Goal: Task Accomplishment & Management: Manage account settings

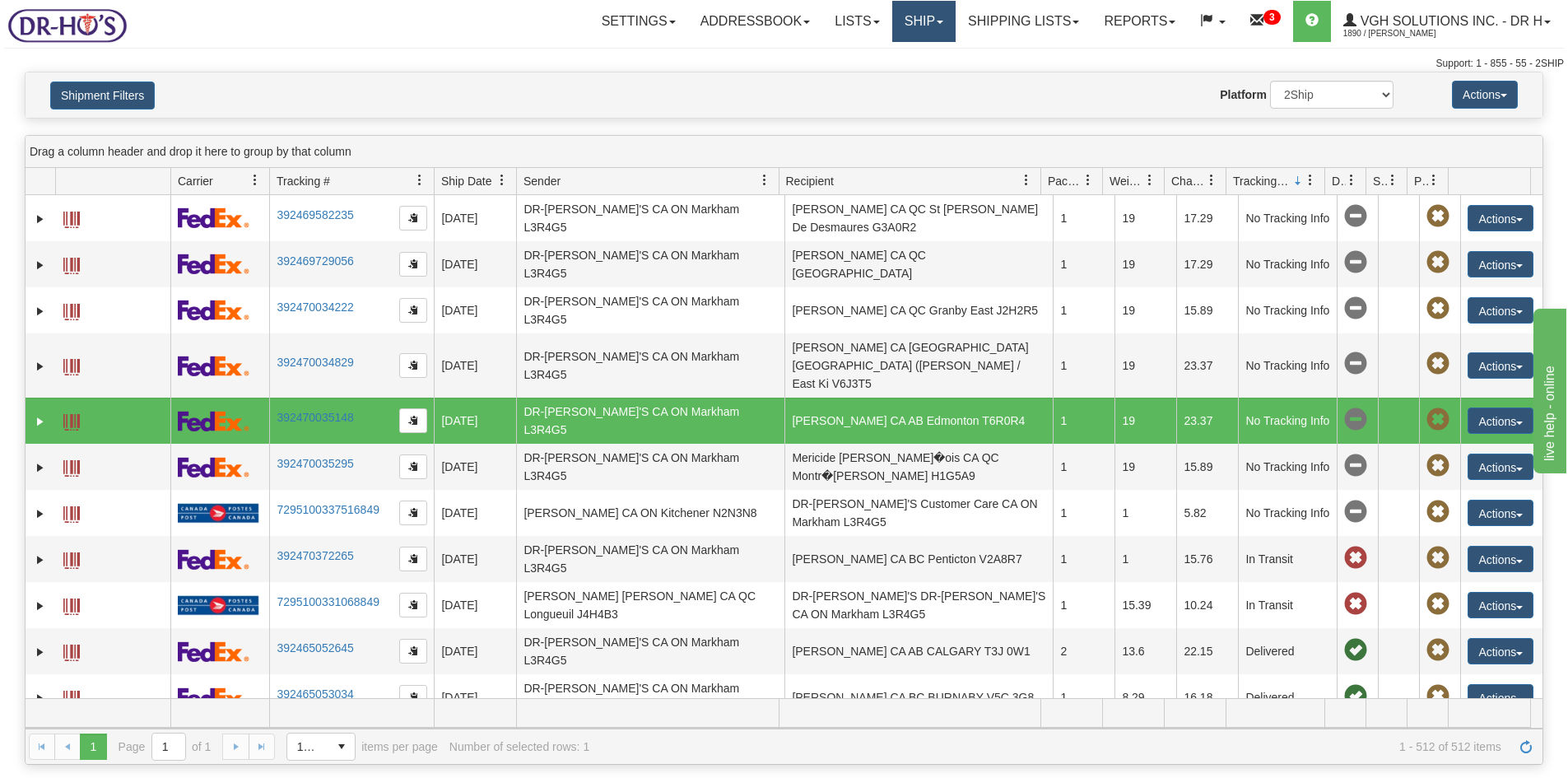
click at [915, 14] on link "Ship" at bounding box center [924, 22] width 63 height 42
click at [867, 78] on span "OnHold / Order Queue" at bounding box center [879, 78] width 116 height 13
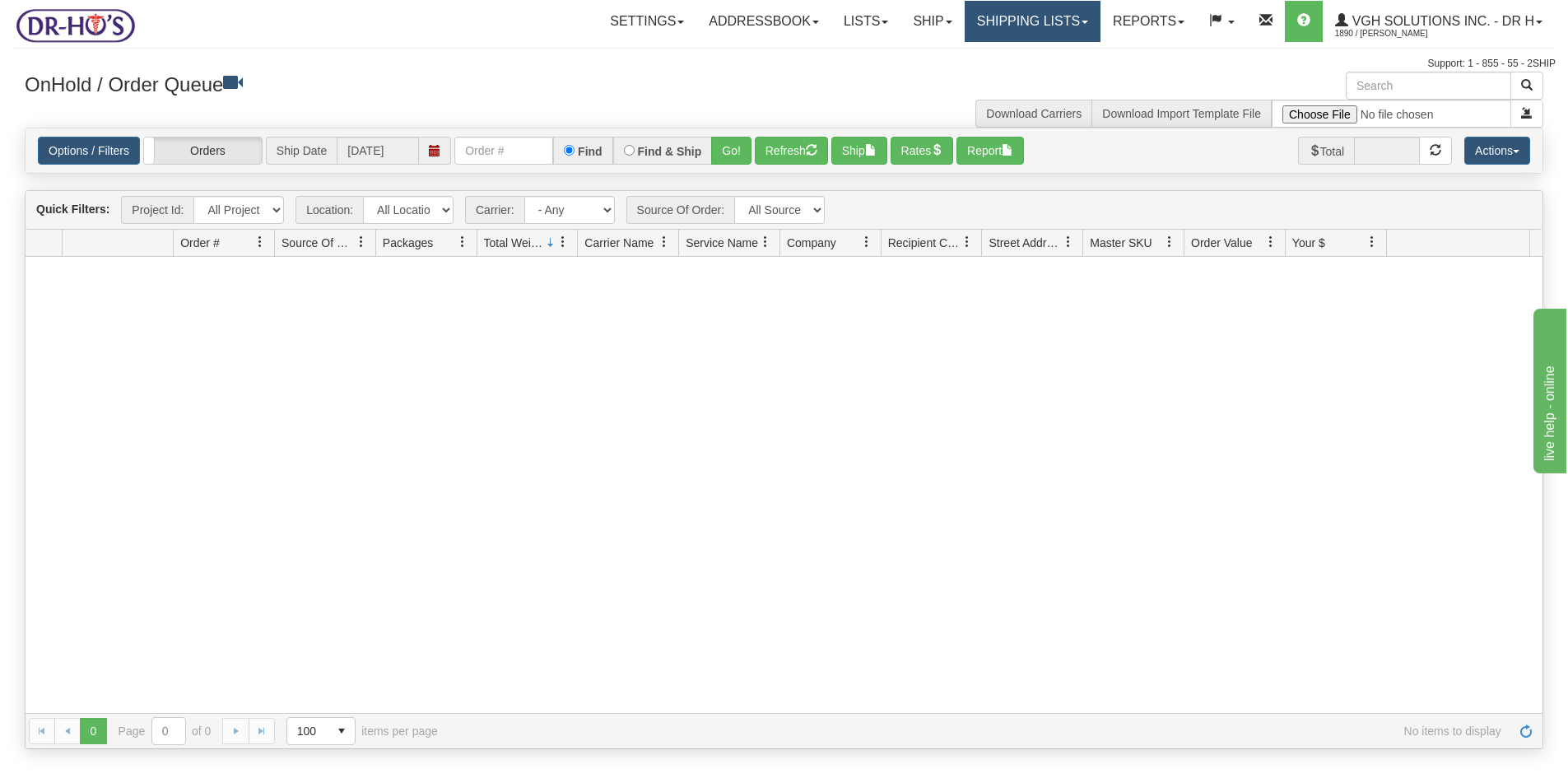
click at [1011, 18] on link "Shipping lists" at bounding box center [1032, 22] width 135 height 42
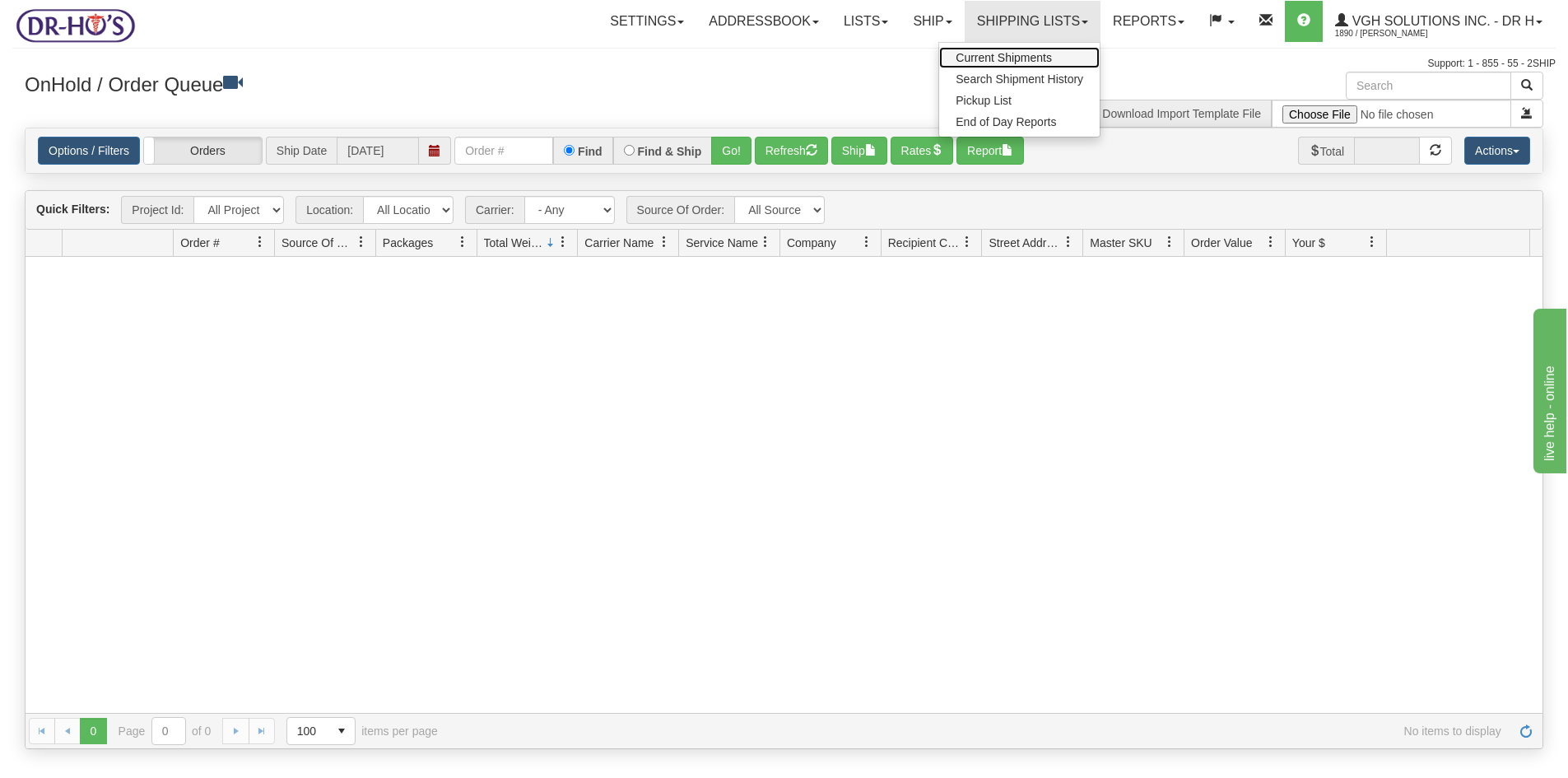
click at [1017, 55] on span "Current Shipments" at bounding box center [1003, 57] width 96 height 13
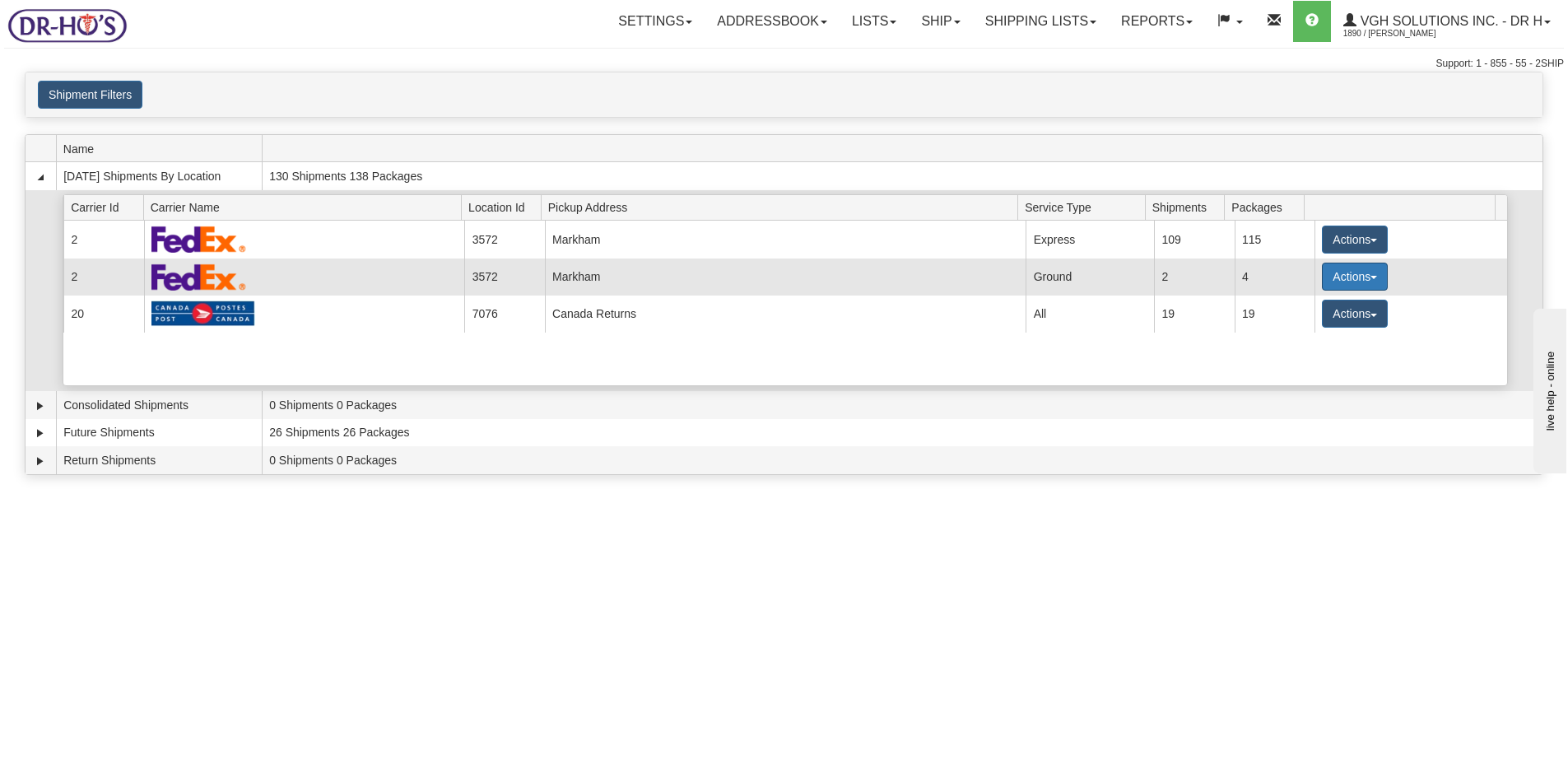
click at [1326, 272] on button "Actions" at bounding box center [1355, 277] width 66 height 28
click at [1306, 306] on span "Details" at bounding box center [1293, 307] width 44 height 12
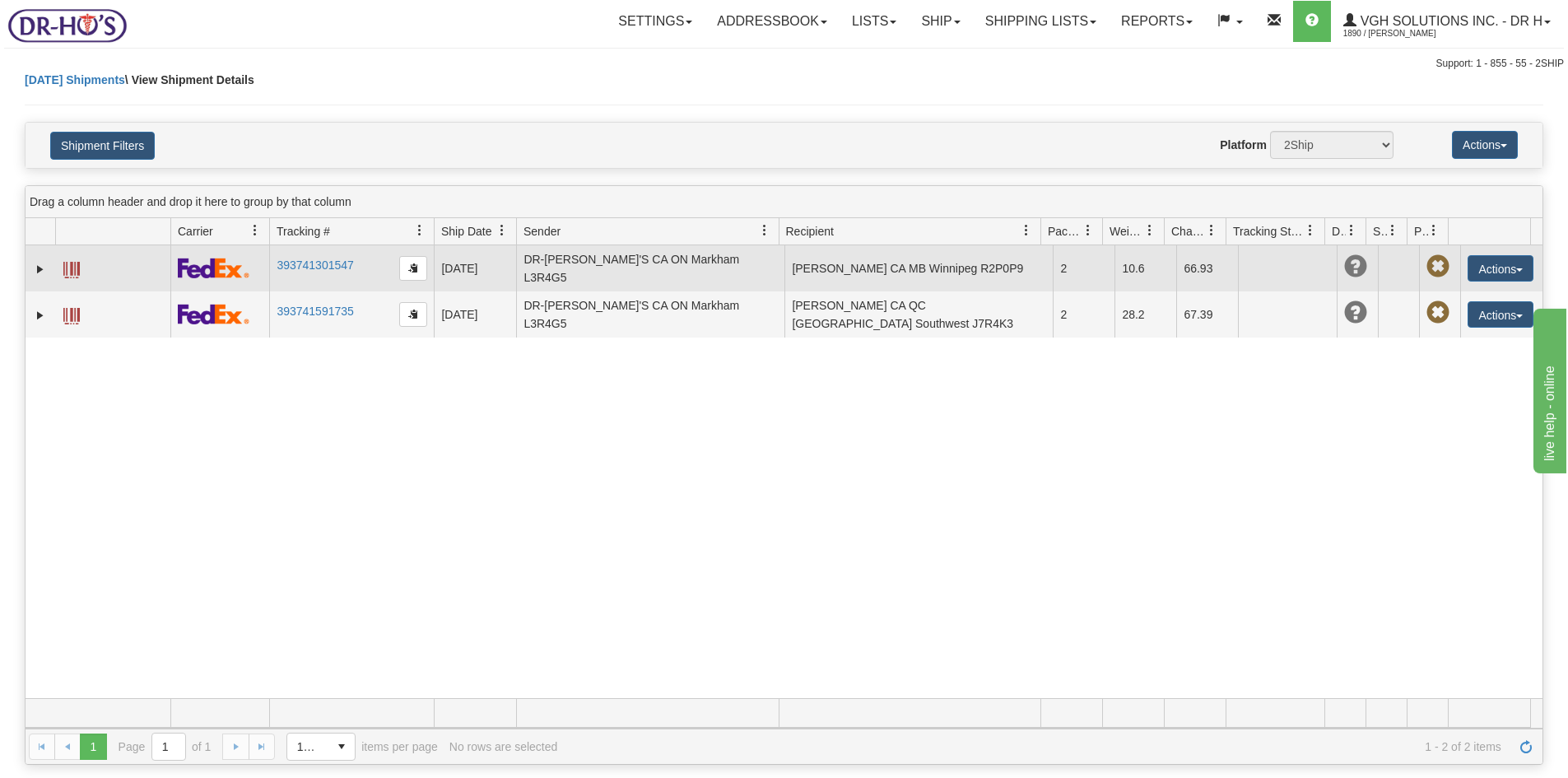
click at [74, 262] on span at bounding box center [71, 270] width 17 height 17
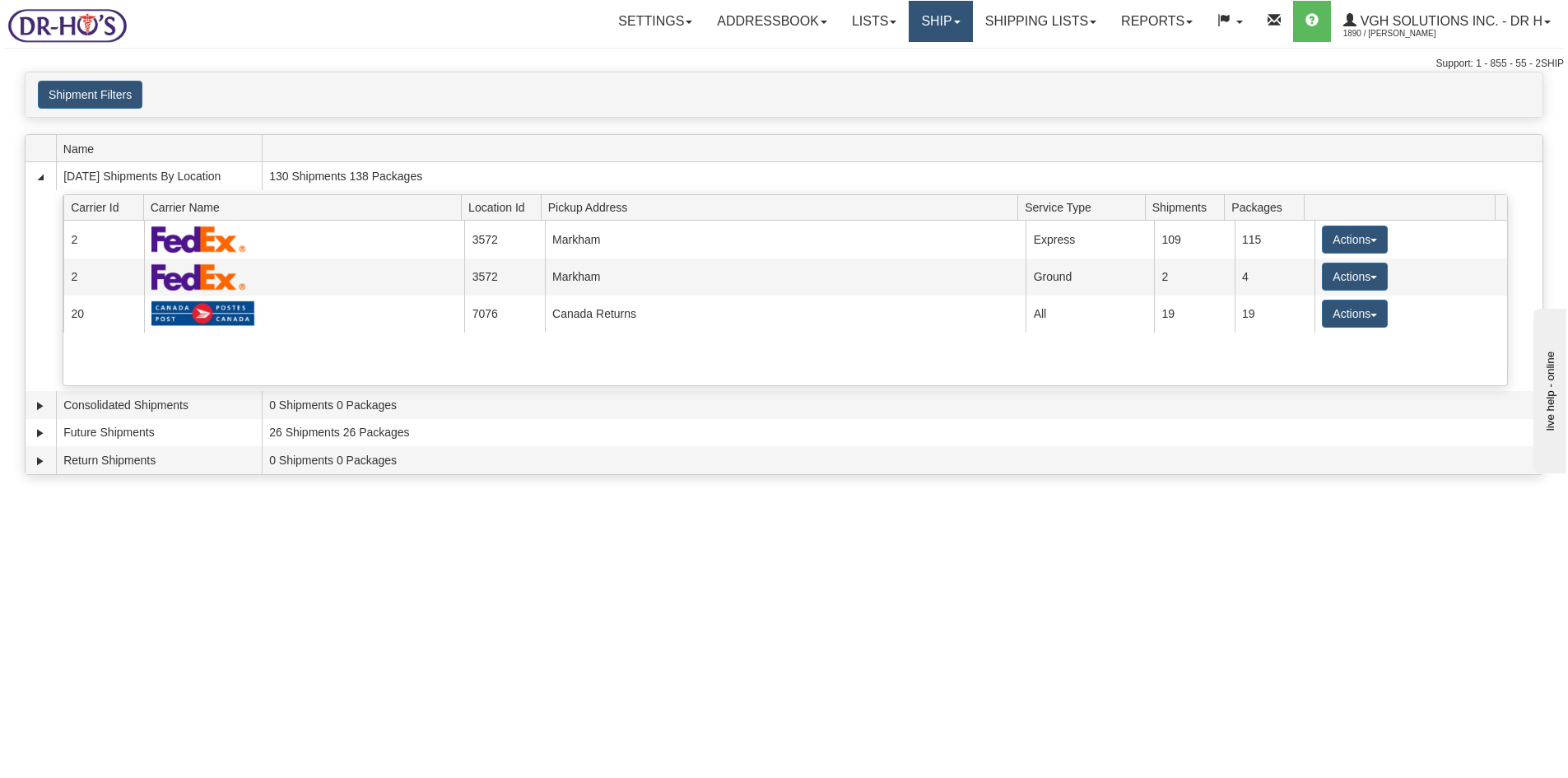
click at [928, 21] on link "Ship" at bounding box center [941, 22] width 63 height 42
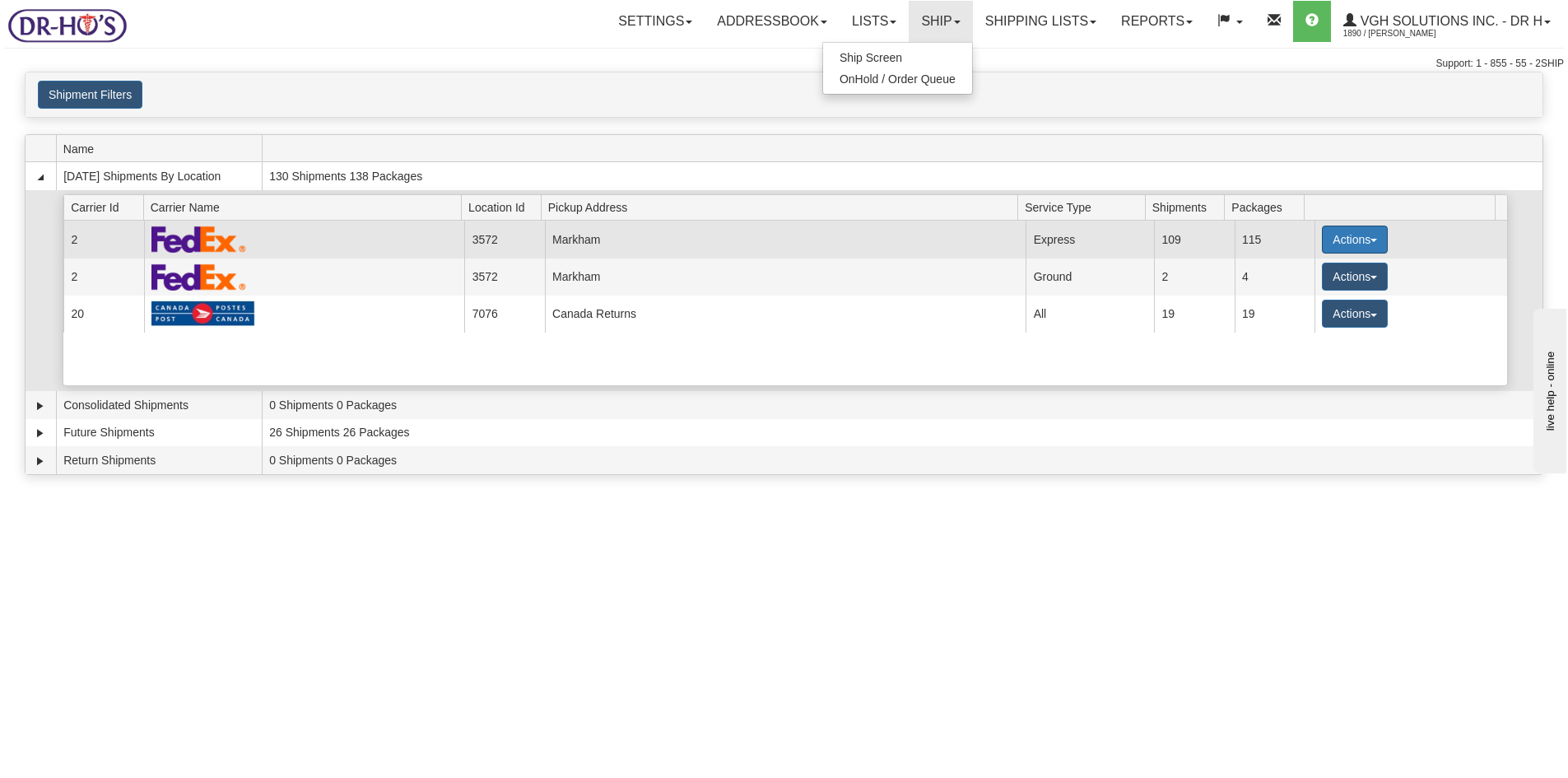
click at [1342, 239] on button "Actions" at bounding box center [1355, 239] width 66 height 28
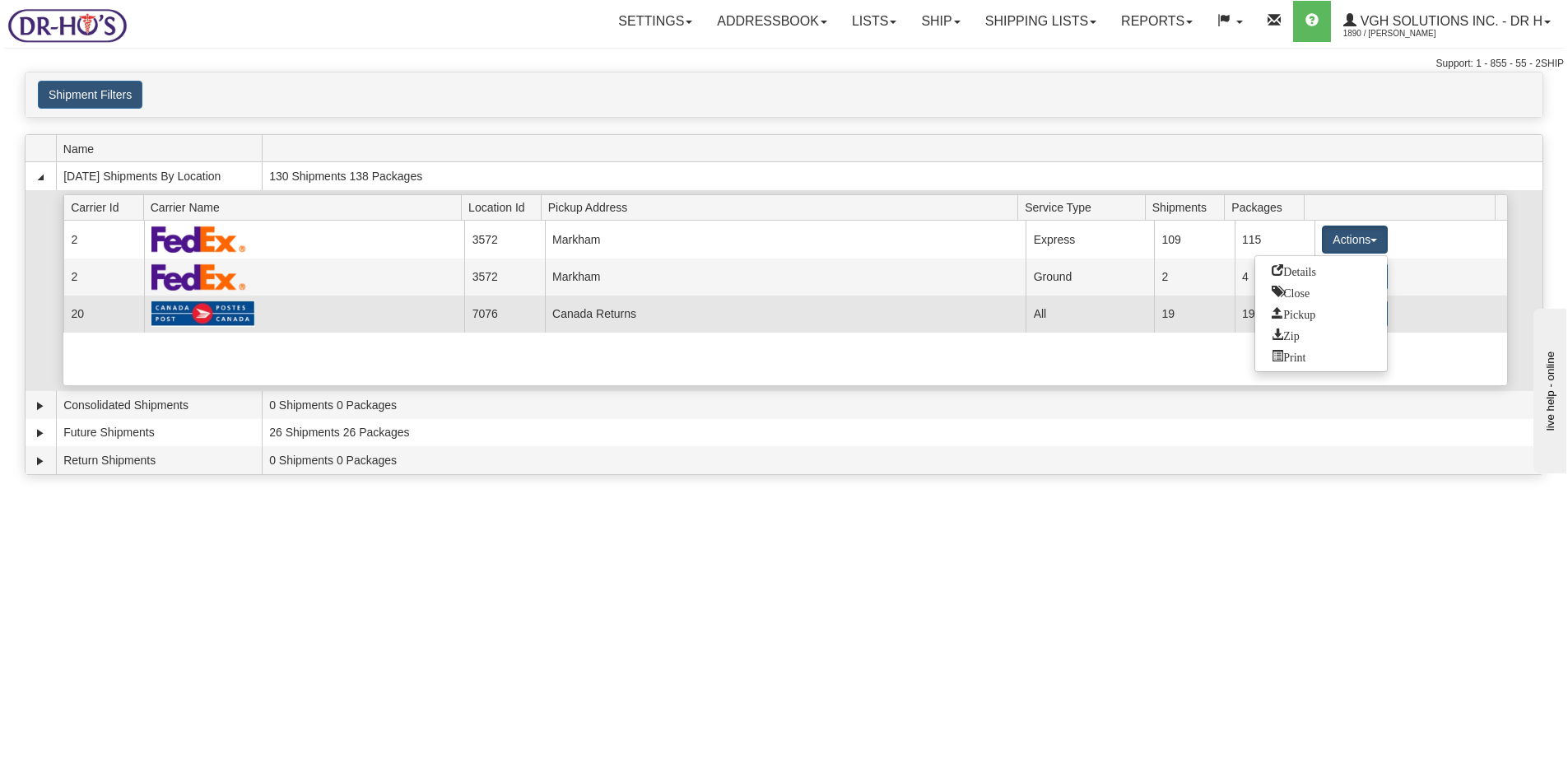
drag, startPoint x: 1304, startPoint y: 269, endPoint x: 1220, endPoint y: 299, distance: 89.2
click at [1302, 269] on span "Details" at bounding box center [1293, 270] width 44 height 12
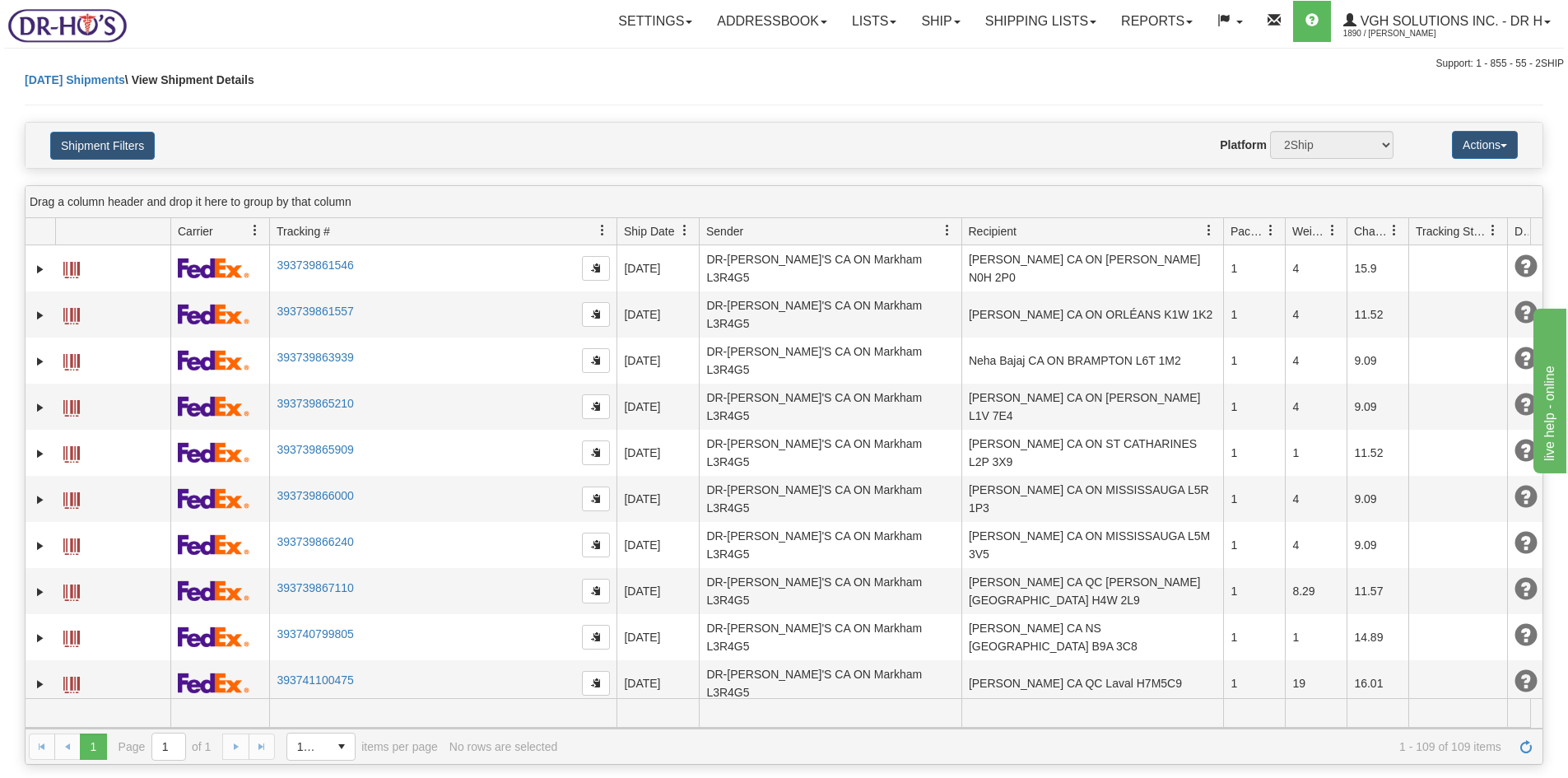
drag, startPoint x: 432, startPoint y: 234, endPoint x: 617, endPoint y: 236, distance: 185.0
click at [617, 236] on div "Id Client Id Carrier Tracking # Pro Number Ship Date Label Generation Date Send…" at bounding box center [779, 231] width 1506 height 27
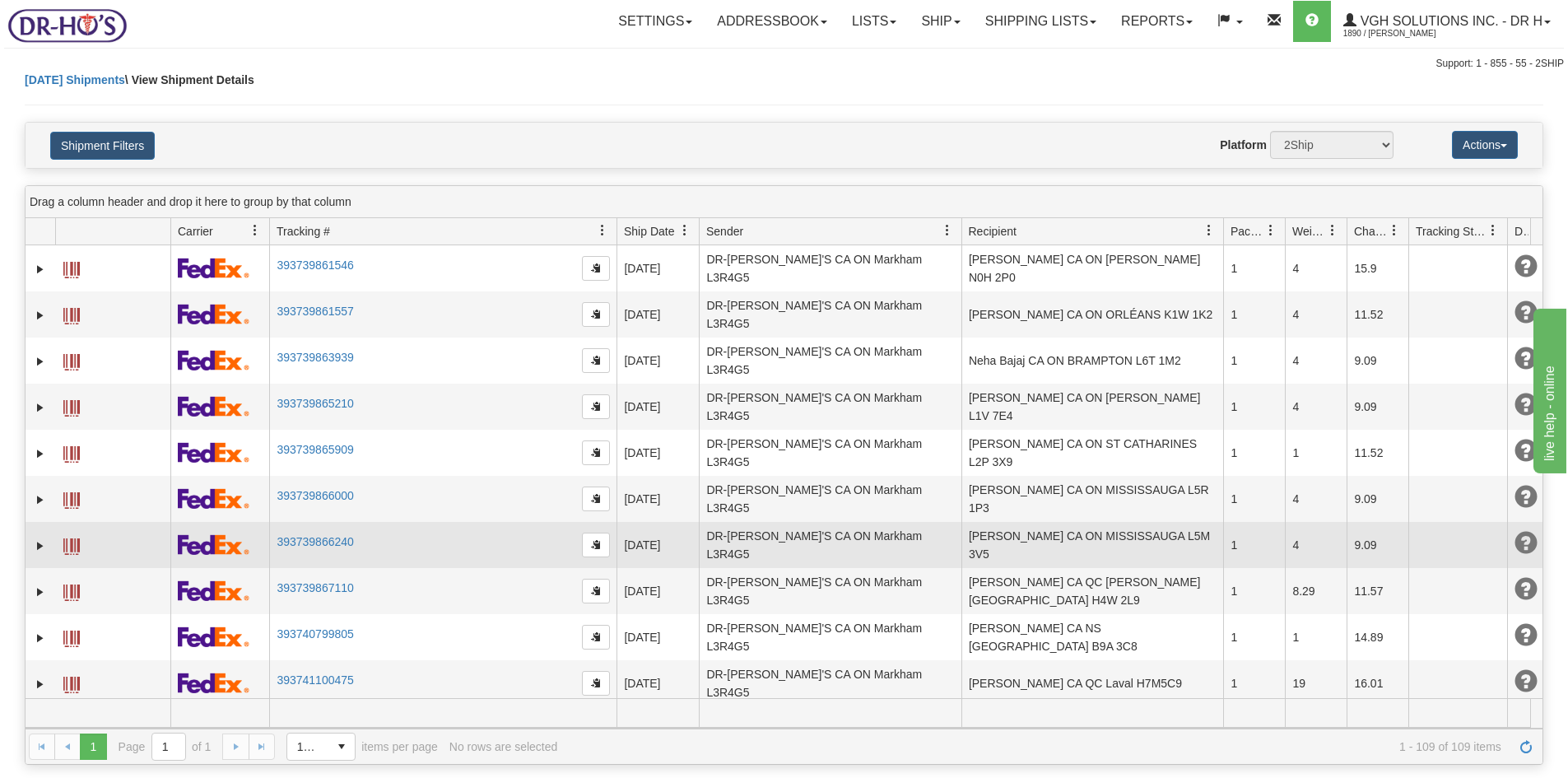
click at [74, 539] on span at bounding box center [71, 547] width 17 height 17
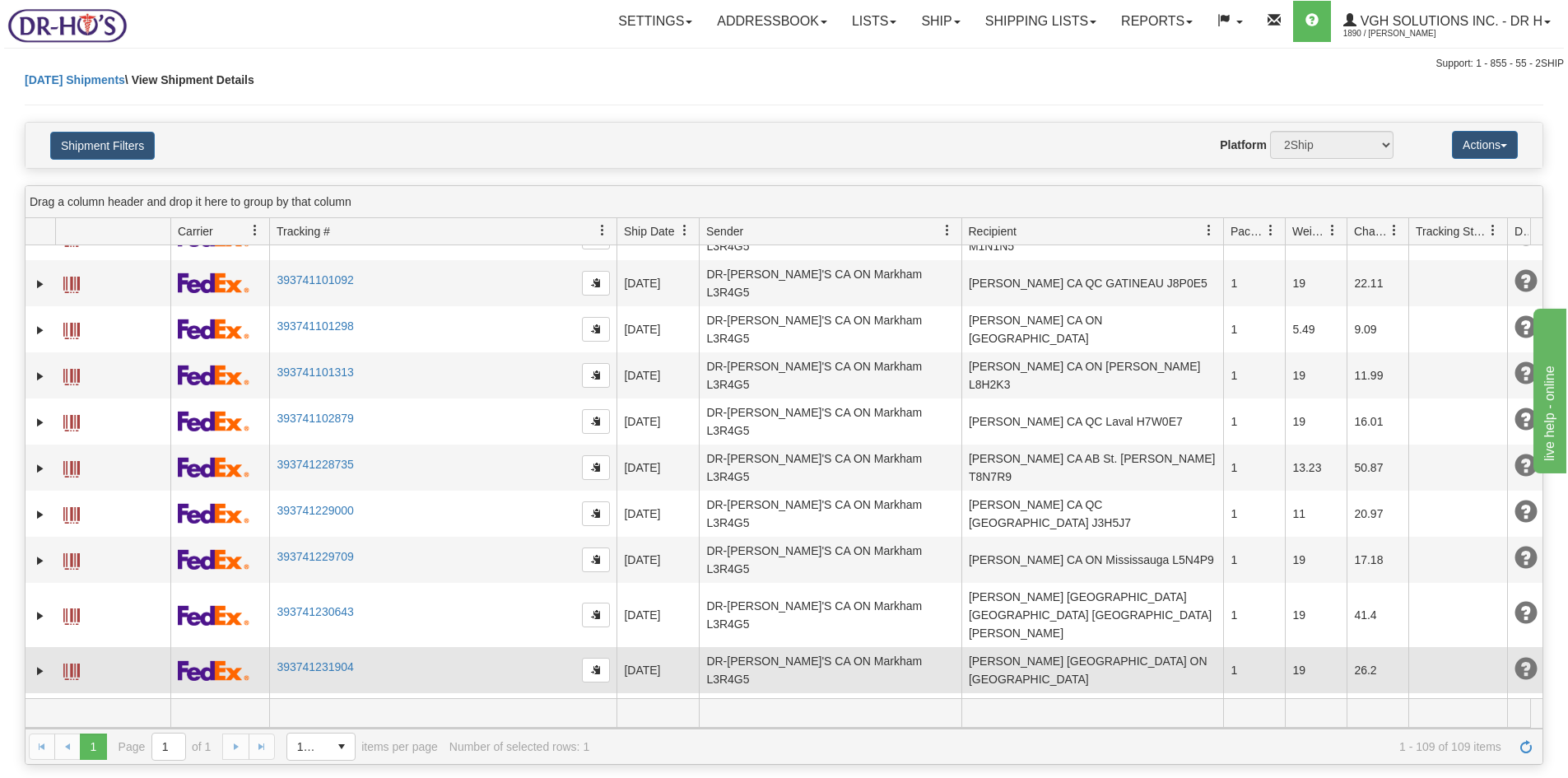
scroll to position [494, 0]
click at [70, 662] on span at bounding box center [71, 670] width 17 height 17
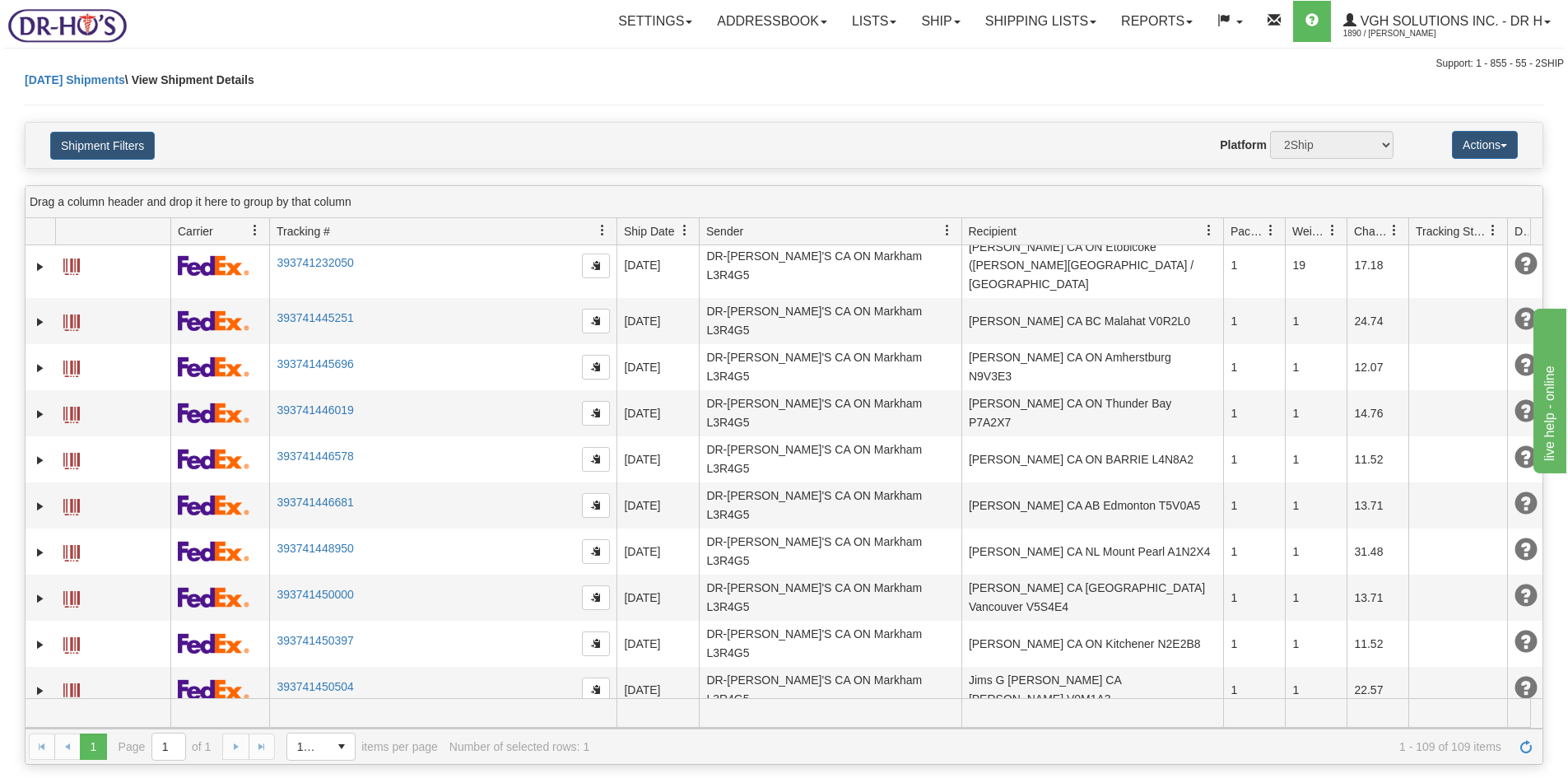
scroll to position [989, 0]
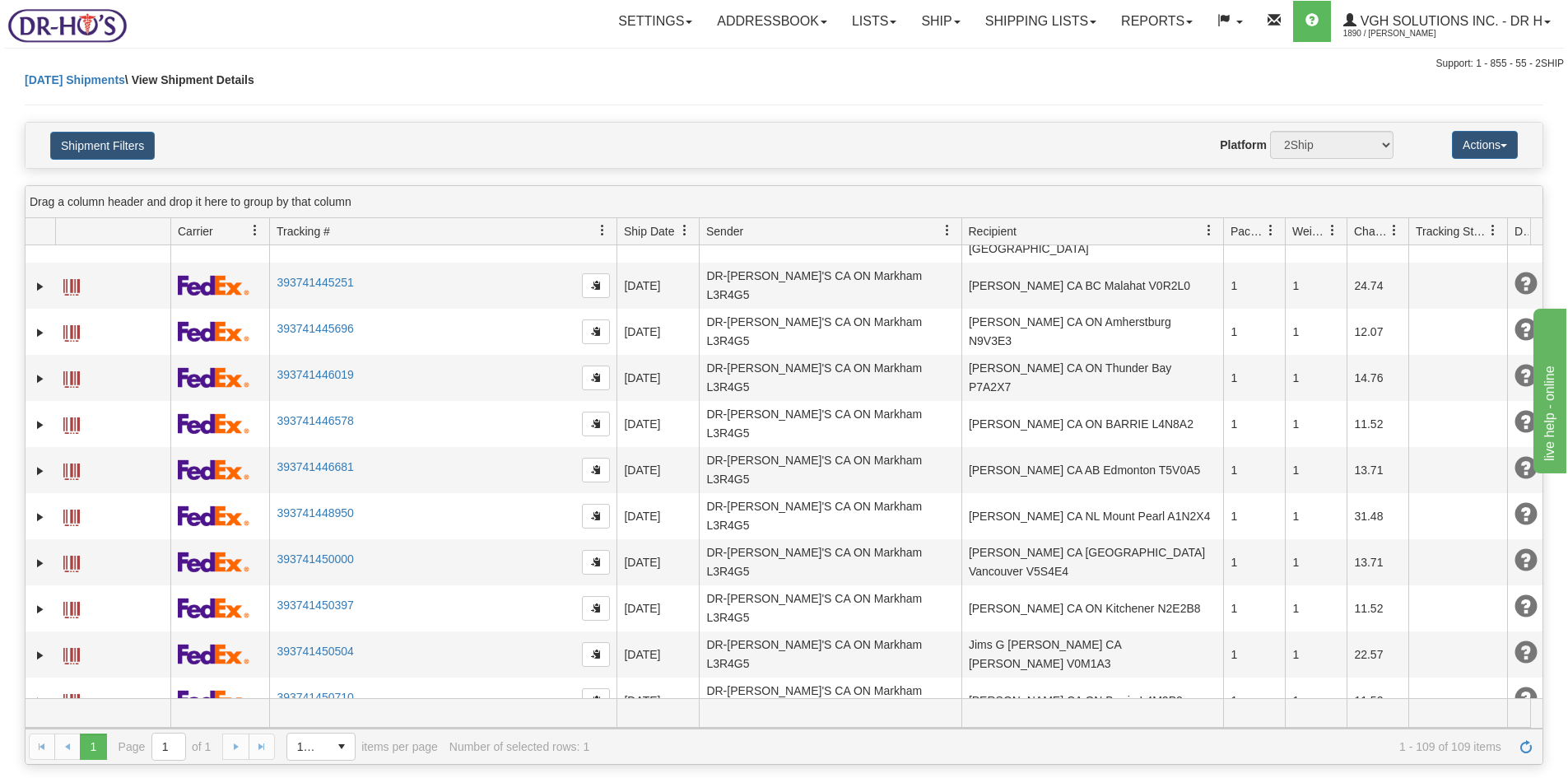
click at [1016, 29] on link "Shipping lists" at bounding box center [1040, 22] width 135 height 42
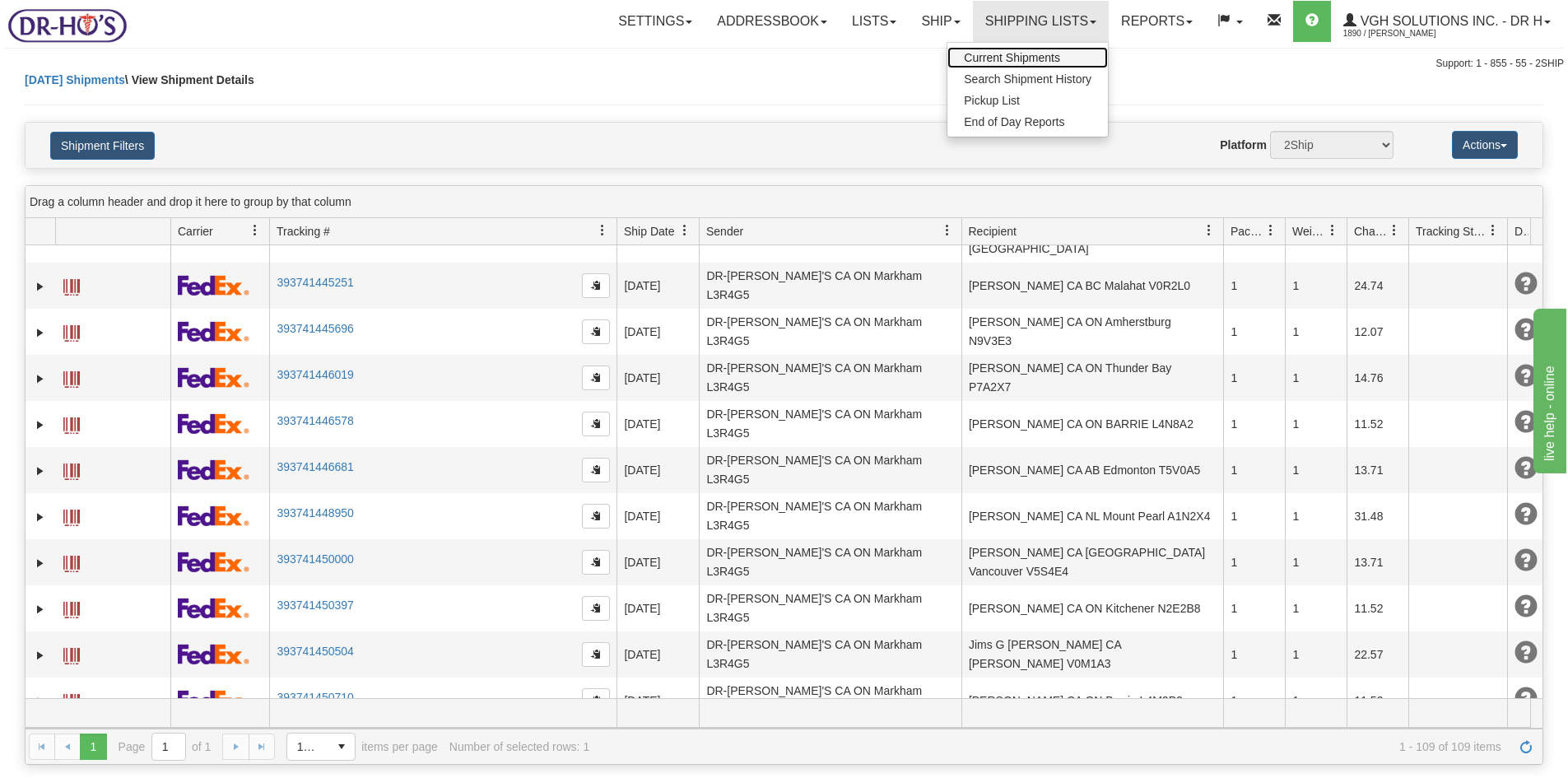
click at [1015, 55] on span "Current Shipments" at bounding box center [1012, 57] width 96 height 13
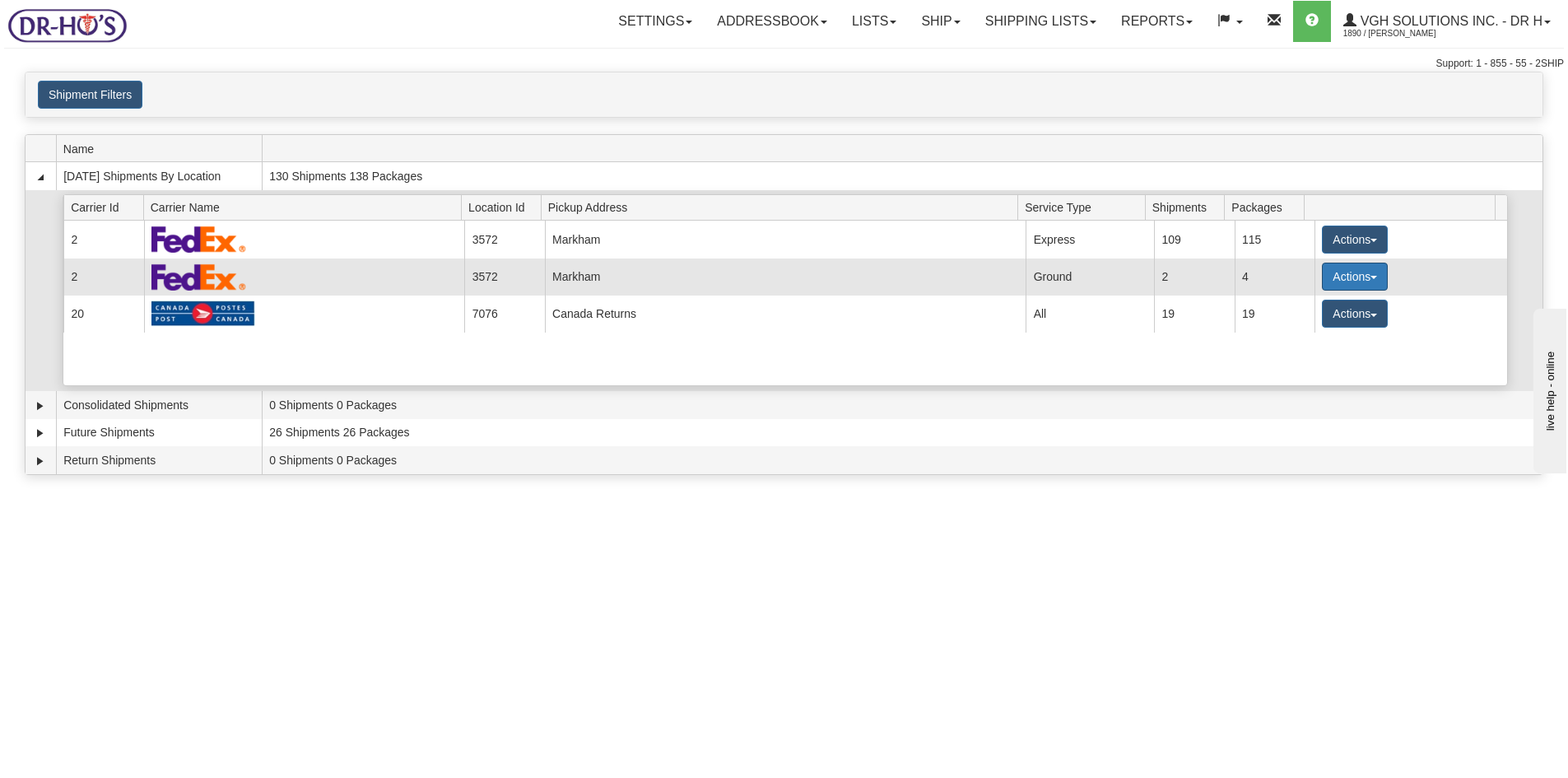
click at [1332, 277] on button "Actions" at bounding box center [1355, 277] width 66 height 28
click at [1298, 308] on span "Details" at bounding box center [1293, 307] width 44 height 12
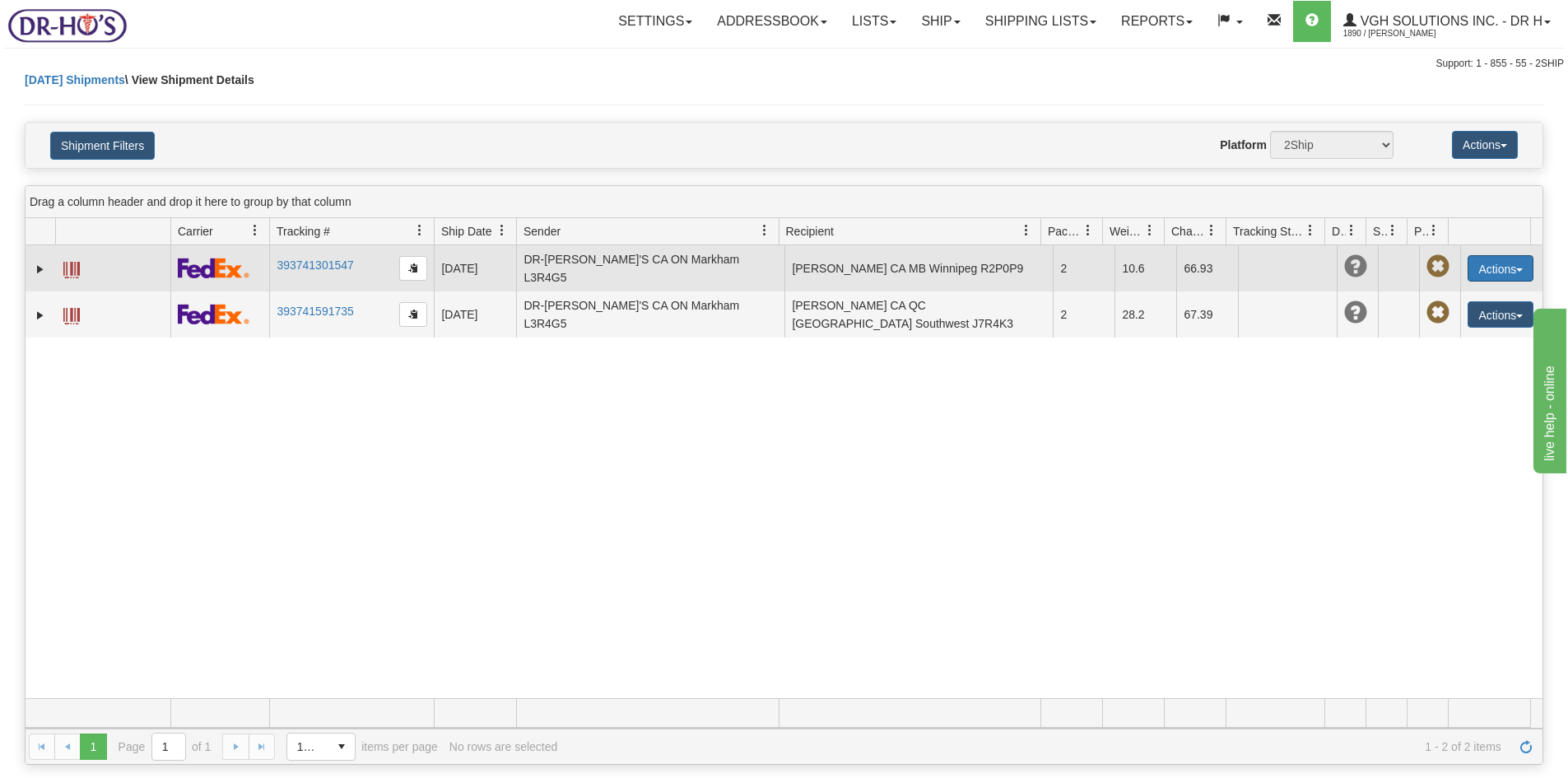
click at [1499, 260] on button "Actions" at bounding box center [1501, 268] width 66 height 27
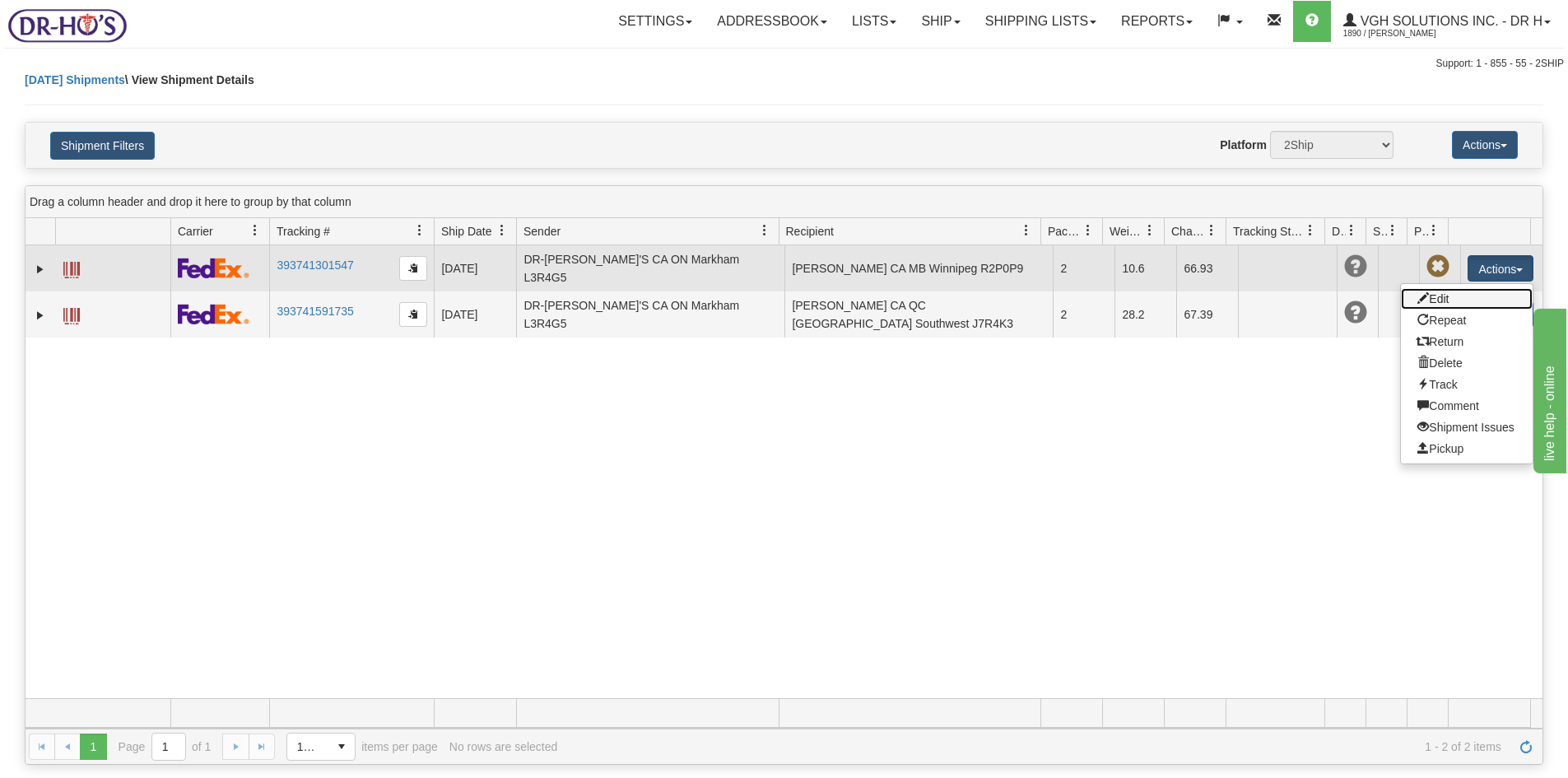
click at [1425, 294] on link "Edit" at bounding box center [1466, 300] width 131 height 22
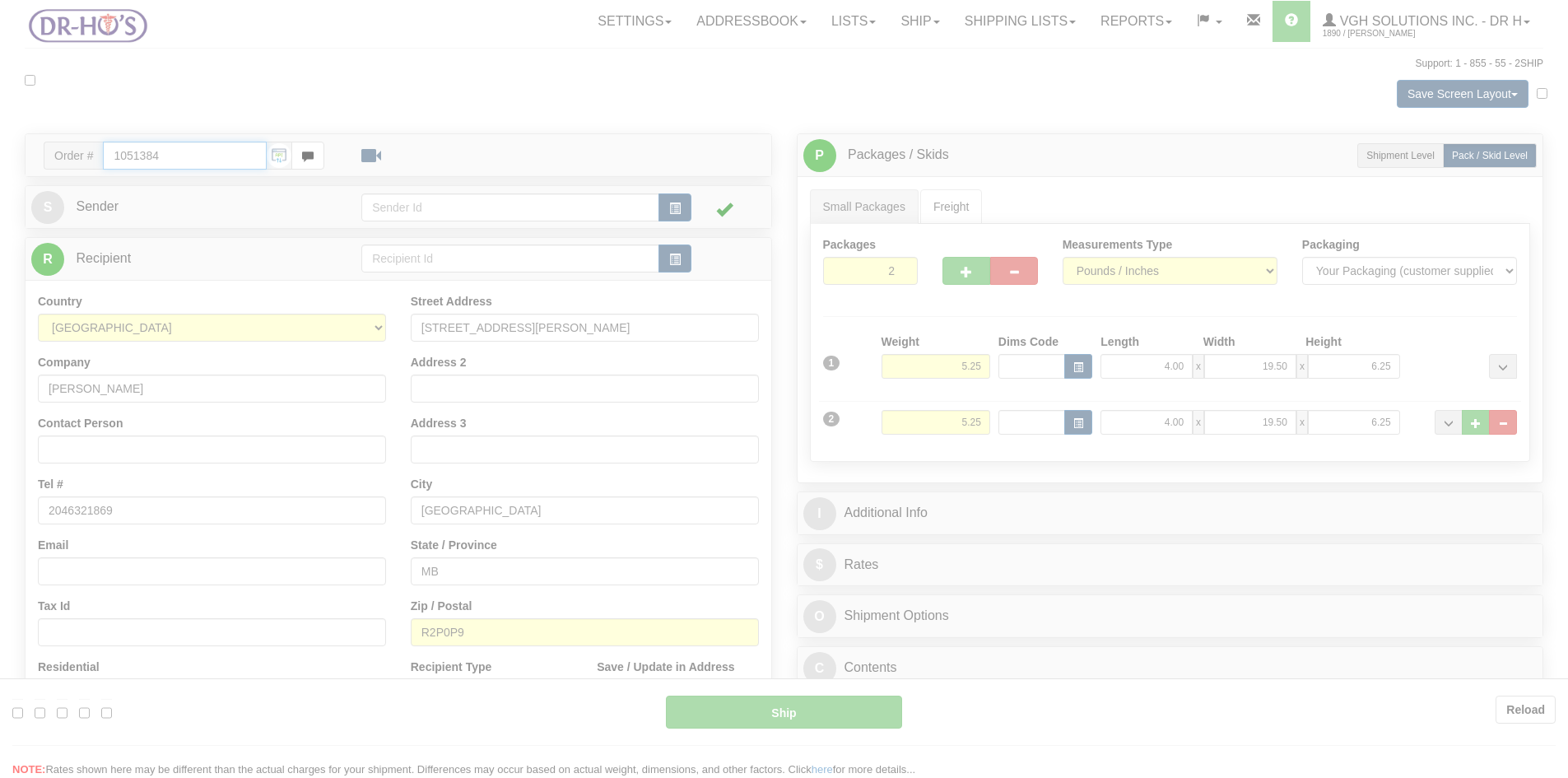
type input "92"
type input "09:00"
type input "16:00"
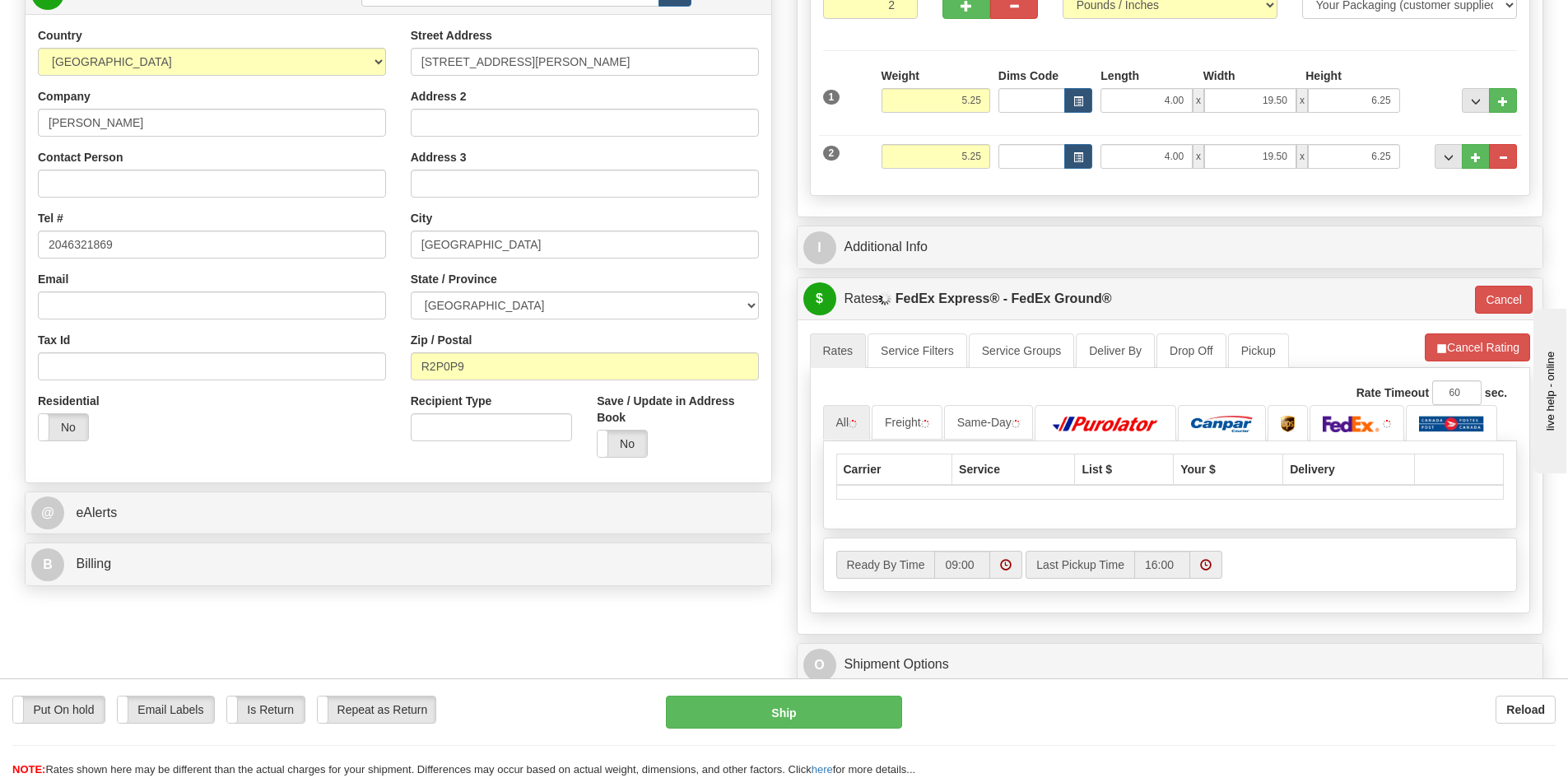
scroll to position [329, 0]
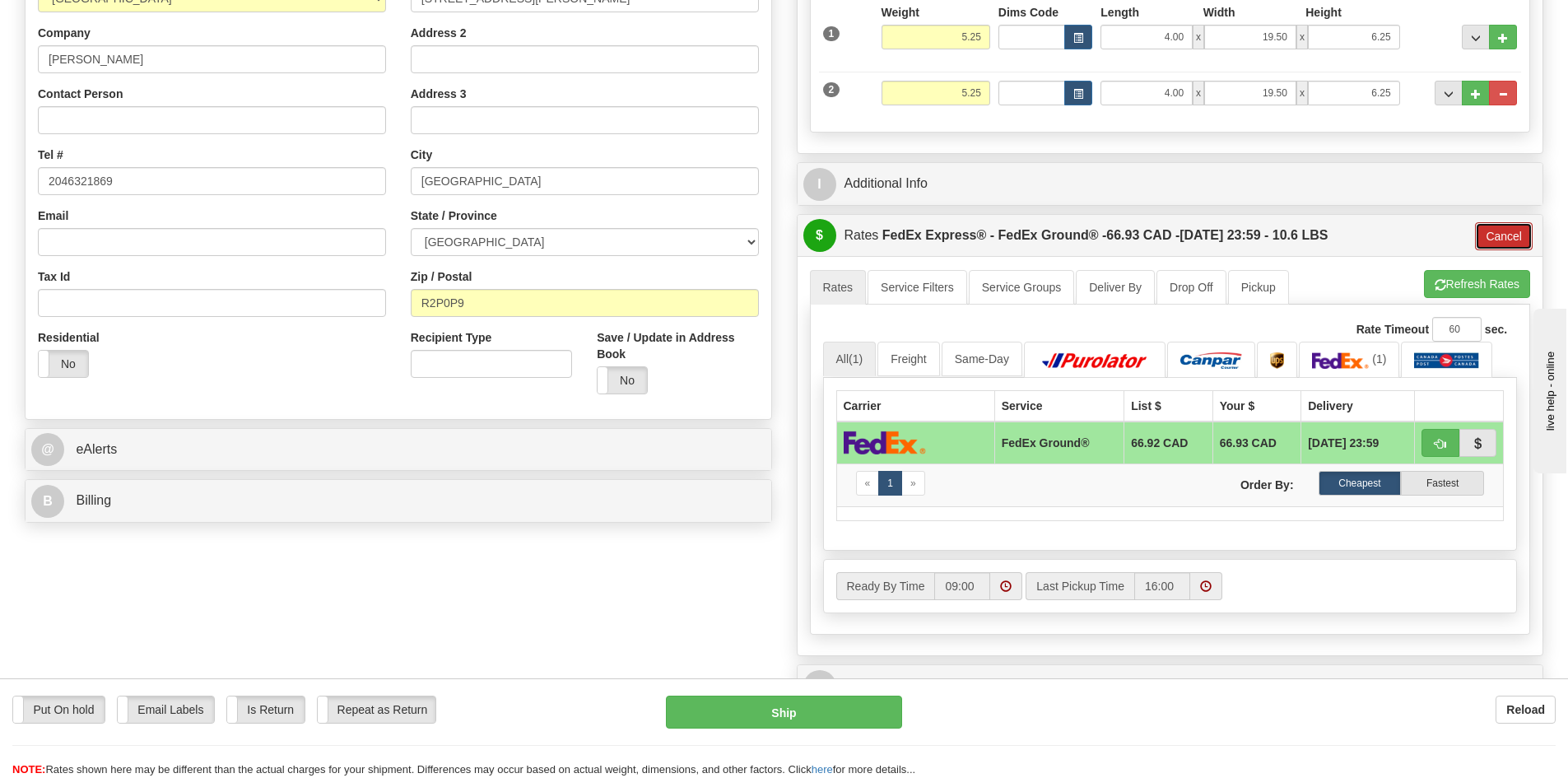
click at [1515, 234] on button "Cancel" at bounding box center [1504, 236] width 57 height 28
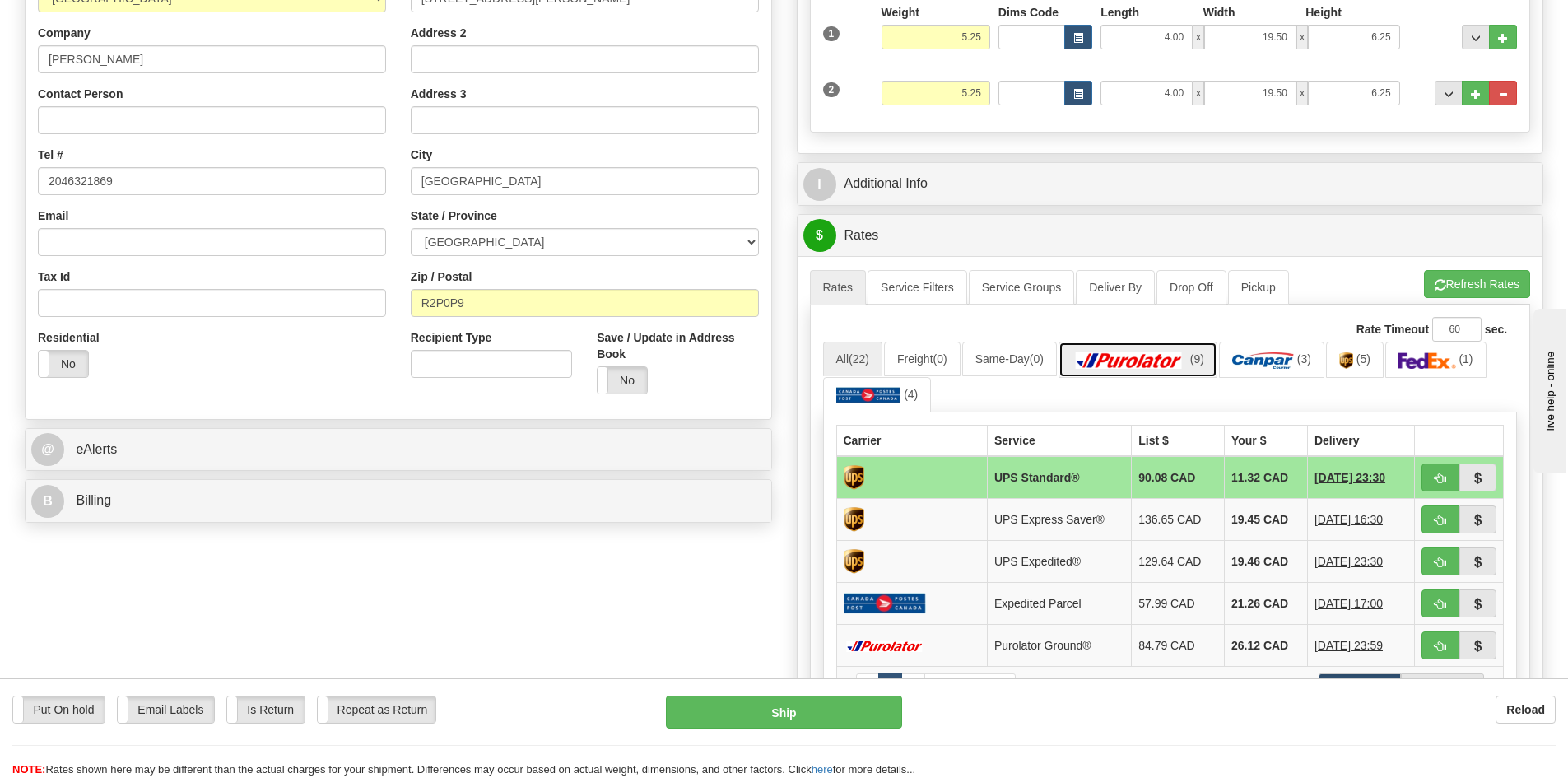
click at [1126, 361] on img at bounding box center [1129, 361] width 116 height 17
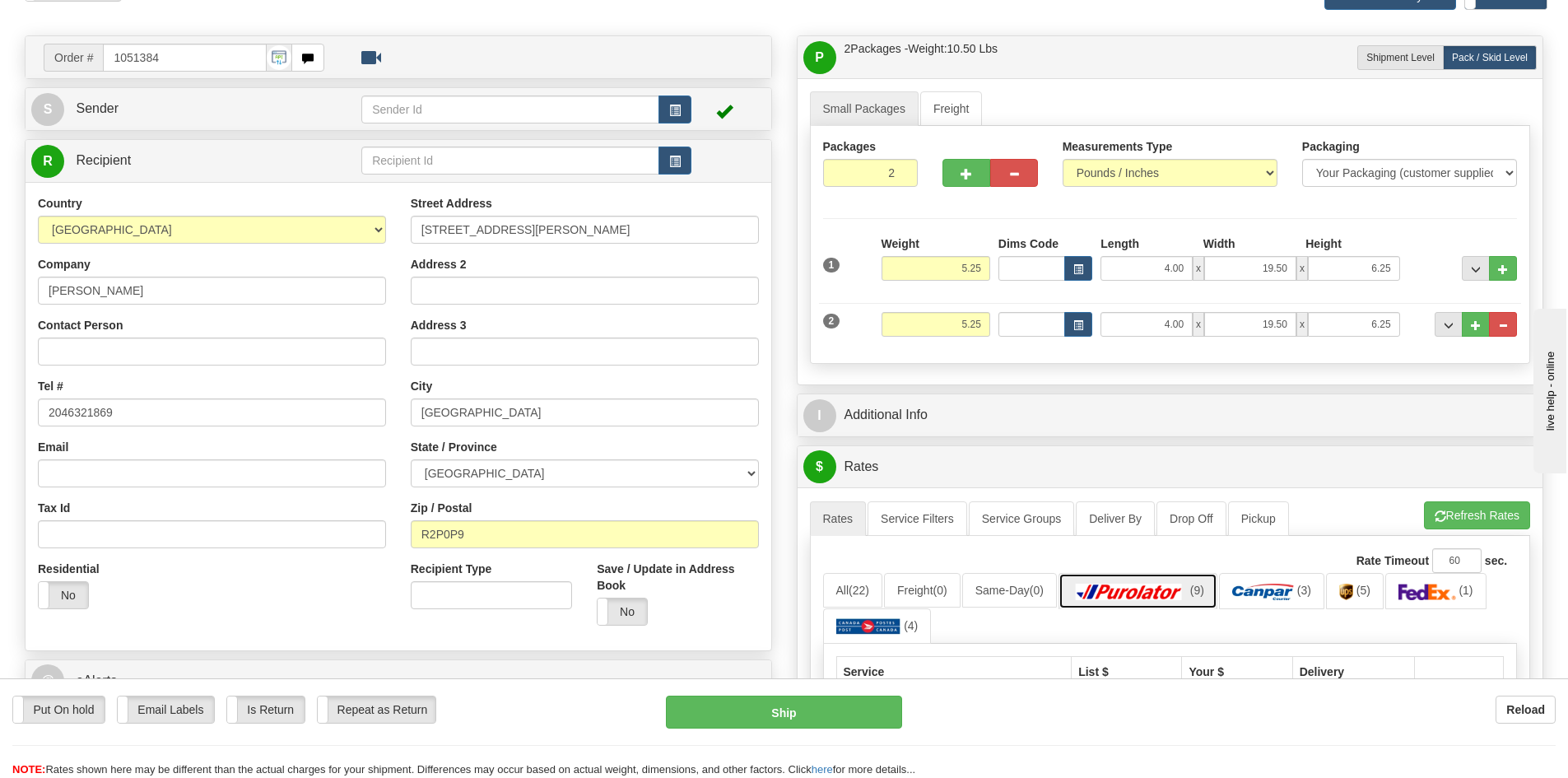
scroll to position [82, 0]
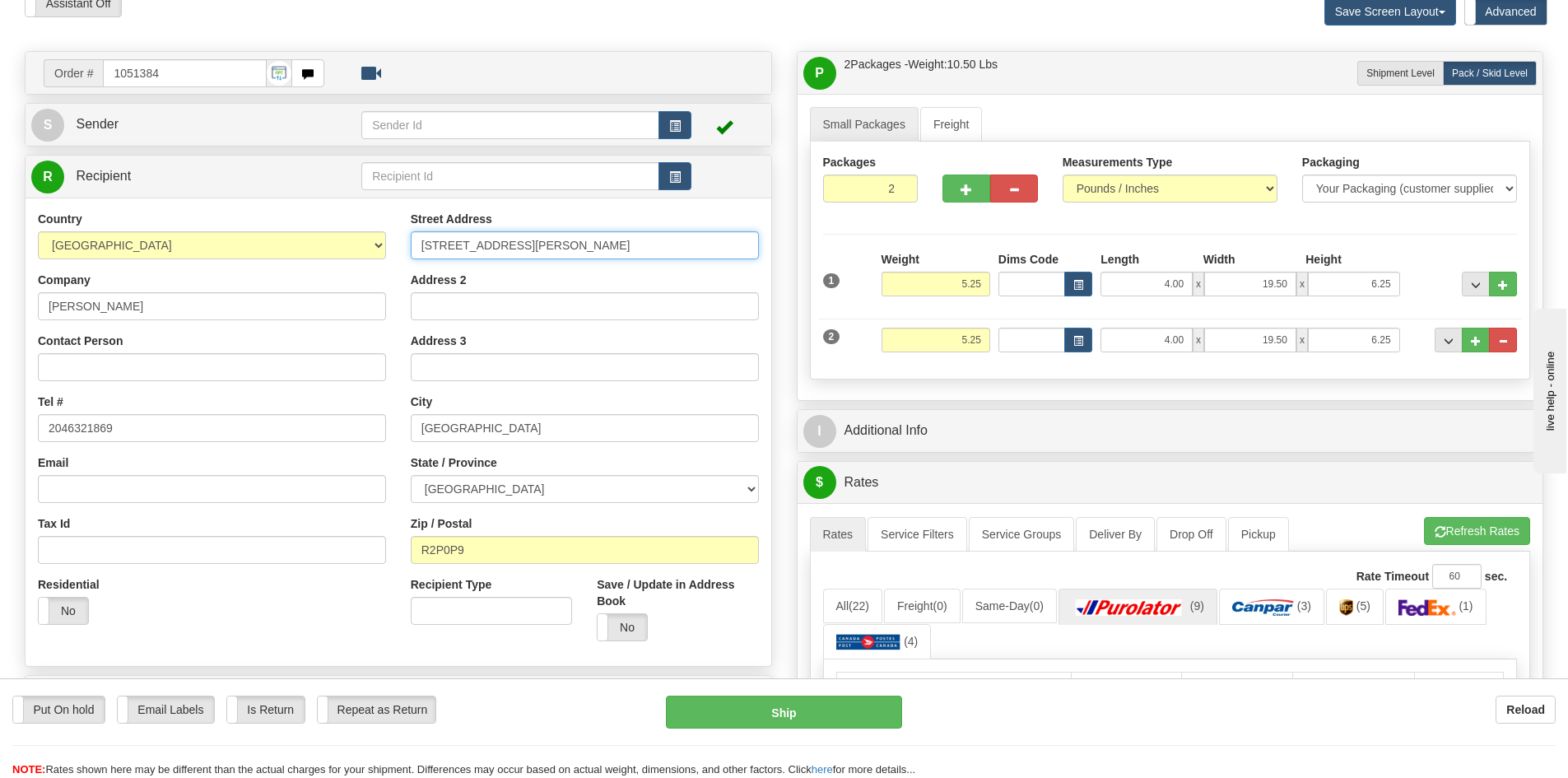
drag, startPoint x: 419, startPoint y: 235, endPoint x: 554, endPoint y: 243, distance: 135.2
click at [554, 243] on input "[STREET_ADDRESS][PERSON_NAME]" at bounding box center [585, 245] width 348 height 28
drag, startPoint x: 510, startPoint y: 556, endPoint x: 274, endPoint y: 553, distance: 236.0
click at [274, 553] on div "Country AFGHANISTAN ALAND ISLANDS ALBANIA ALGERIA AMERICAN SAMOA ANDORRA ANGOLA…" at bounding box center [398, 432] width 746 height 443
paste input "text"
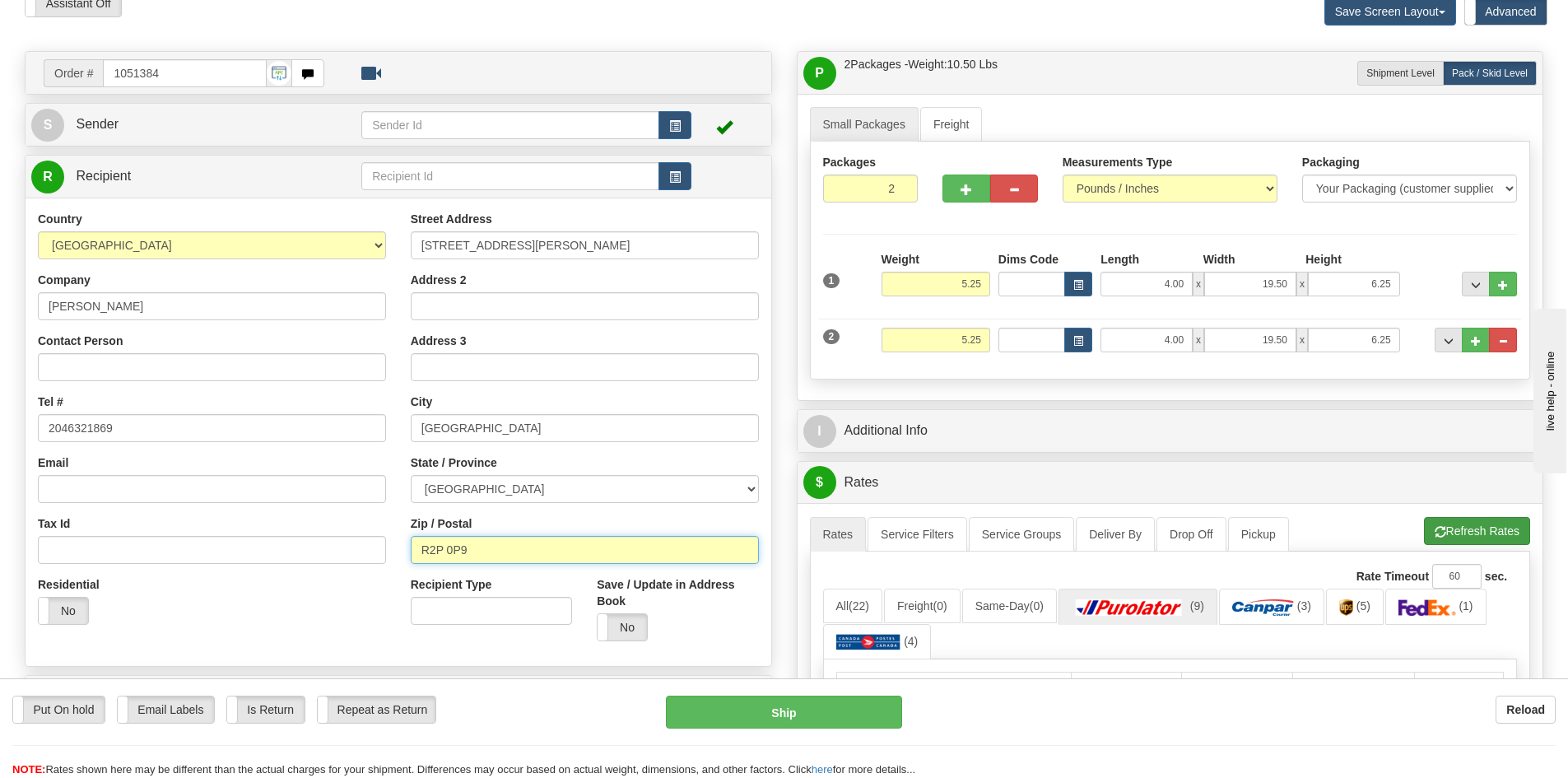
type input "R2P 0P9"
click at [1475, 526] on button "Refresh Rates" at bounding box center [1477, 531] width 106 height 28
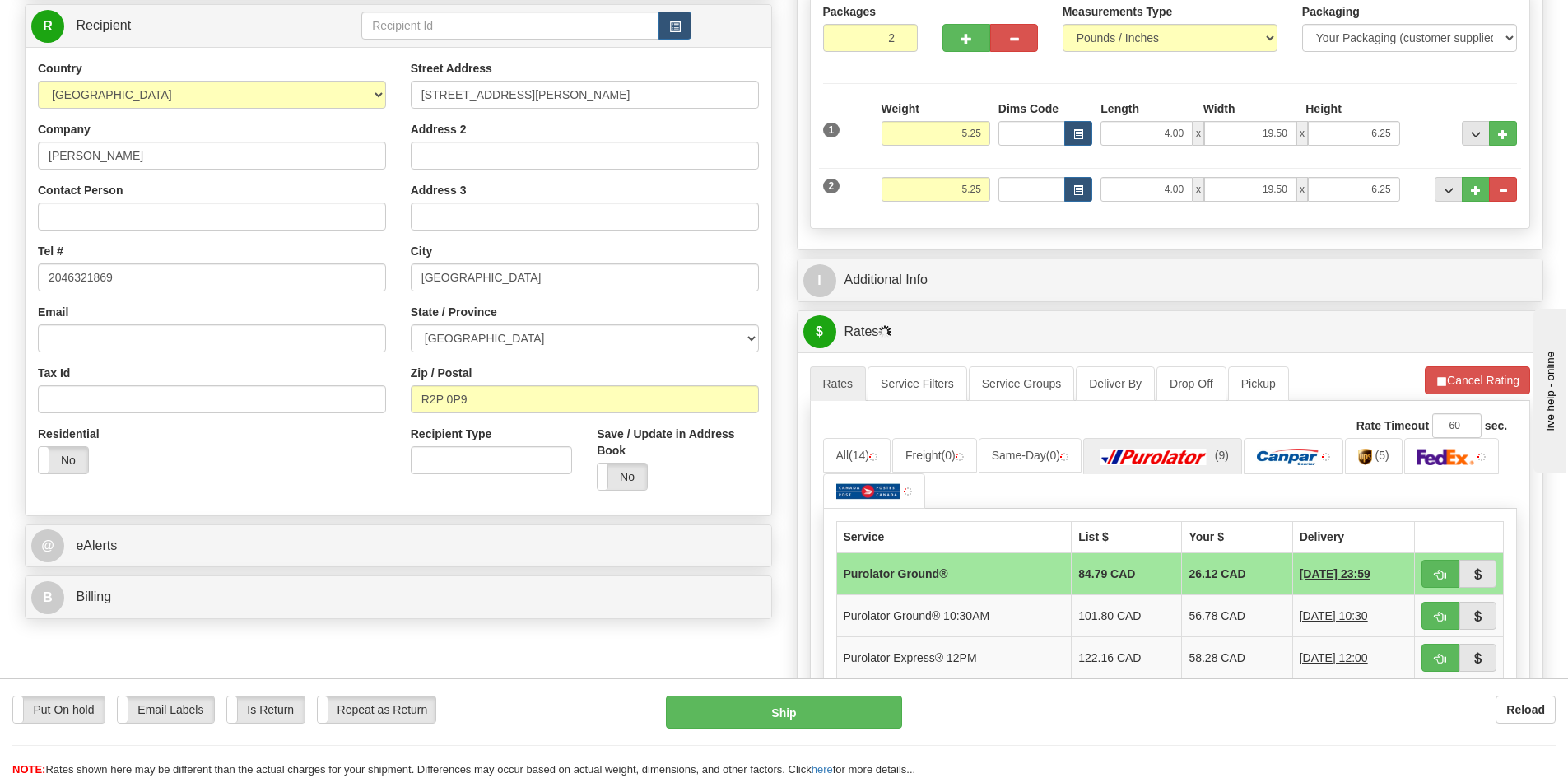
scroll to position [247, 0]
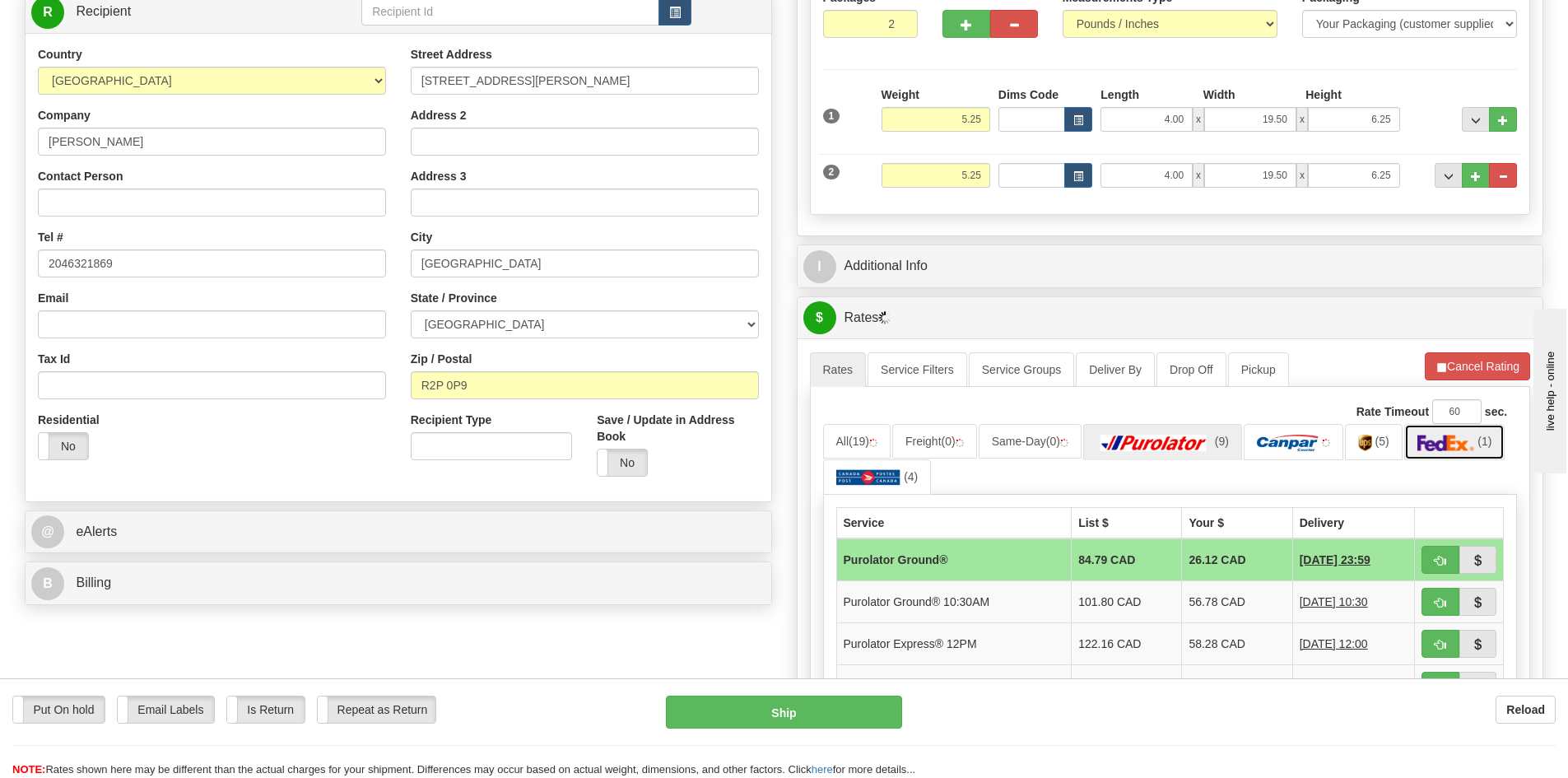
click at [1423, 440] on link "(1)" at bounding box center [1455, 442] width 101 height 36
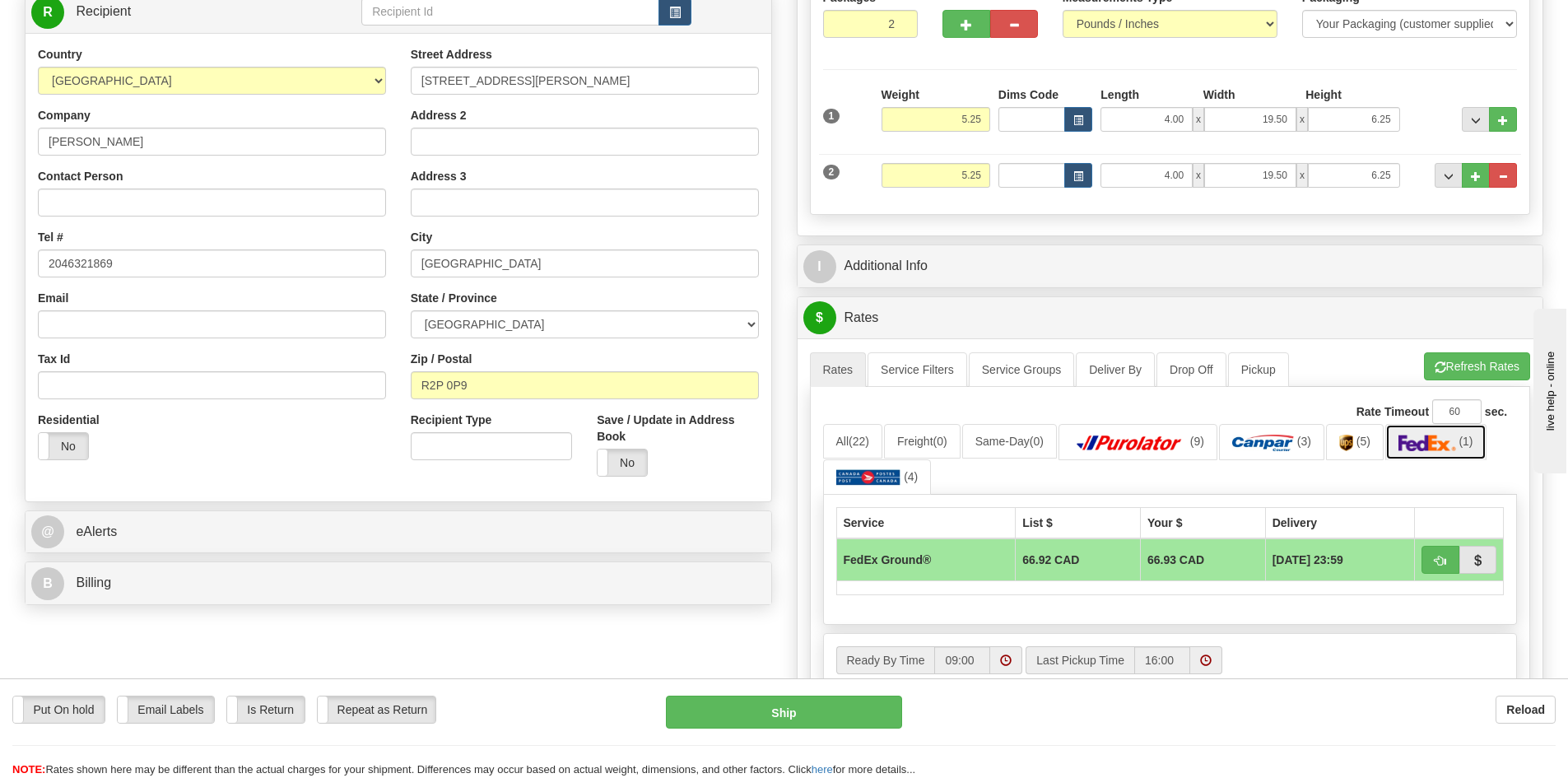
click at [1436, 442] on img at bounding box center [1428, 443] width 57 height 17
click at [1471, 368] on button "Refresh Rates" at bounding box center [1477, 367] width 106 height 28
click at [890, 470] on img at bounding box center [869, 477] width 65 height 17
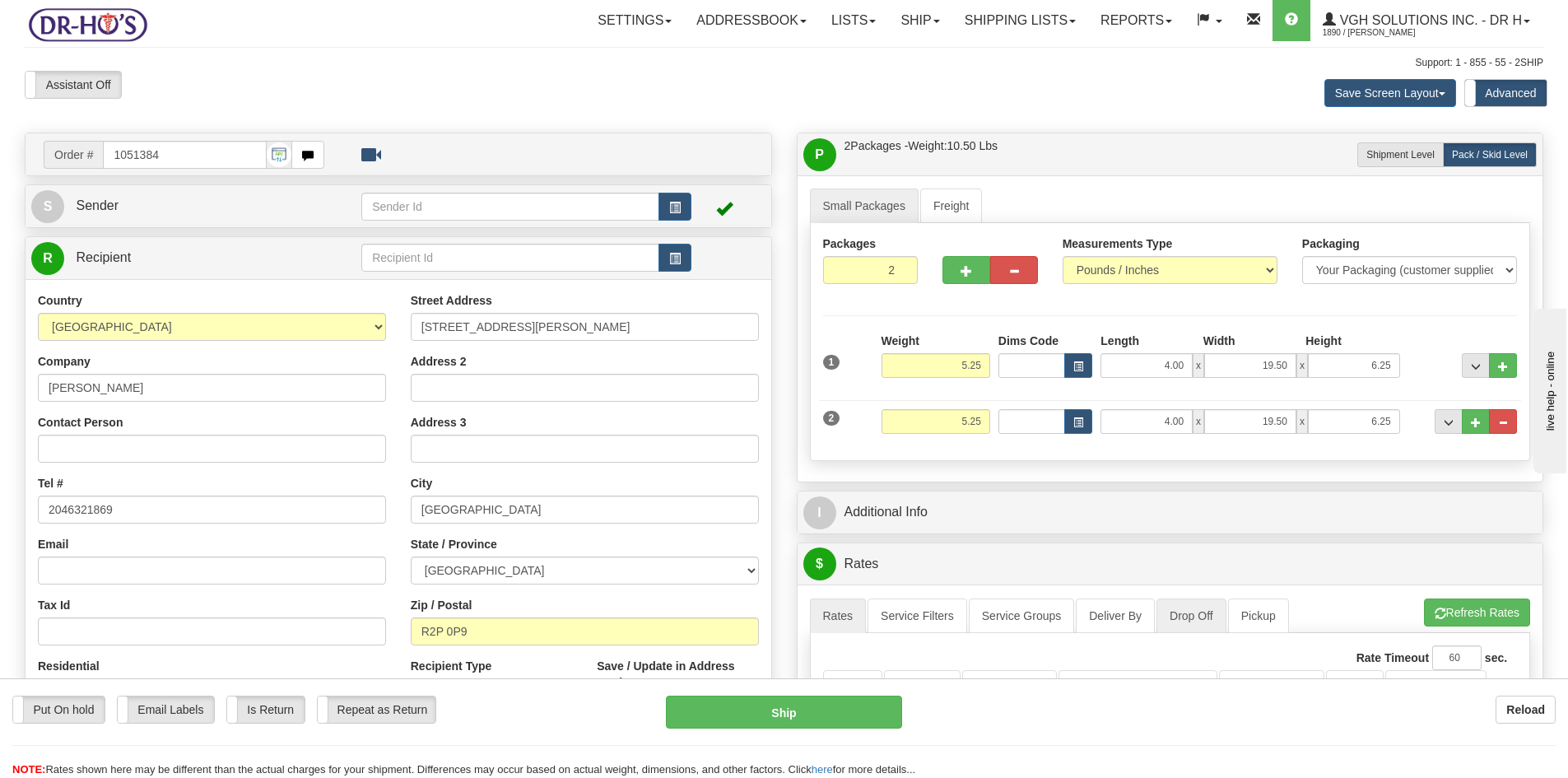
scroll to position [0, 0]
click at [539, 574] on select "ALBERTA BRITISH COLUMBIA MANITOBA NEW BRUNSWICK NEWFOUNDLAND NOVA SCOTIA NUNAVU…" at bounding box center [585, 571] width 348 height 28
select select "ON"
click at [411, 558] on select "ALBERTA BRITISH COLUMBIA MANITOBA NEW BRUNSWICK NEWFOUNDLAND NOVA SCOTIA NUNAVU…" at bounding box center [585, 571] width 348 height 28
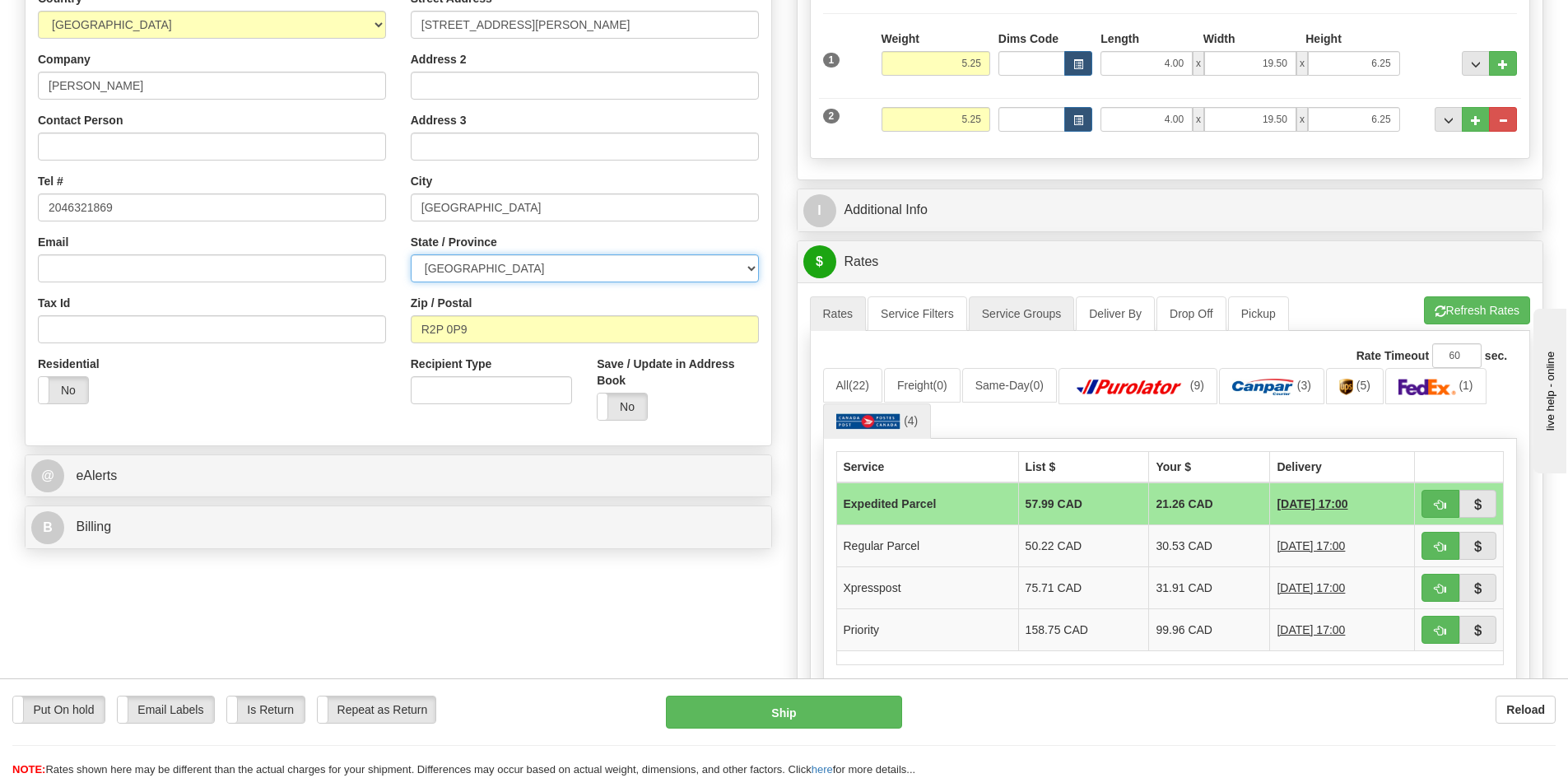
scroll to position [329, 0]
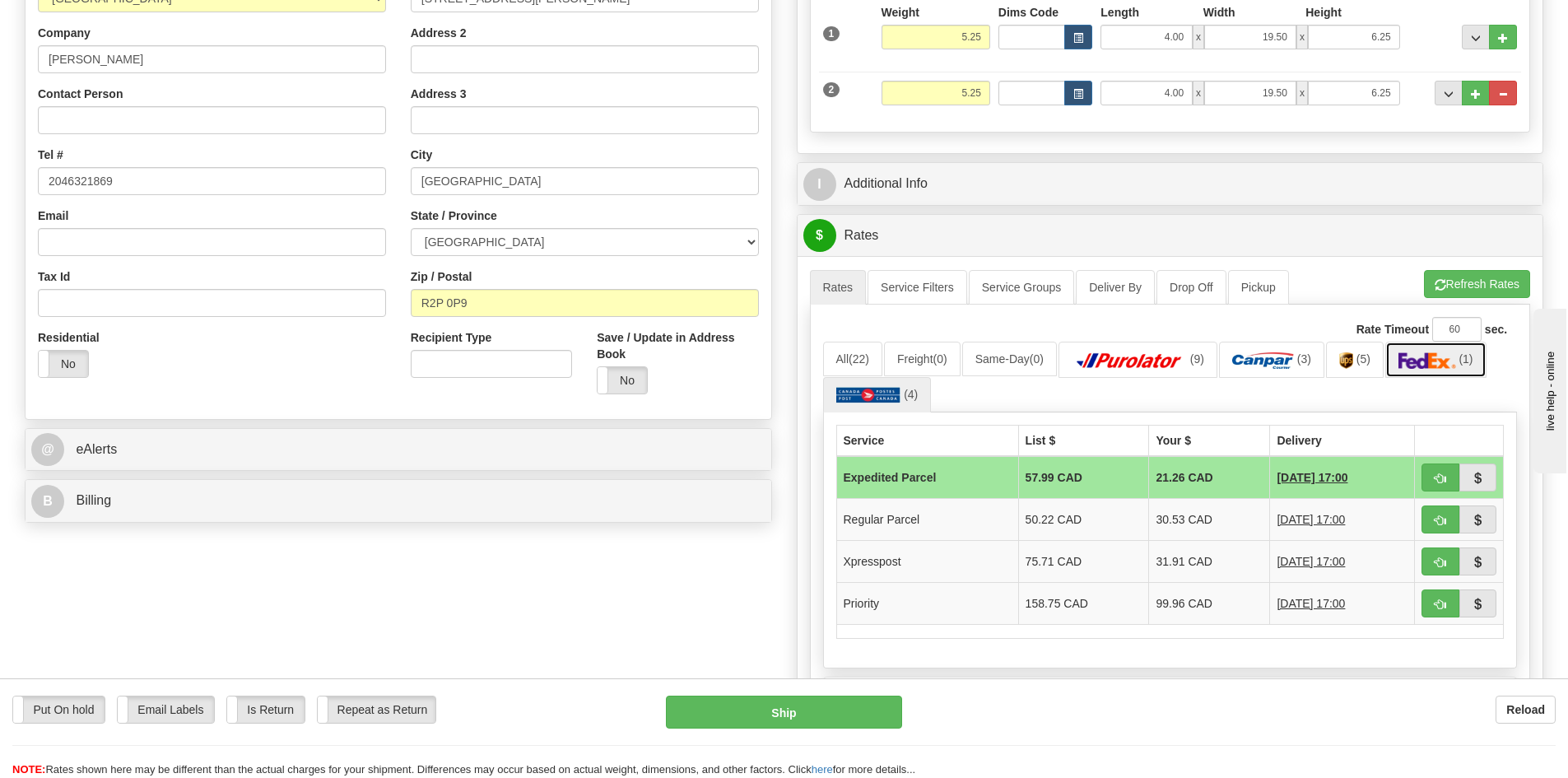
click at [1446, 365] on img at bounding box center [1428, 361] width 57 height 17
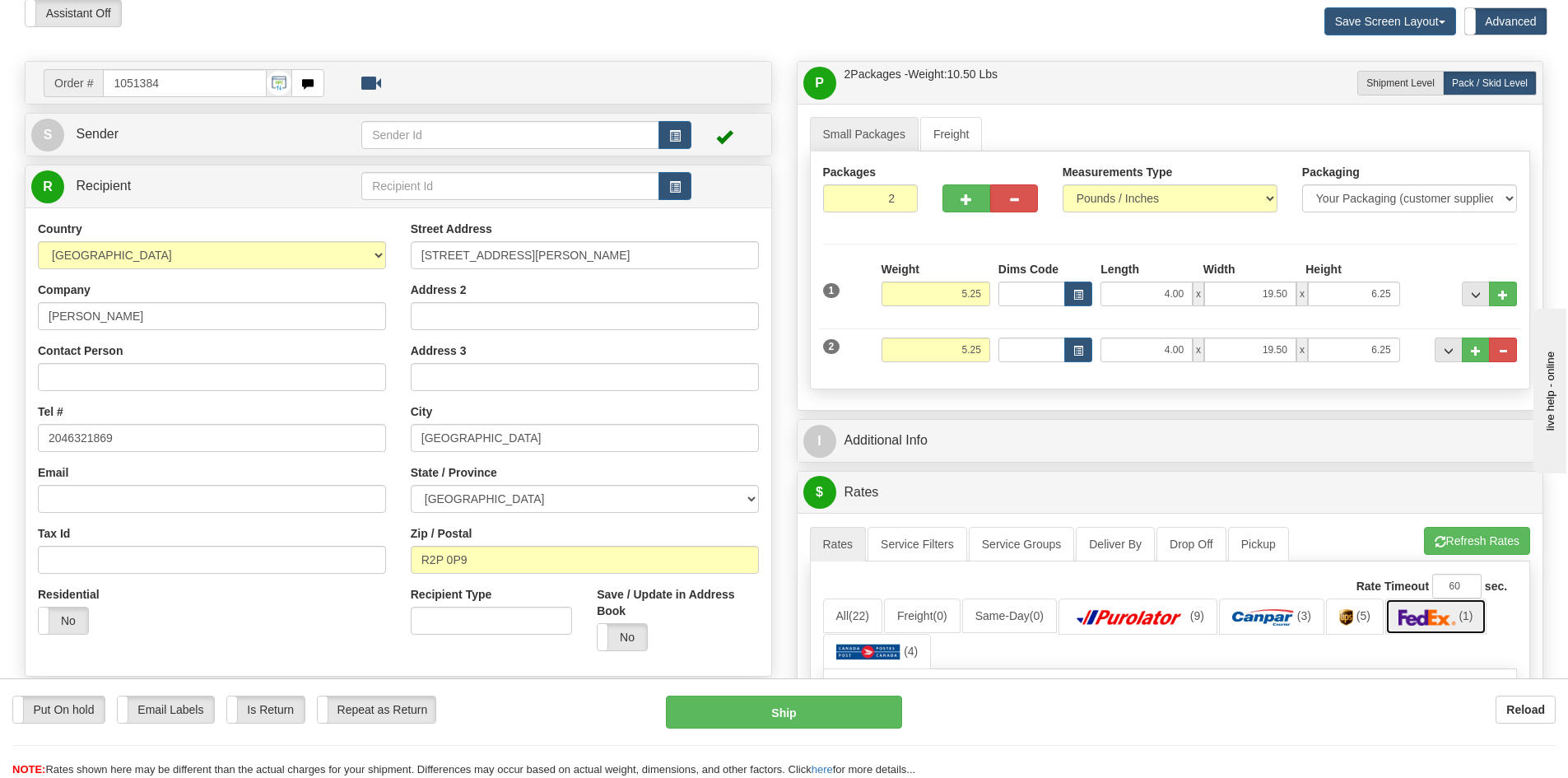
scroll to position [412, 0]
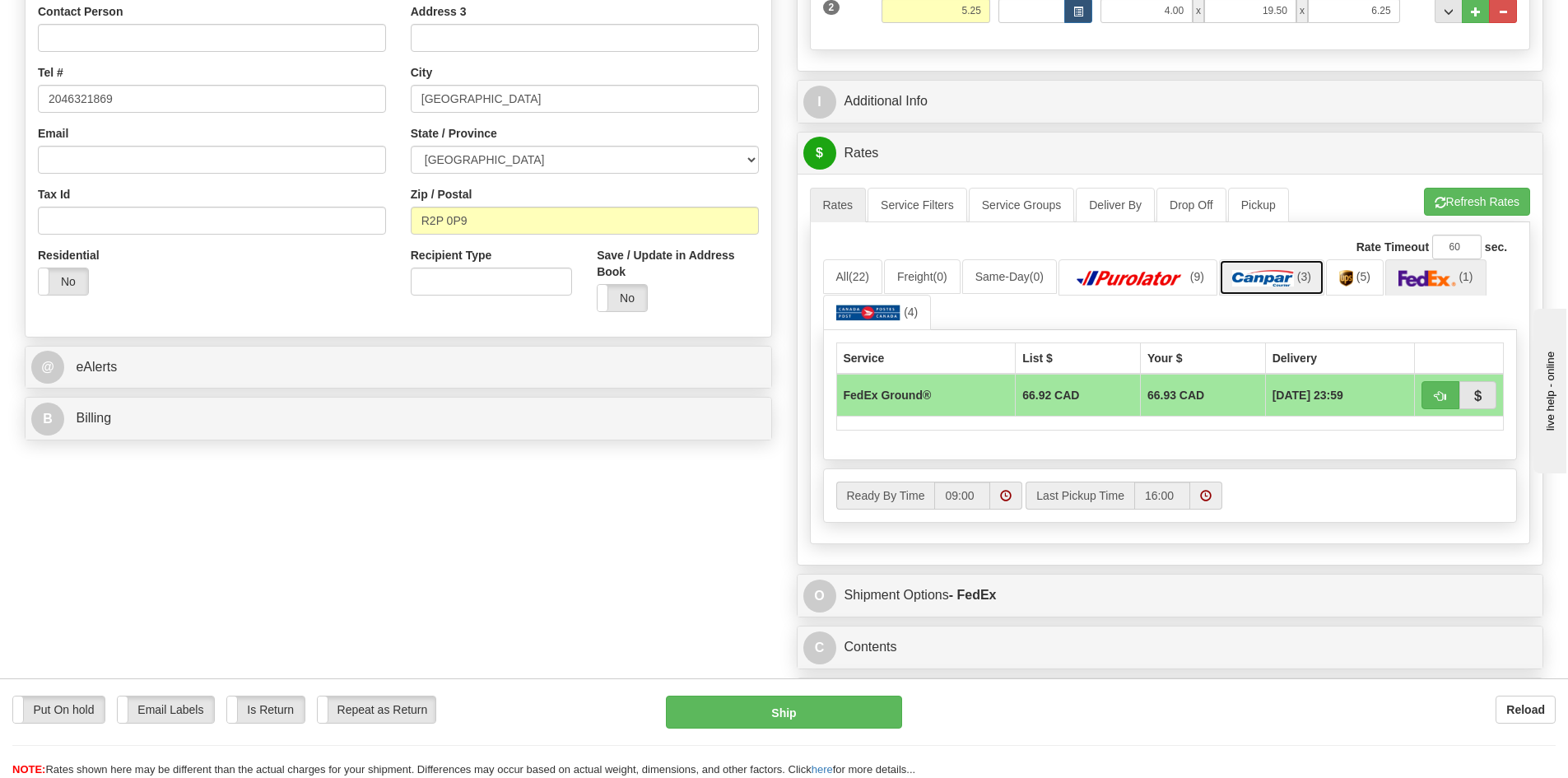
click at [1278, 279] on img at bounding box center [1263, 278] width 61 height 17
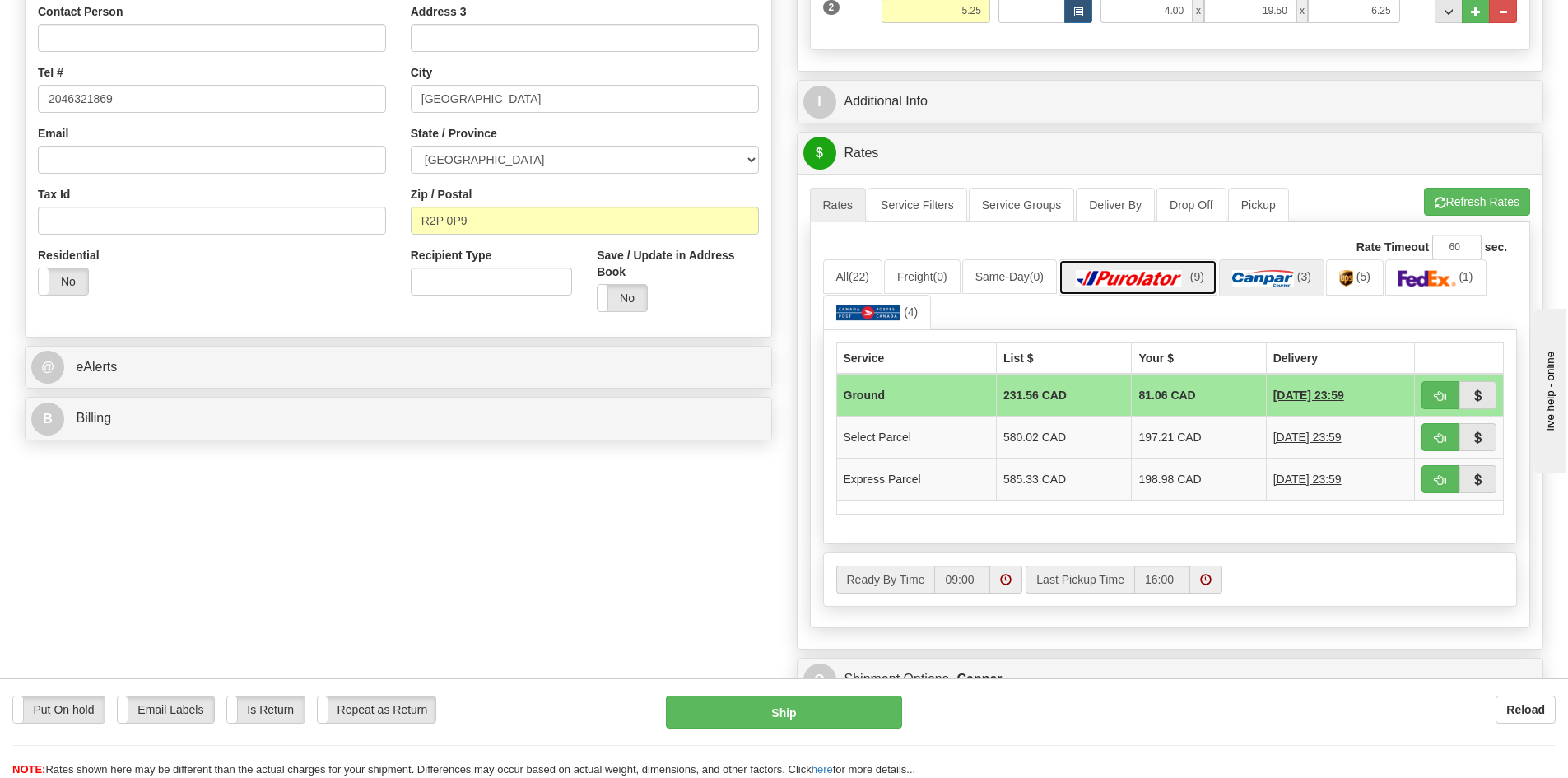
click at [1140, 279] on img at bounding box center [1129, 278] width 116 height 17
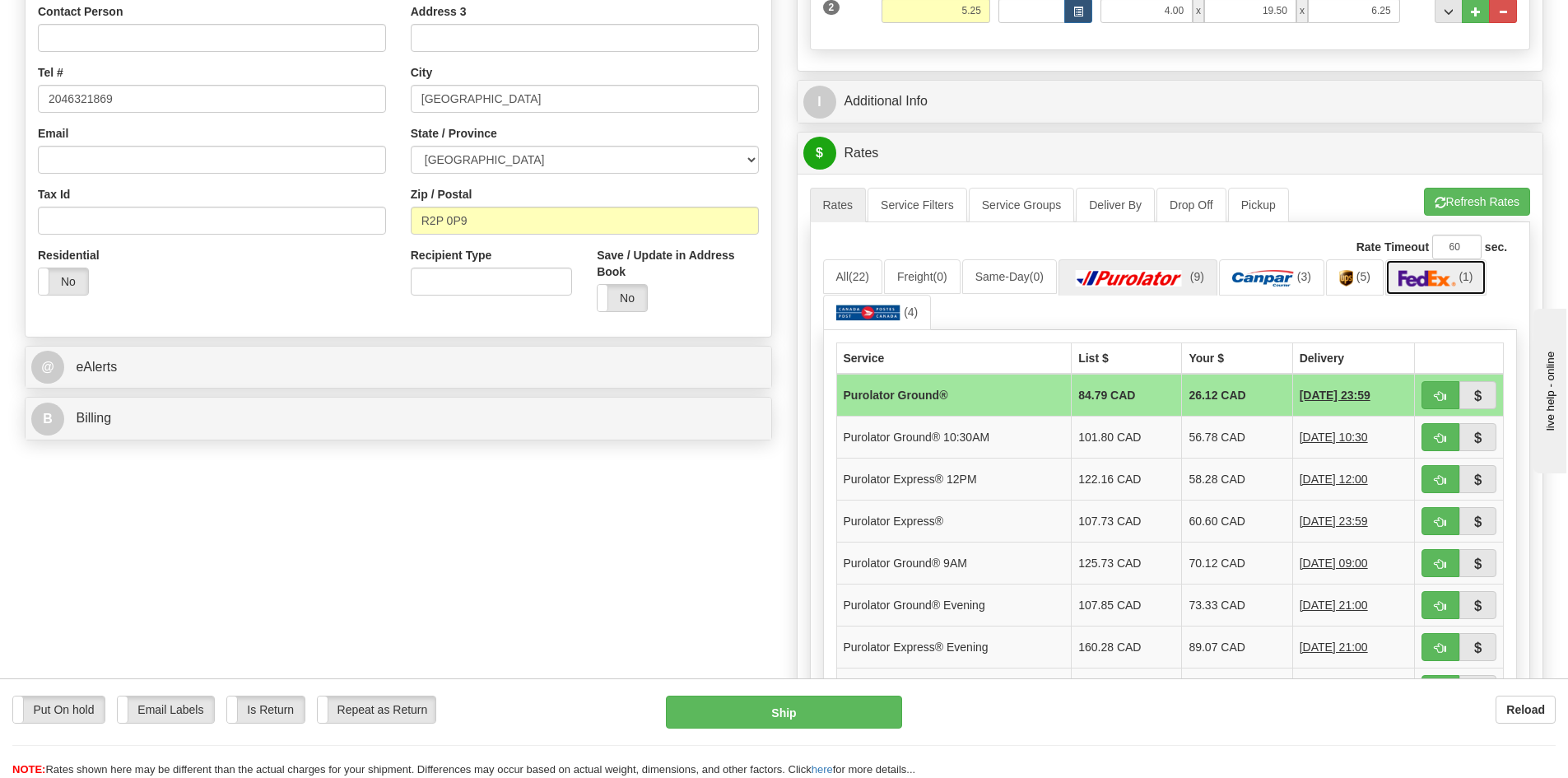
click at [1430, 277] on img at bounding box center [1428, 278] width 57 height 17
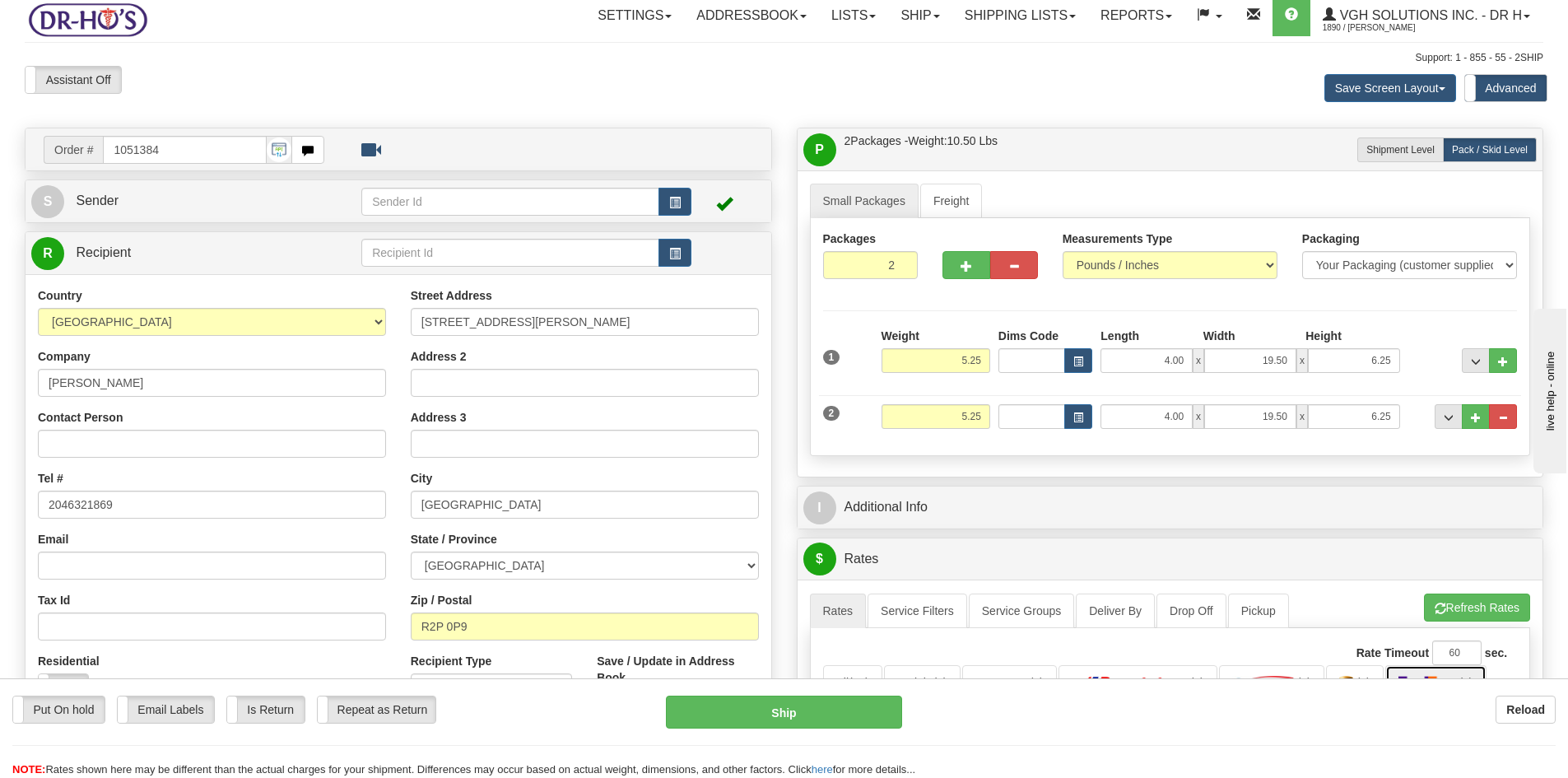
scroll to position [0, 0]
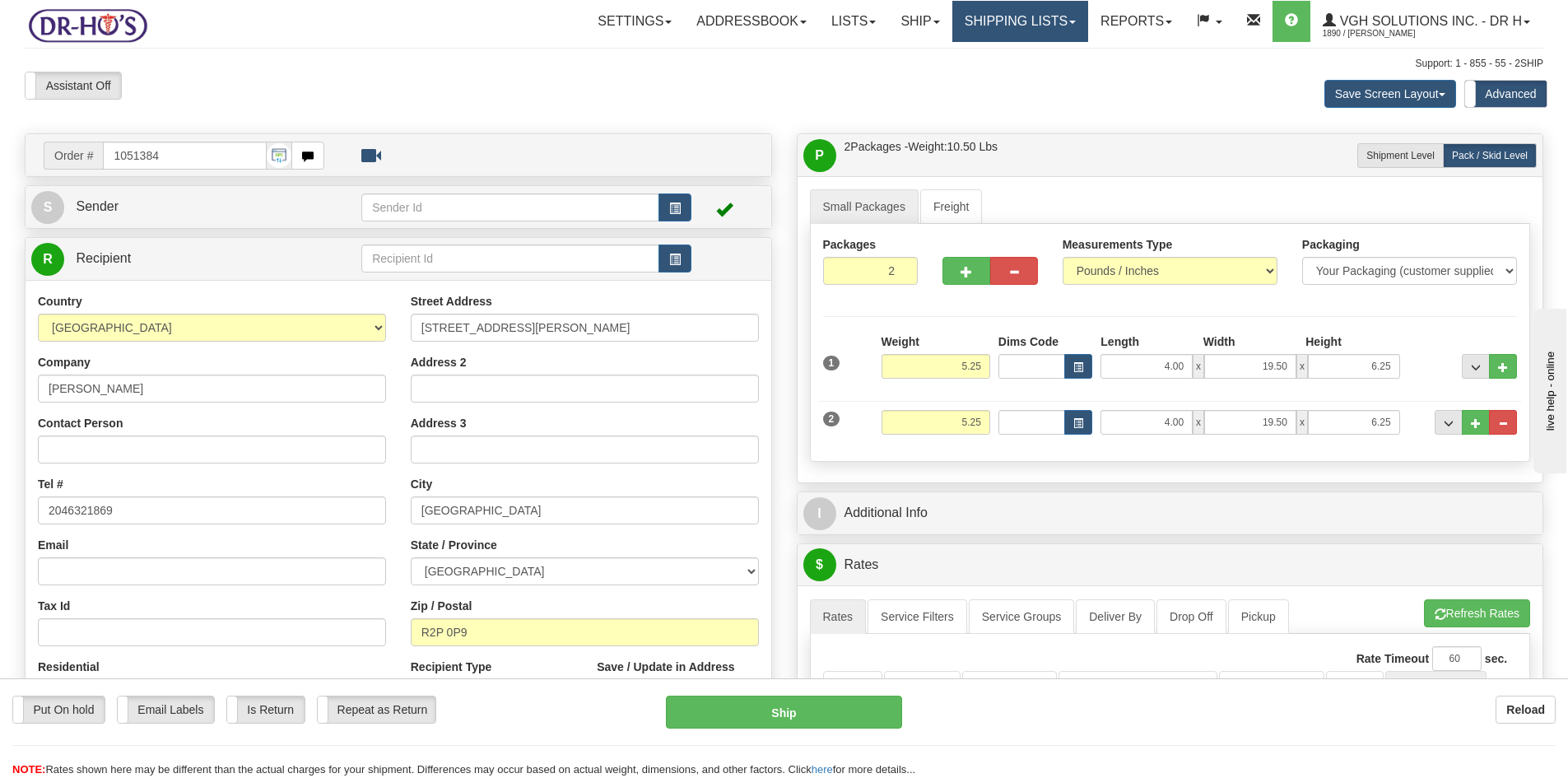
click at [1025, 18] on link "Shipping lists" at bounding box center [1020, 22] width 135 height 42
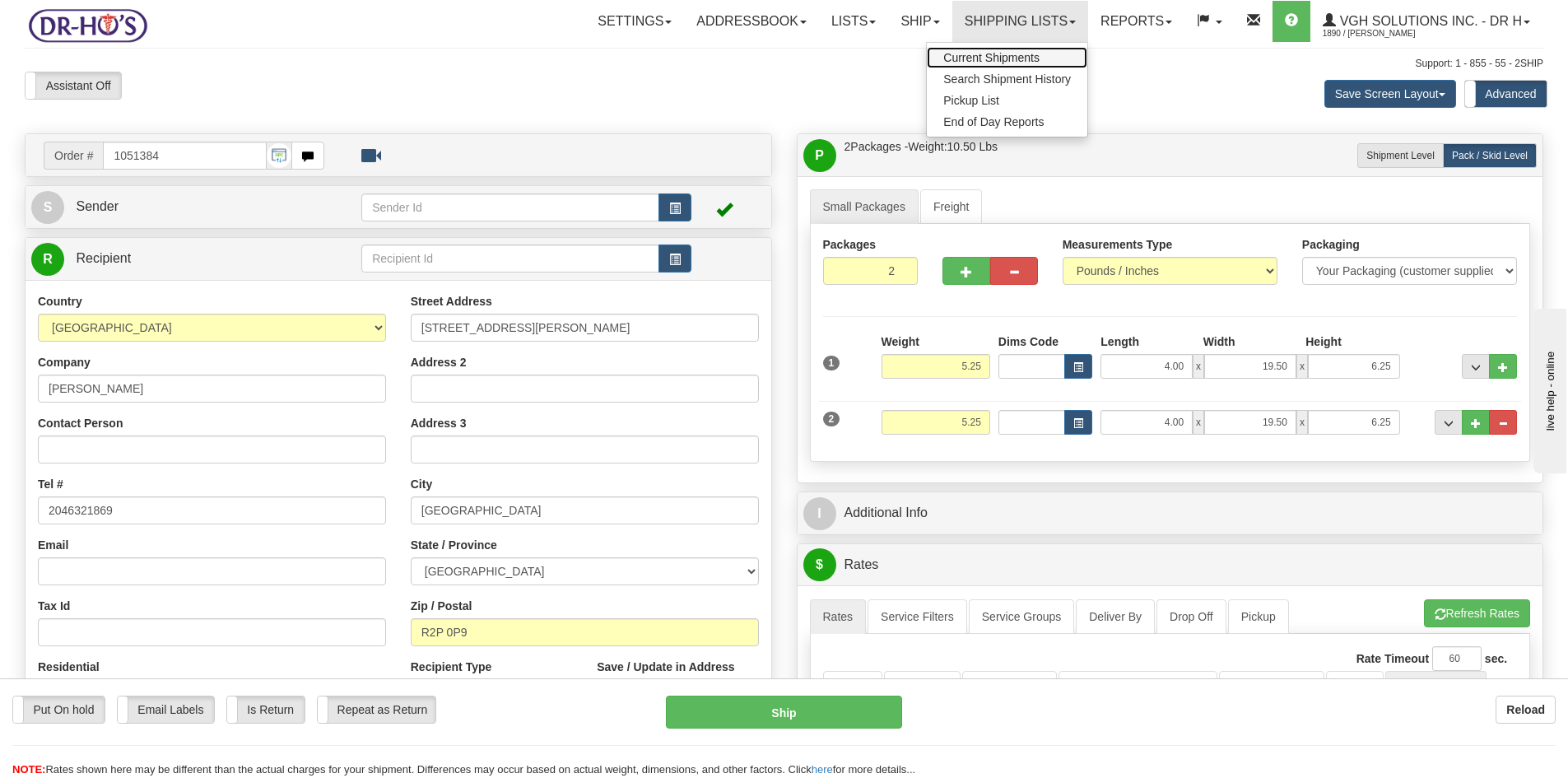
click at [971, 56] on span "Current Shipments" at bounding box center [991, 57] width 96 height 13
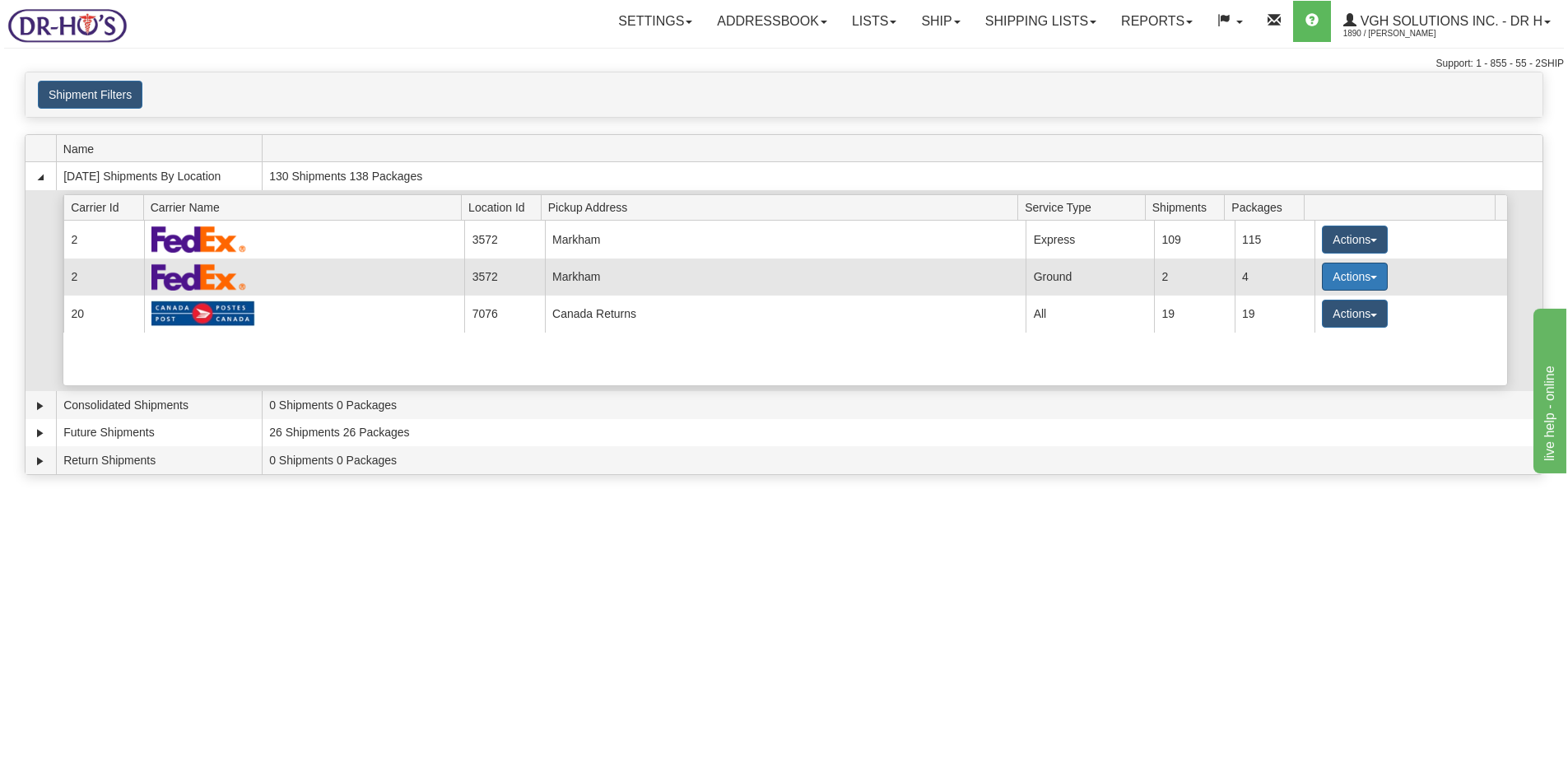
click at [1340, 278] on button "Actions" at bounding box center [1355, 277] width 66 height 28
click at [1297, 308] on span "Details" at bounding box center [1293, 307] width 44 height 12
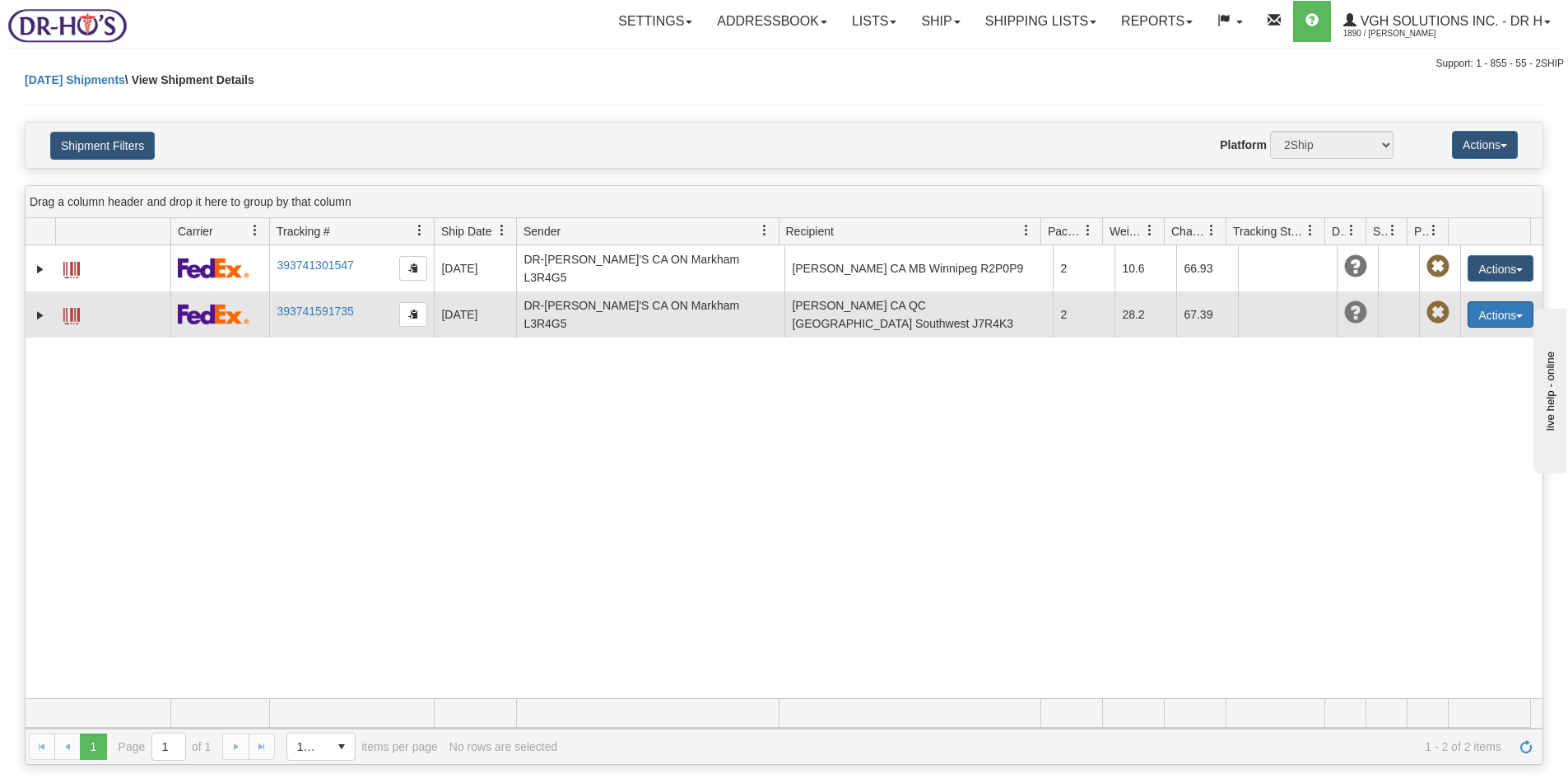
click at [1470, 303] on button "Actions" at bounding box center [1501, 314] width 66 height 27
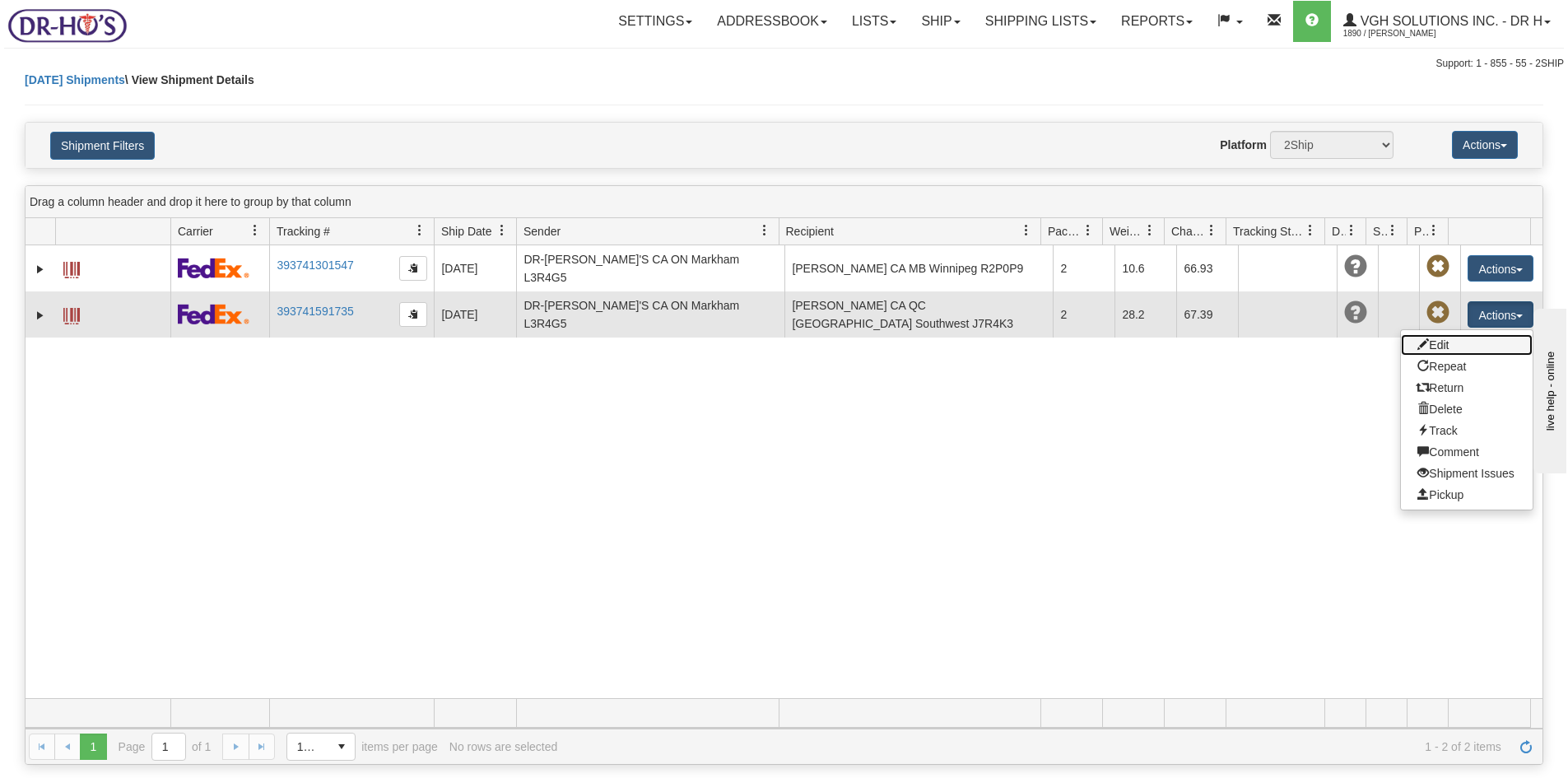
click at [1433, 335] on link "Edit" at bounding box center [1466, 345] width 131 height 22
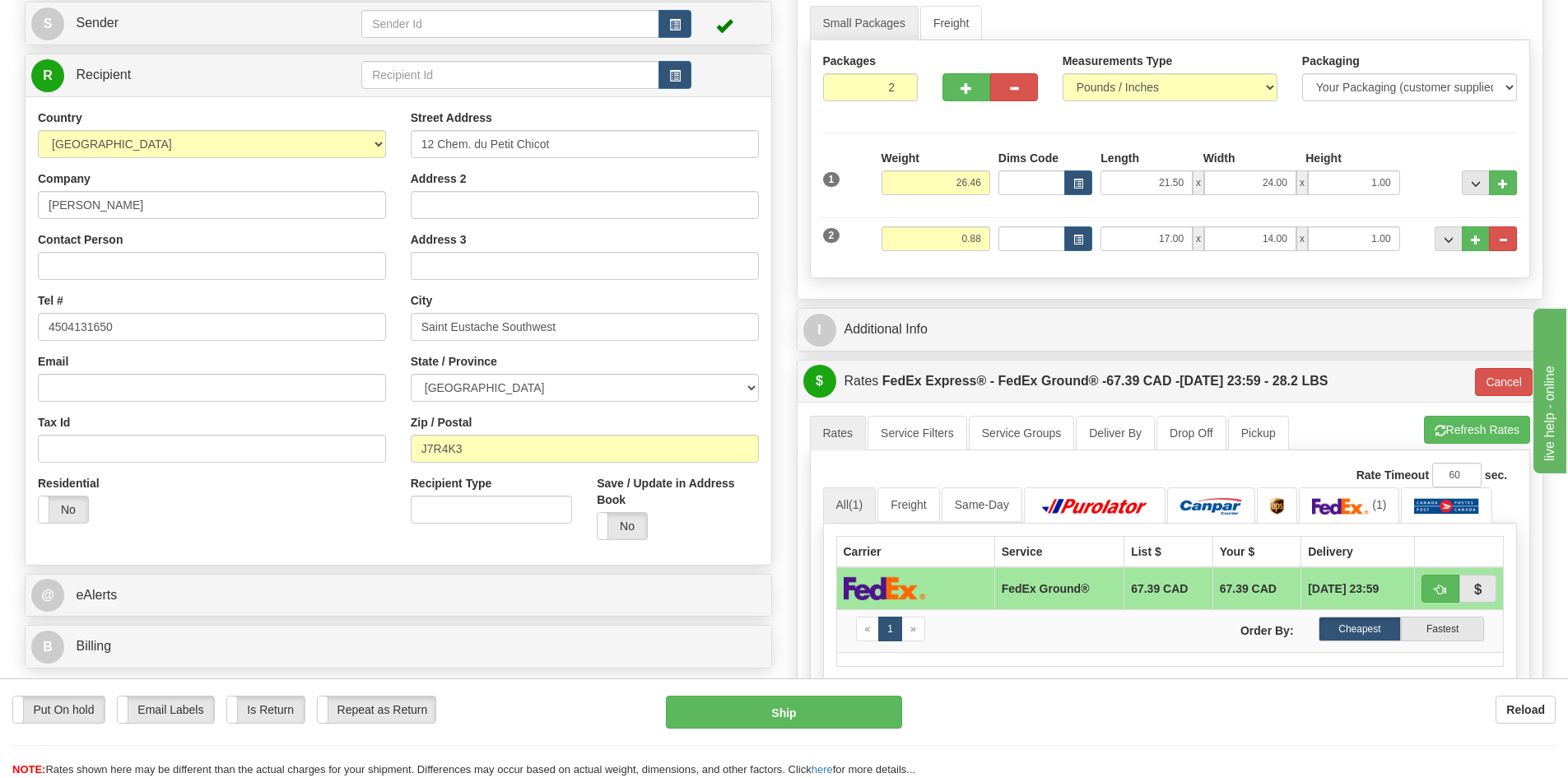
scroll to position [329, 0]
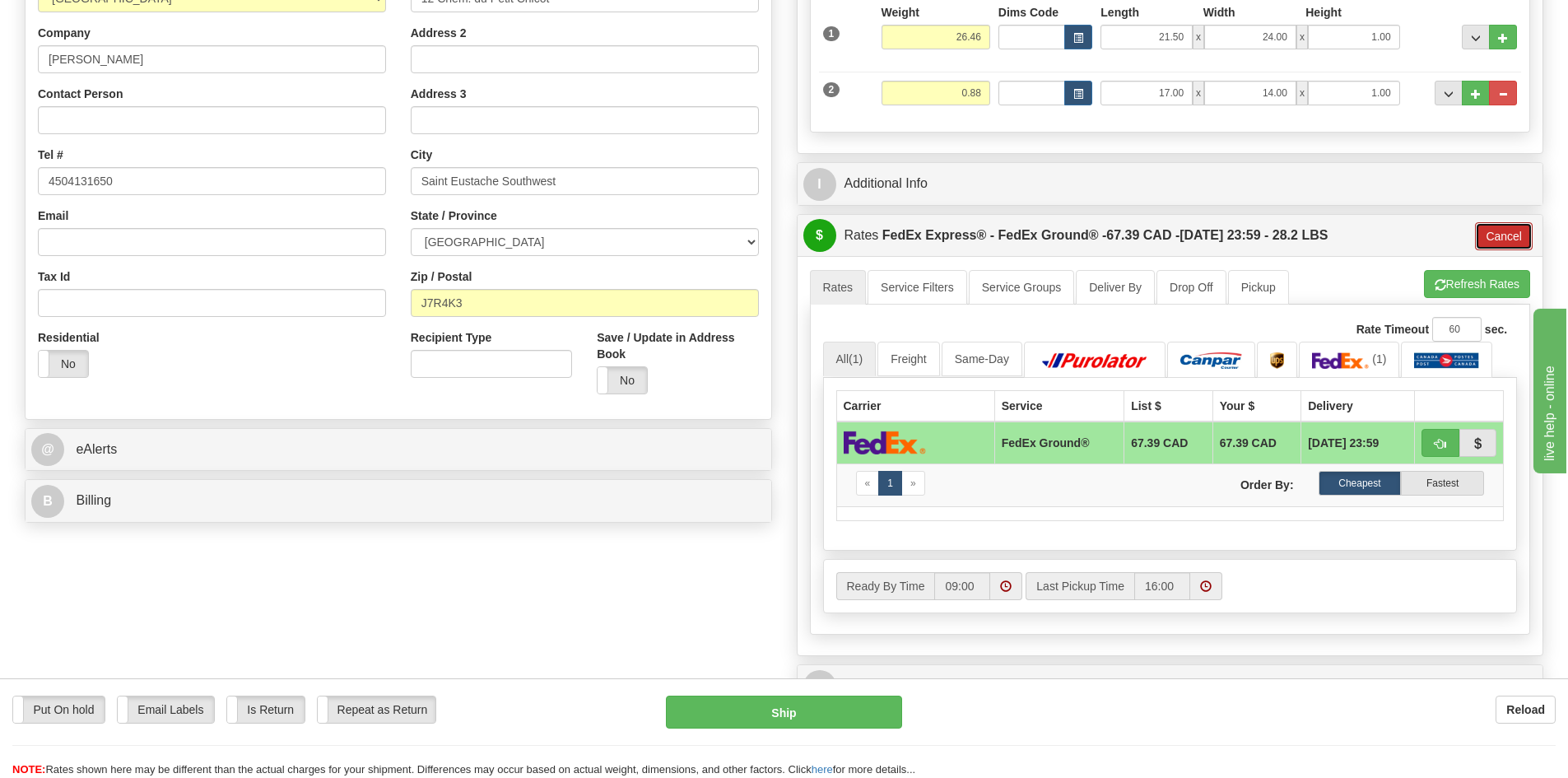
click at [1520, 234] on button "Cancel" at bounding box center [1504, 236] width 57 height 28
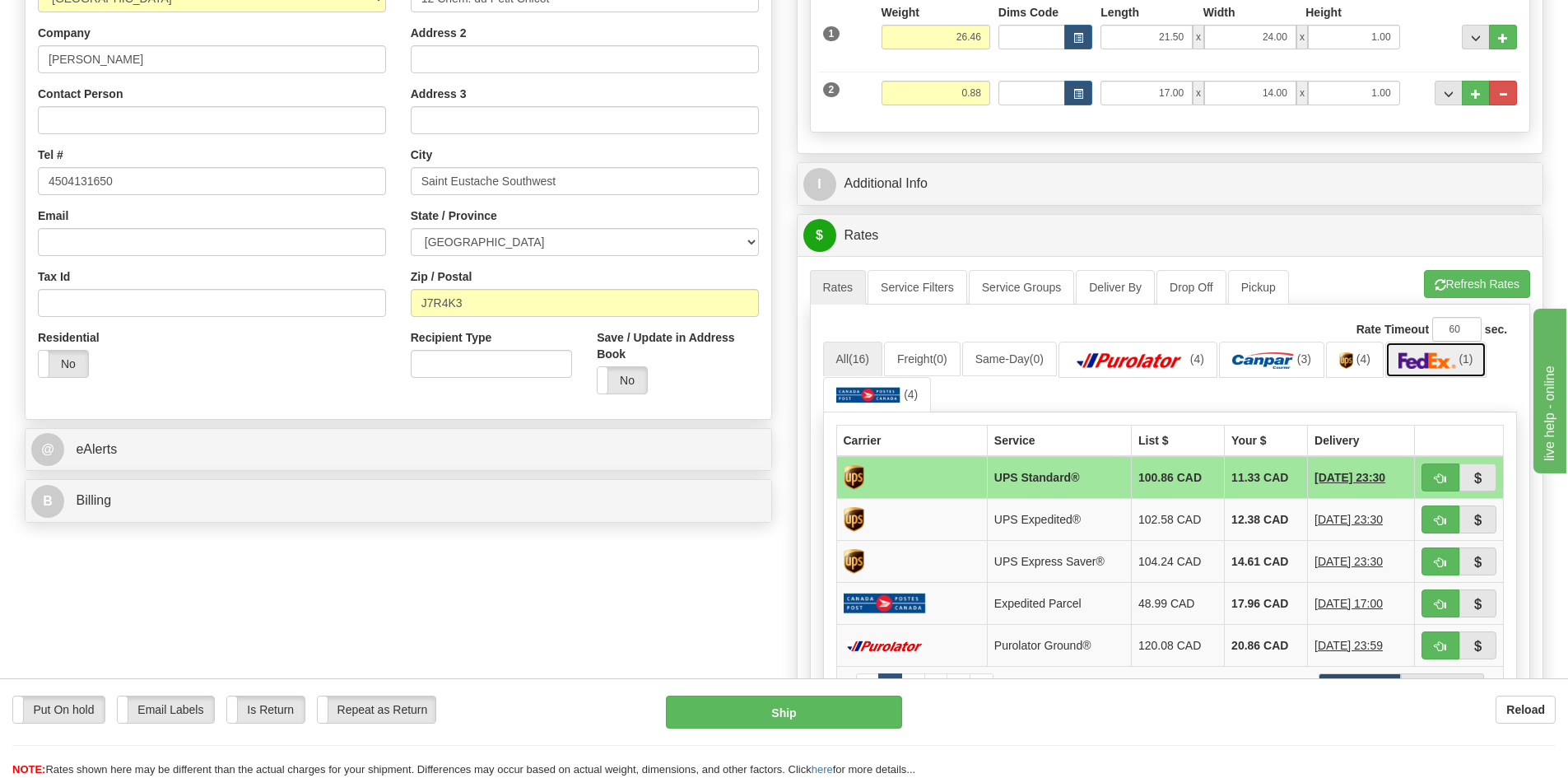
click at [1426, 363] on img at bounding box center [1428, 361] width 57 height 17
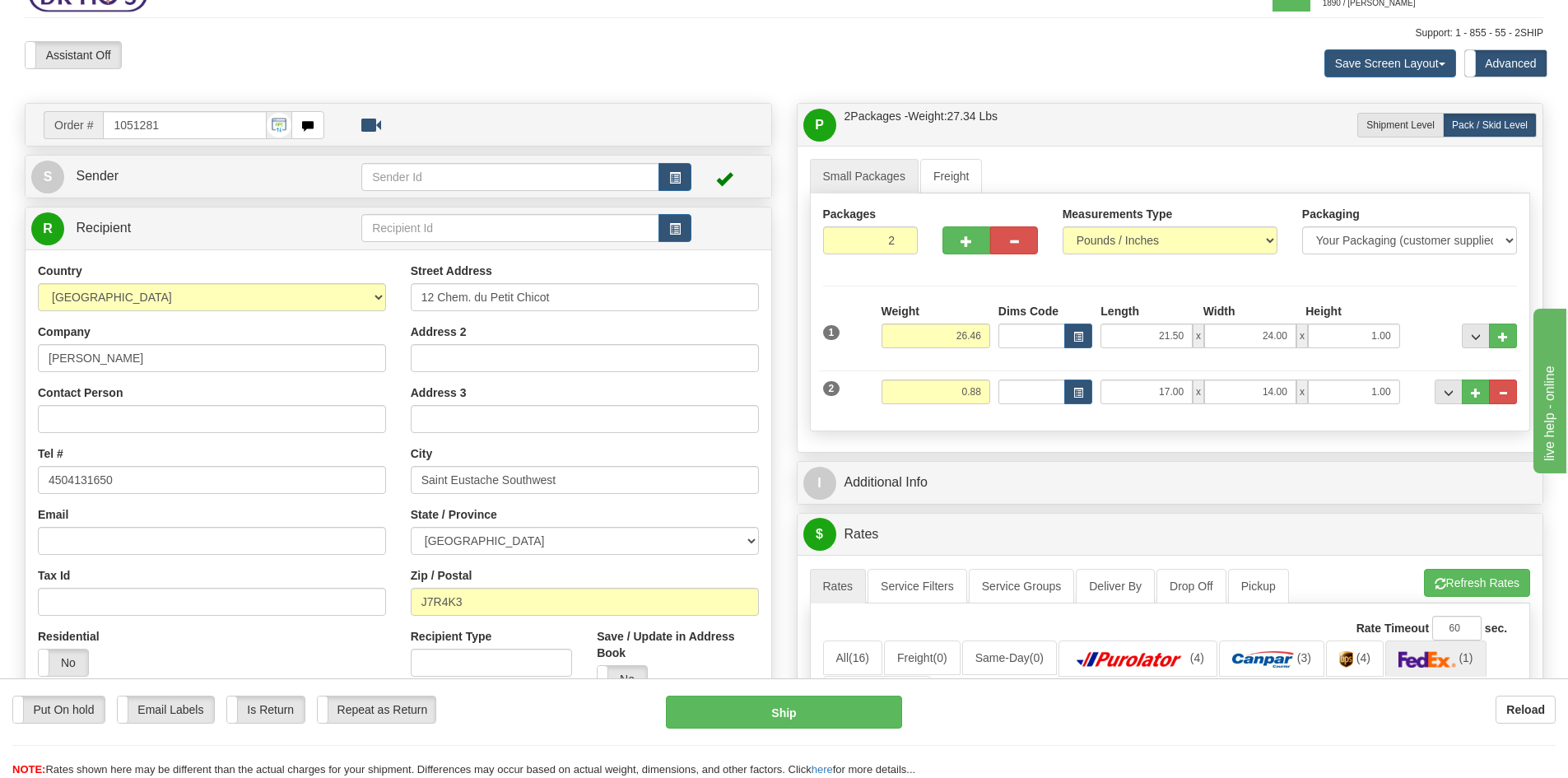
scroll to position [0, 0]
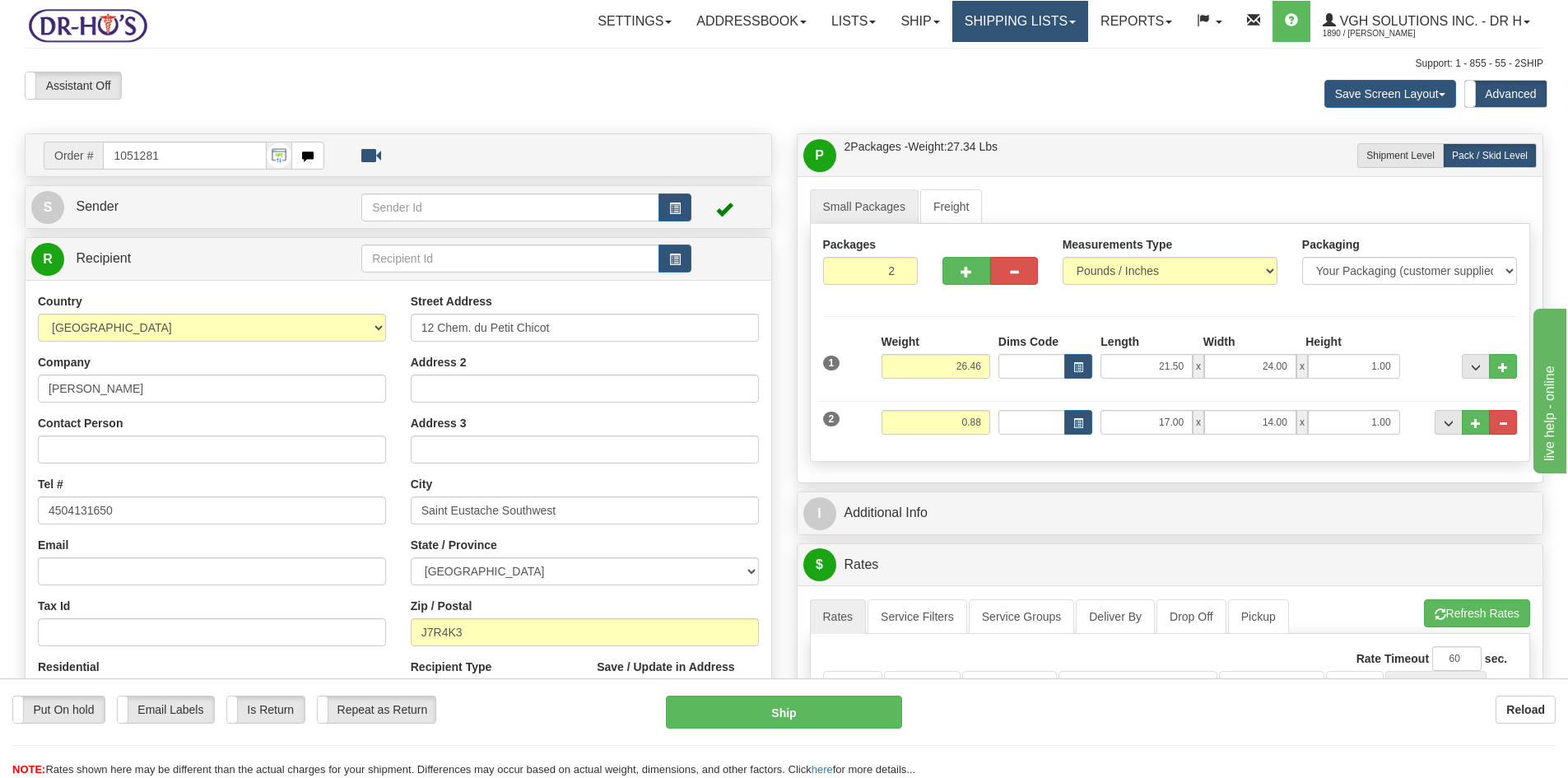
click at [962, 22] on link "Shipping lists" at bounding box center [1020, 22] width 135 height 42
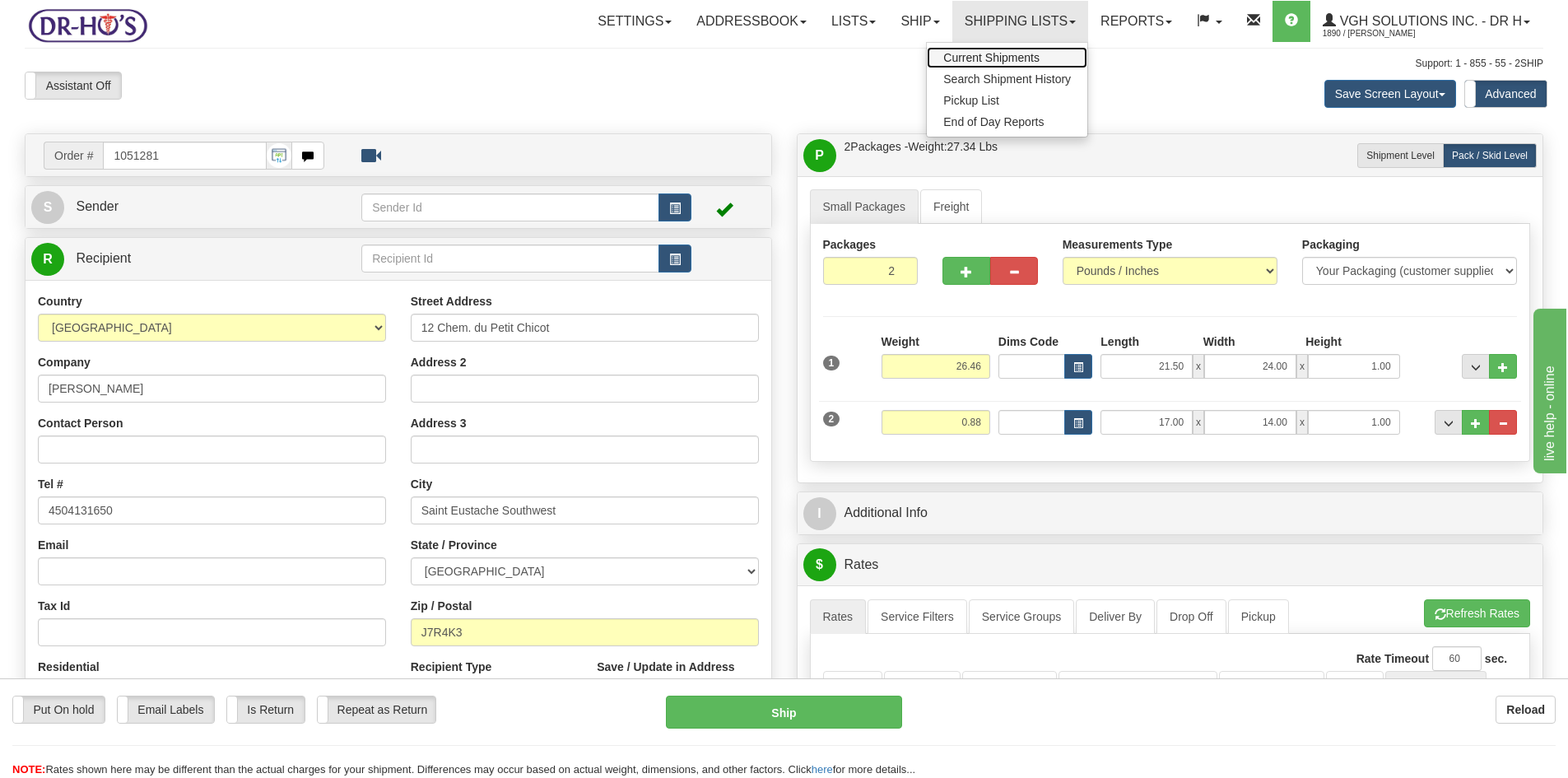
click at [982, 56] on span "Current Shipments" at bounding box center [991, 57] width 96 height 13
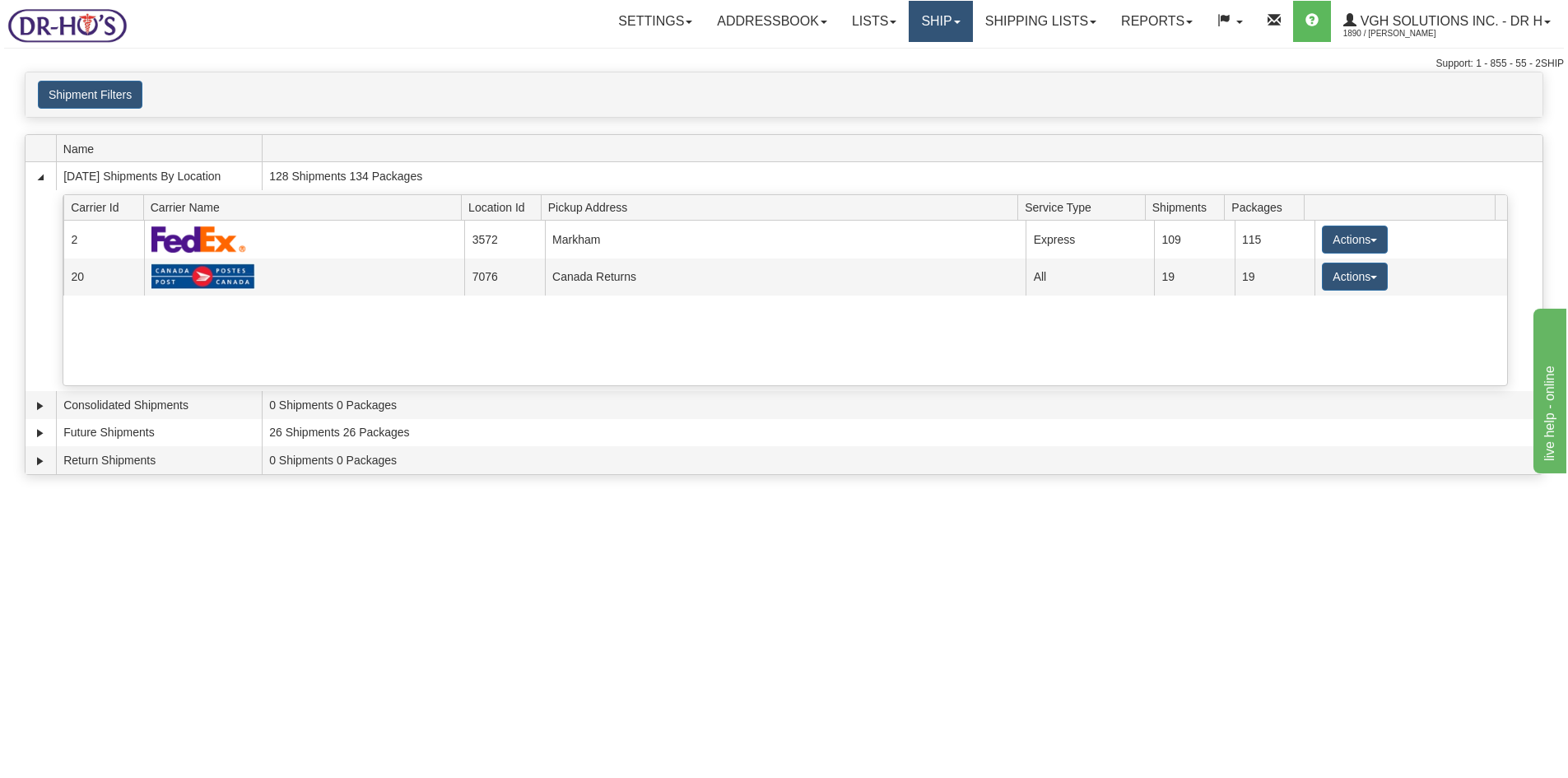
click at [909, 27] on link "Ship" at bounding box center [941, 22] width 63 height 42
click at [878, 77] on span "OnHold / Order Queue" at bounding box center [897, 78] width 116 height 13
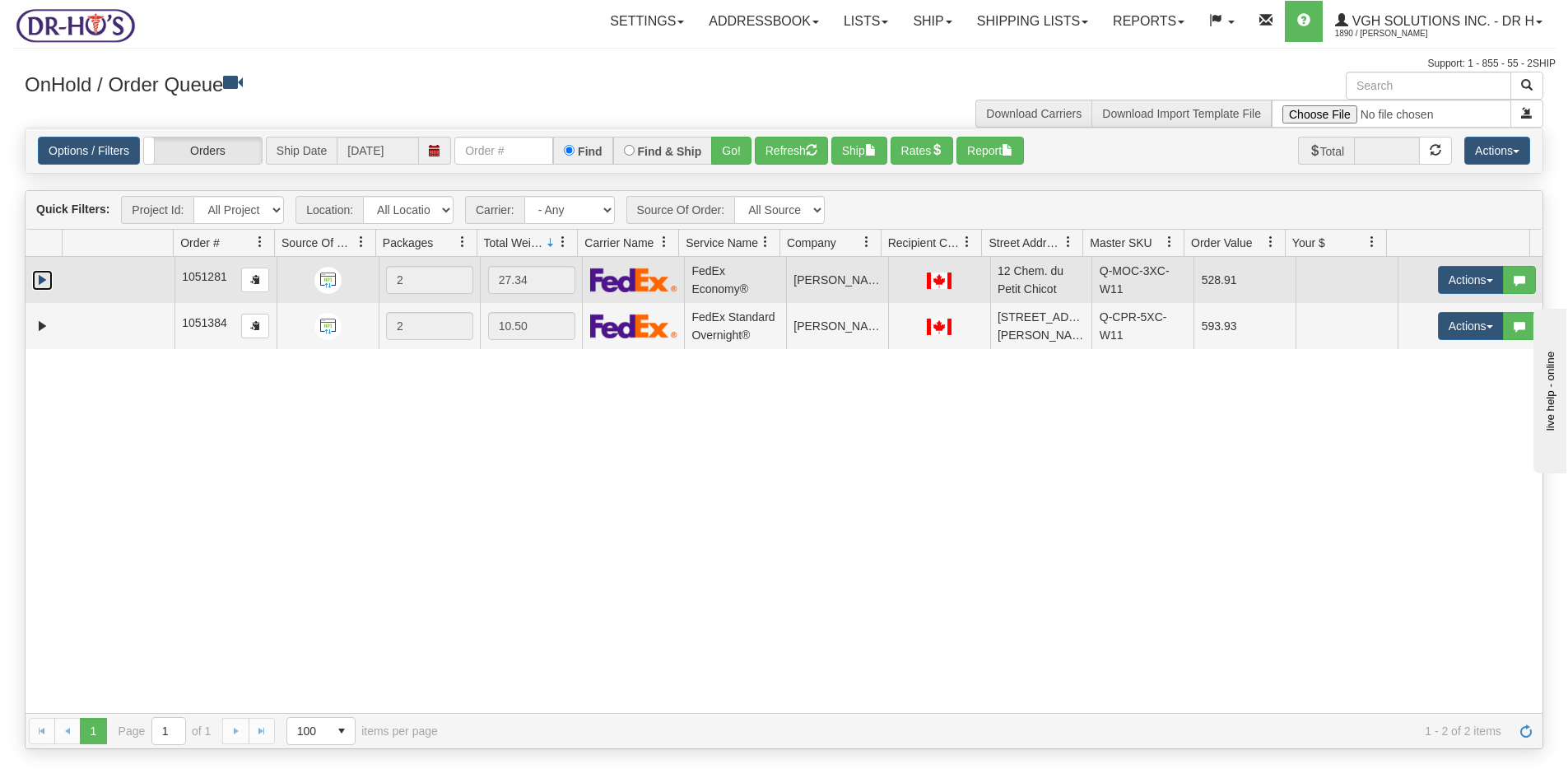
click at [41, 276] on link "Expand" at bounding box center [41, 280] width 21 height 21
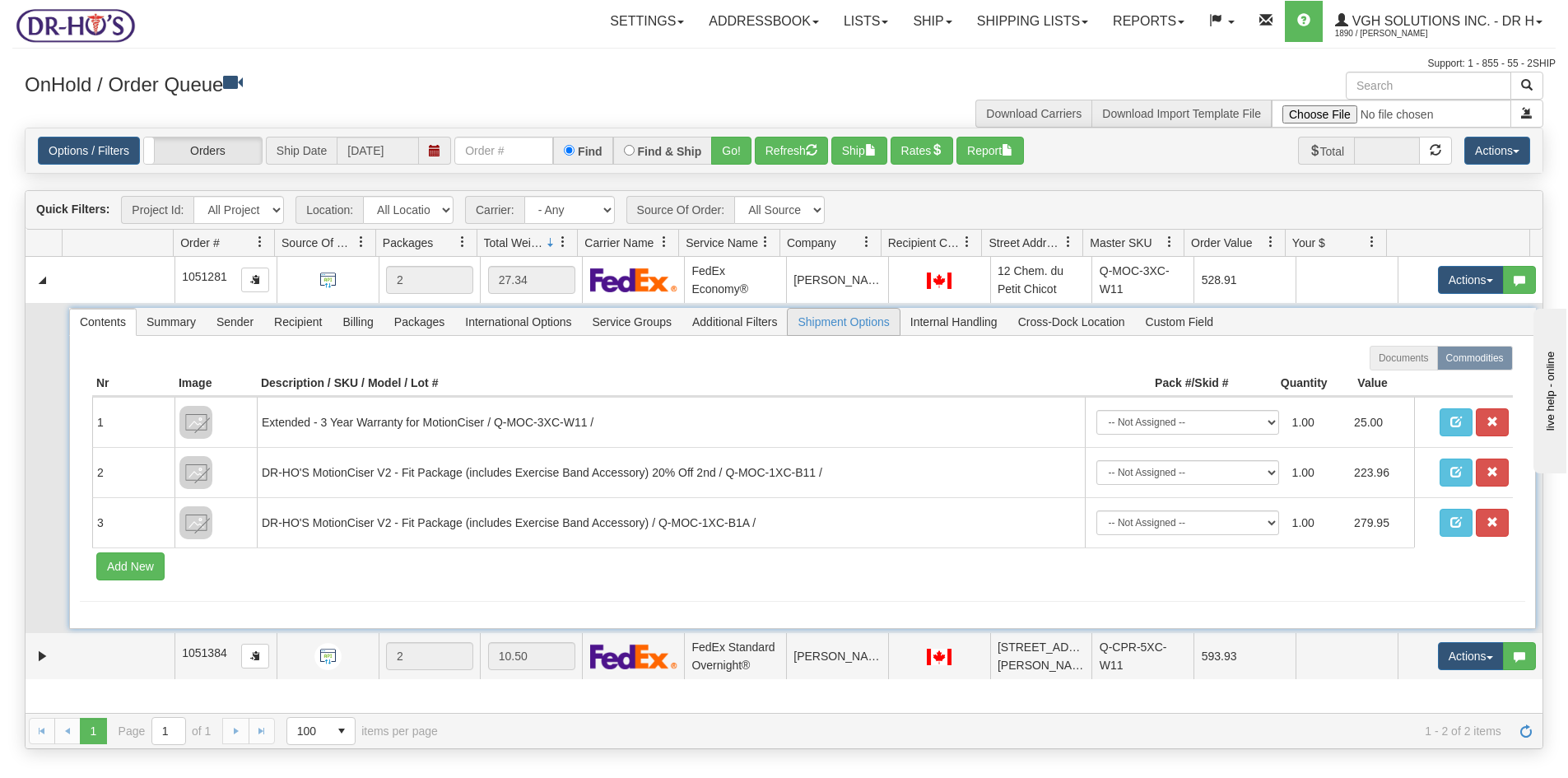
click at [868, 323] on span "Shipment Options" at bounding box center [843, 321] width 111 height 27
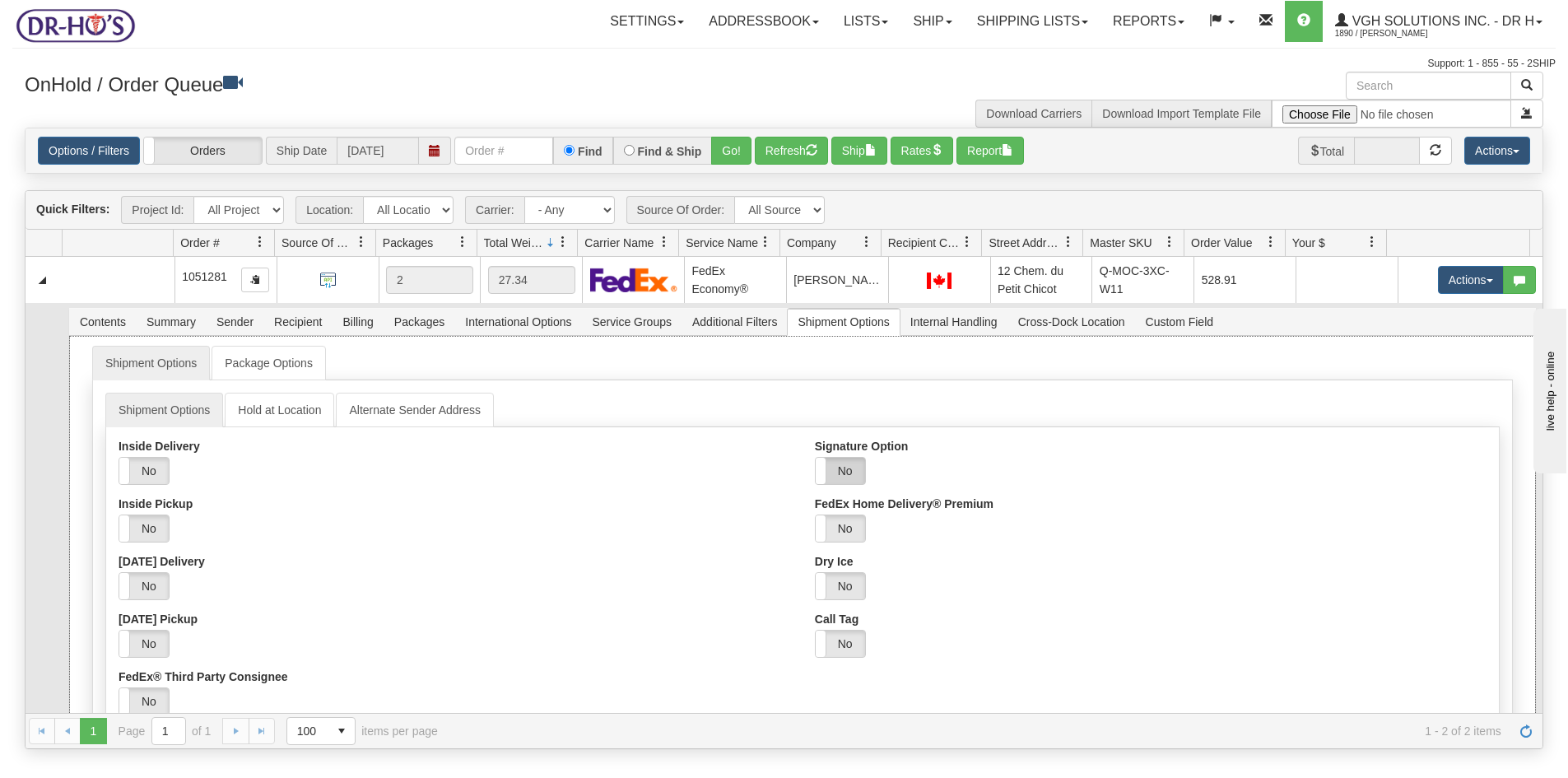
click at [837, 471] on label "No" at bounding box center [841, 471] width 49 height 27
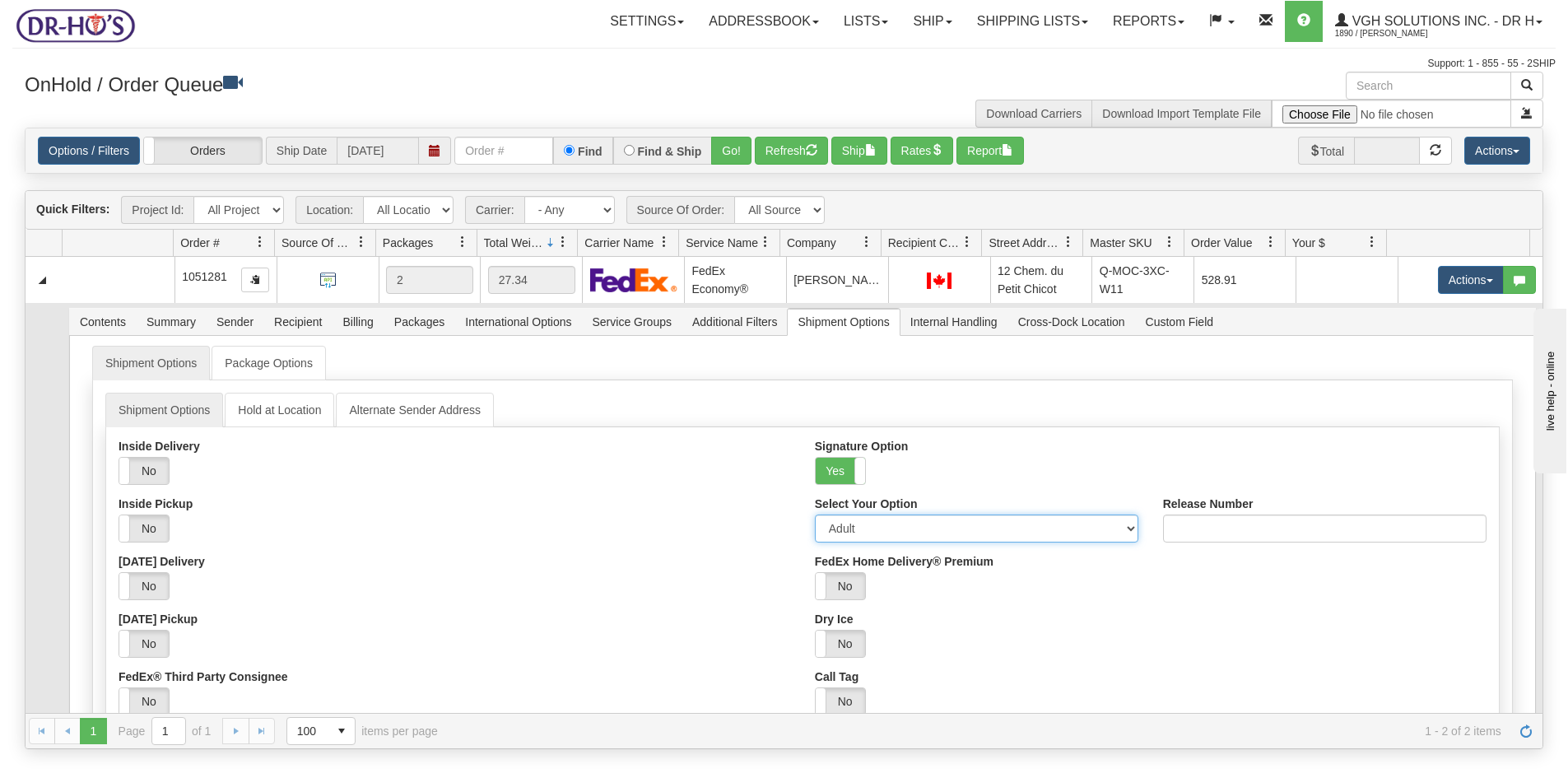
click at [911, 532] on select "Adult Direct Indirect No Signature Required Service Default" at bounding box center [976, 529] width 323 height 28
select select "2"
click at [815, 515] on select "Adult Direct Indirect No Signature Required Service Default" at bounding box center [976, 529] width 323 height 28
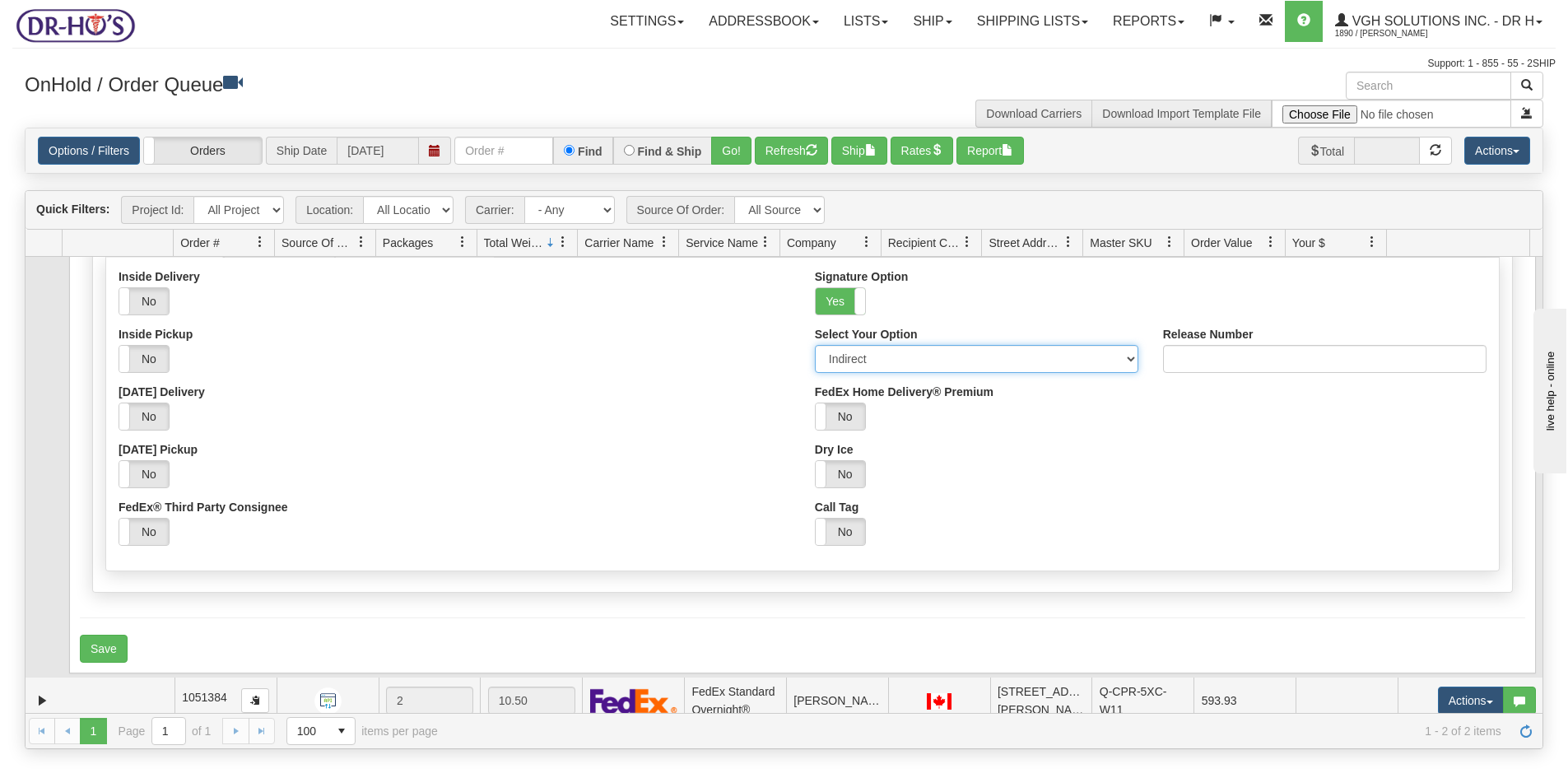
scroll to position [180, 0]
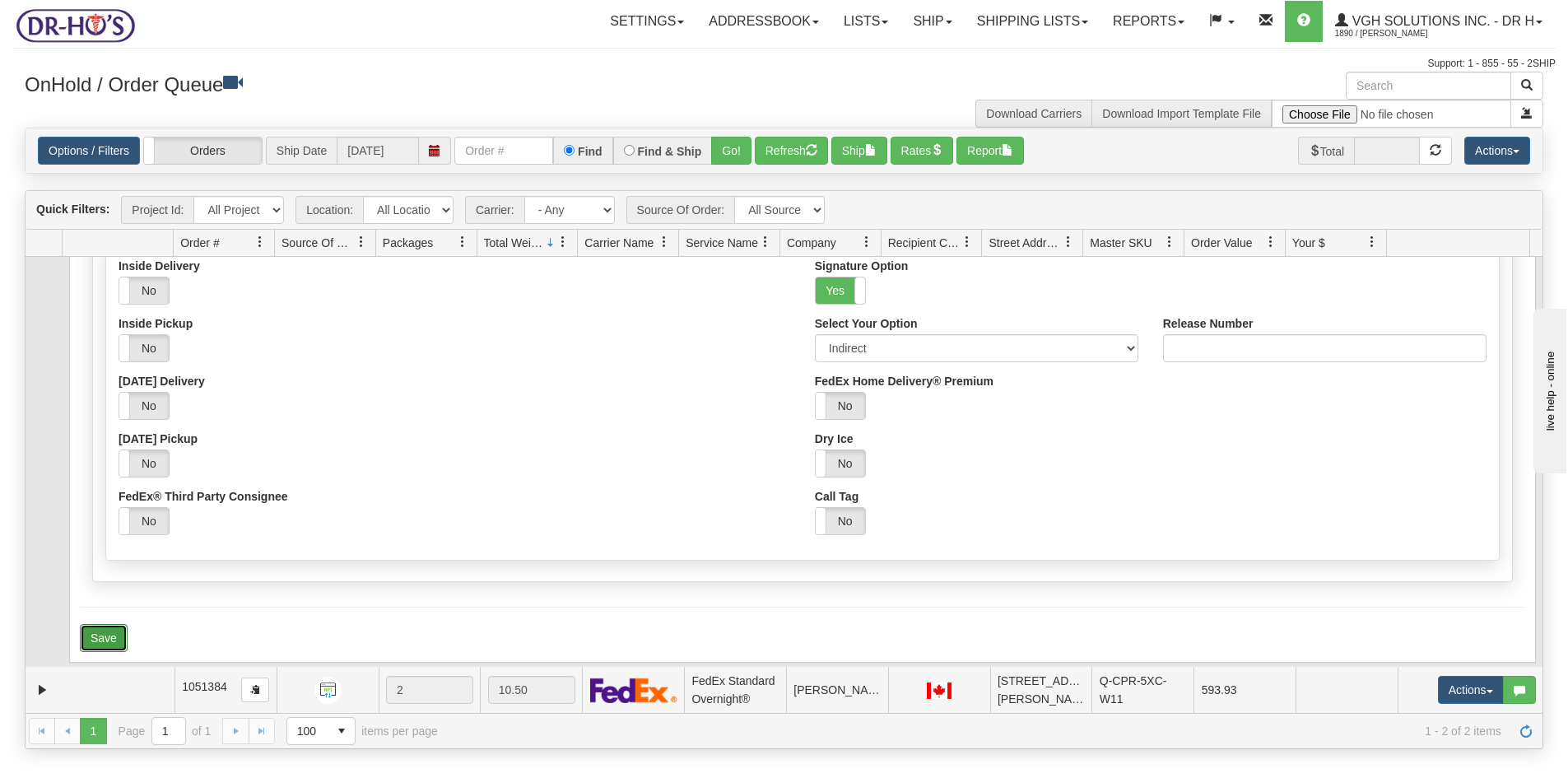
click at [91, 640] on button "Save" at bounding box center [104, 639] width 47 height 28
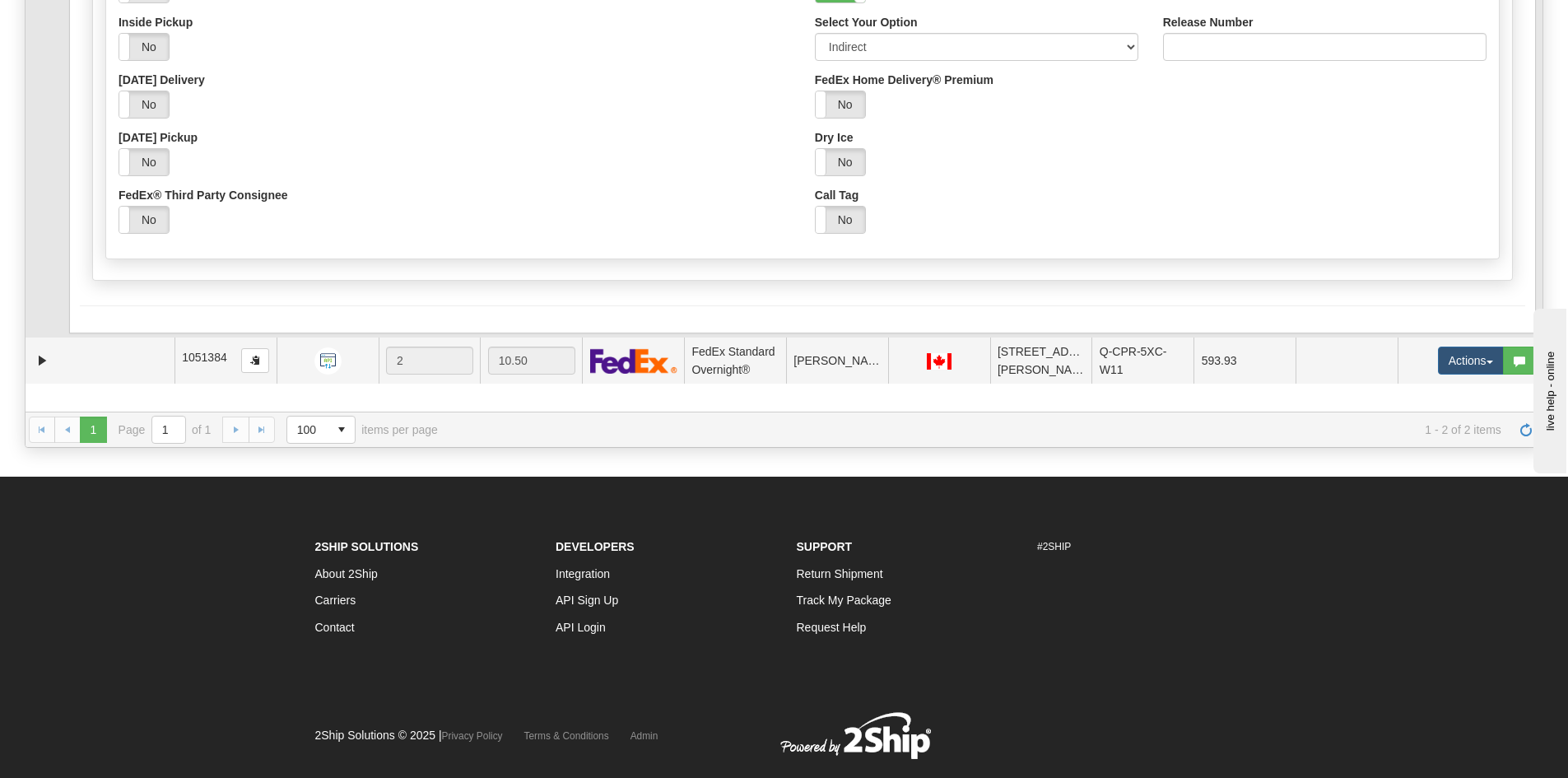
scroll to position [329, 0]
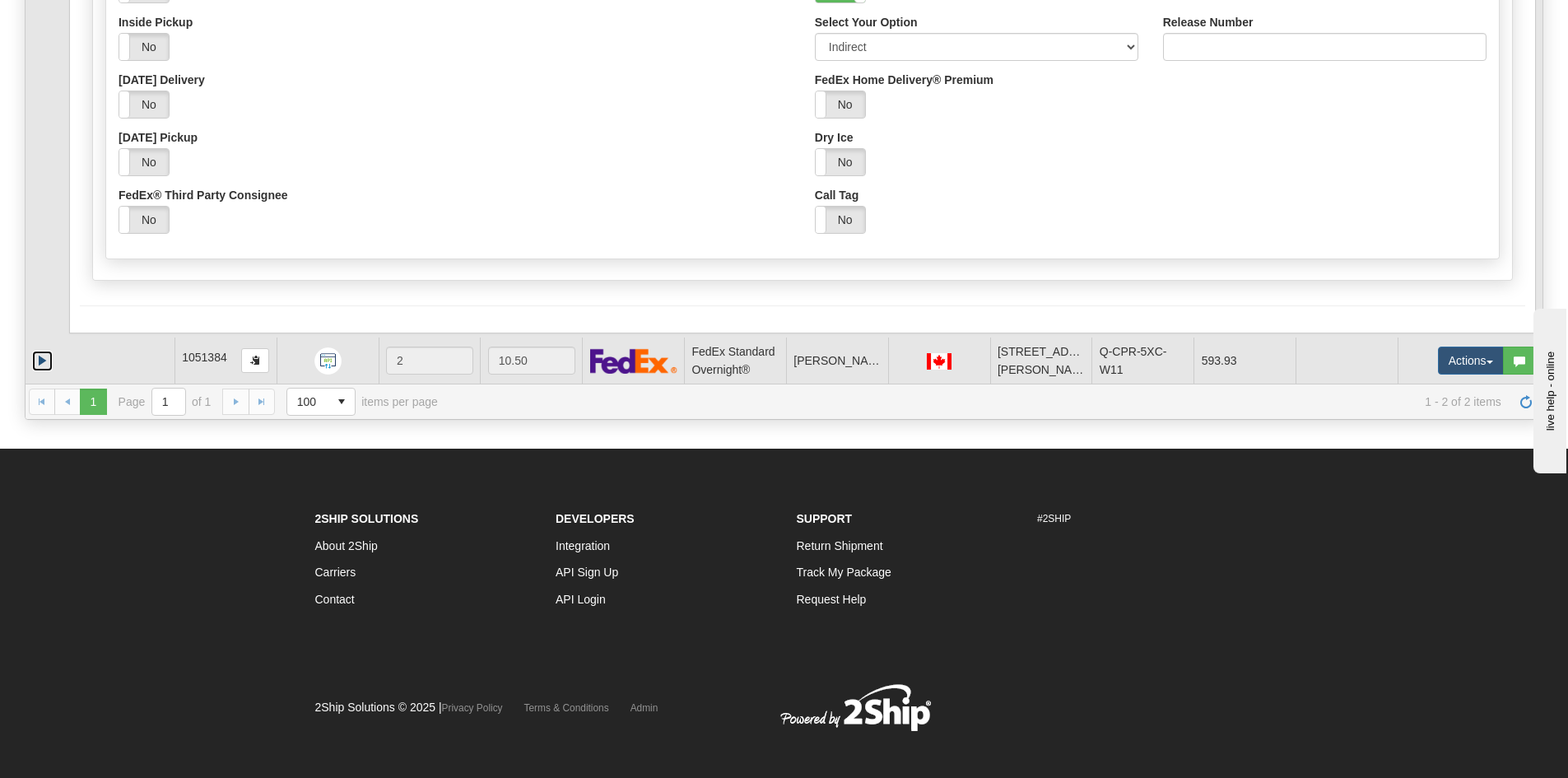
click at [39, 355] on link "Expand" at bounding box center [41, 361] width 21 height 21
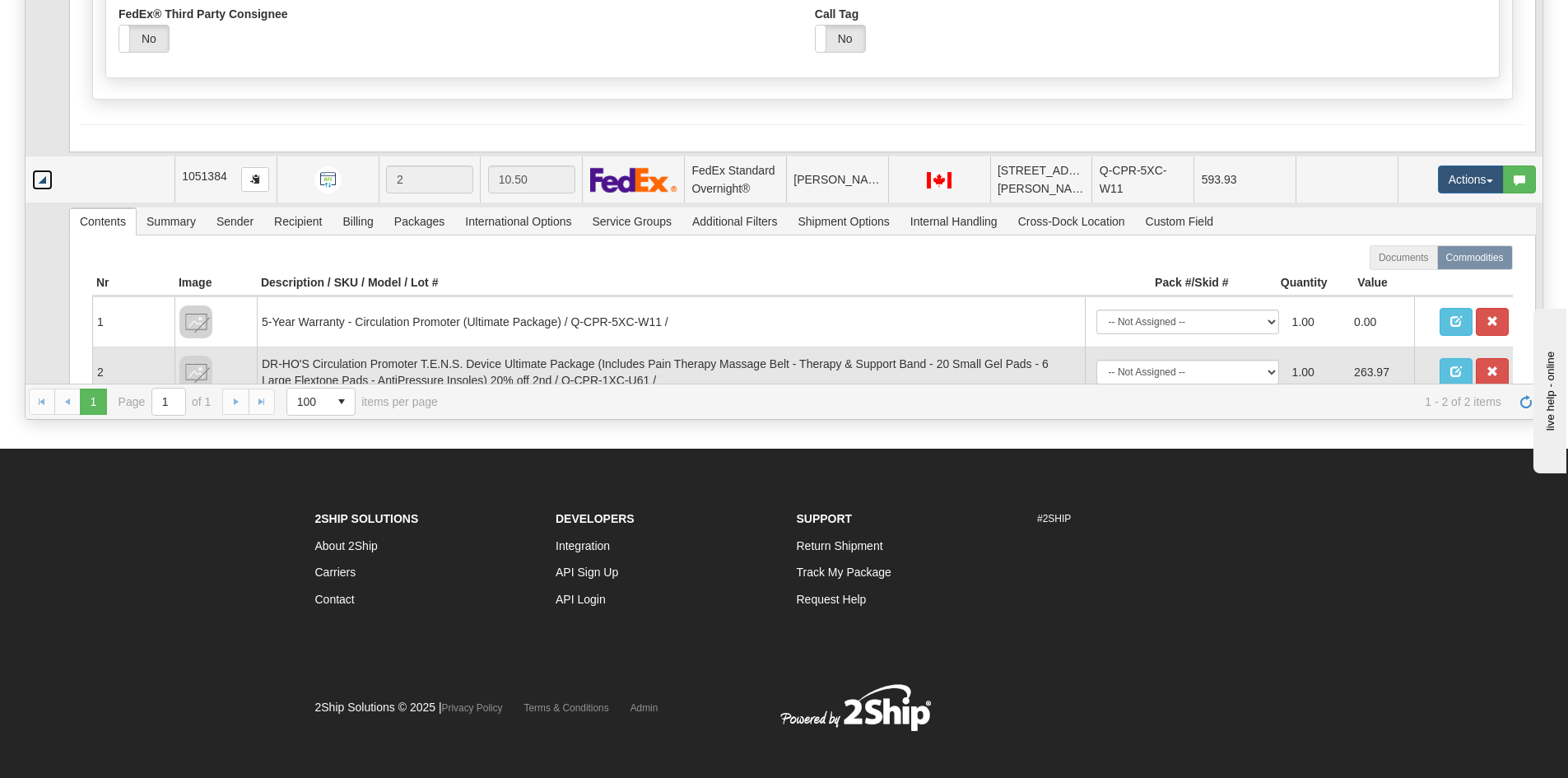
scroll to position [399, 0]
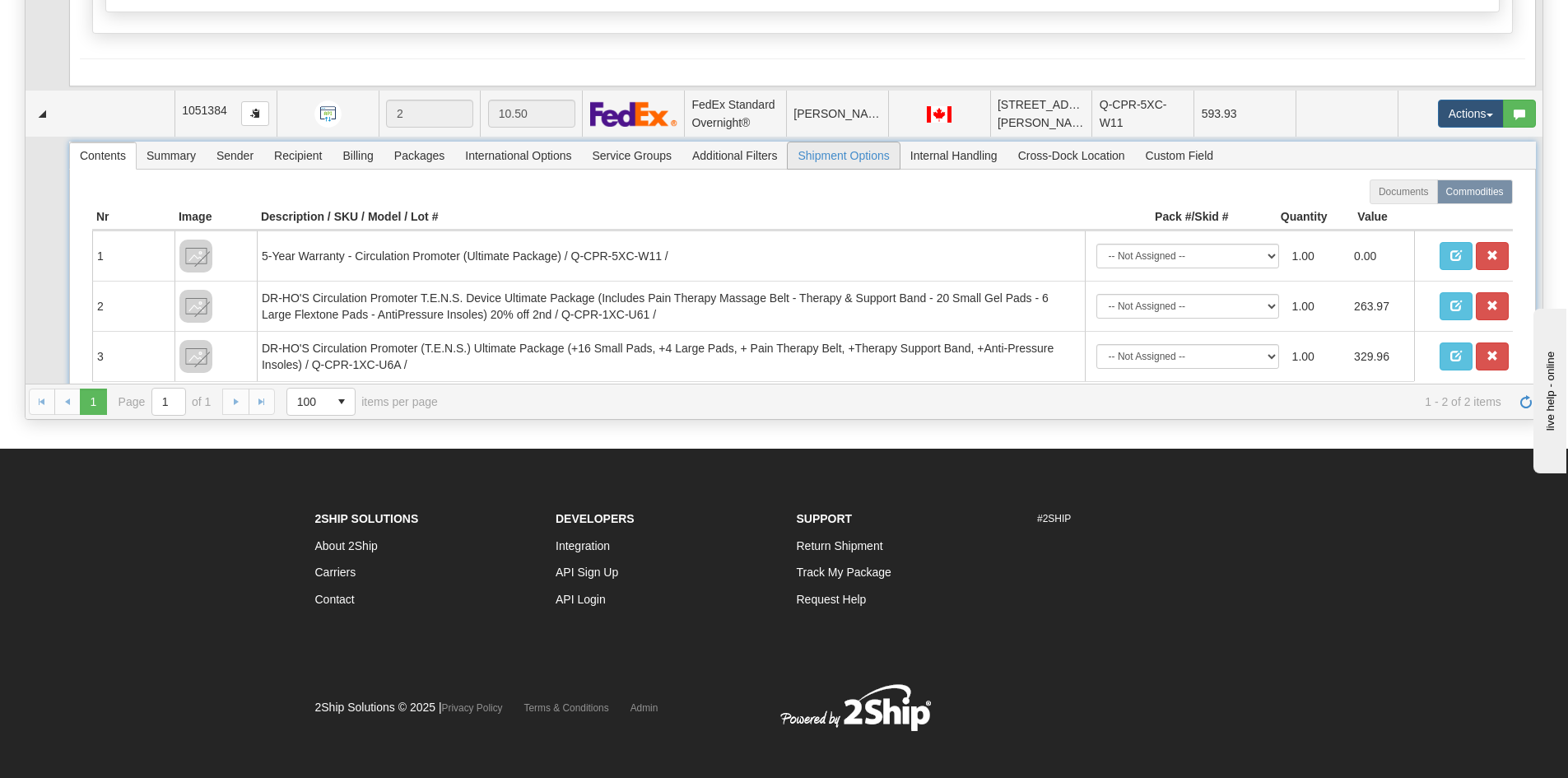
click at [851, 167] on span "Shipment Options" at bounding box center [843, 155] width 111 height 27
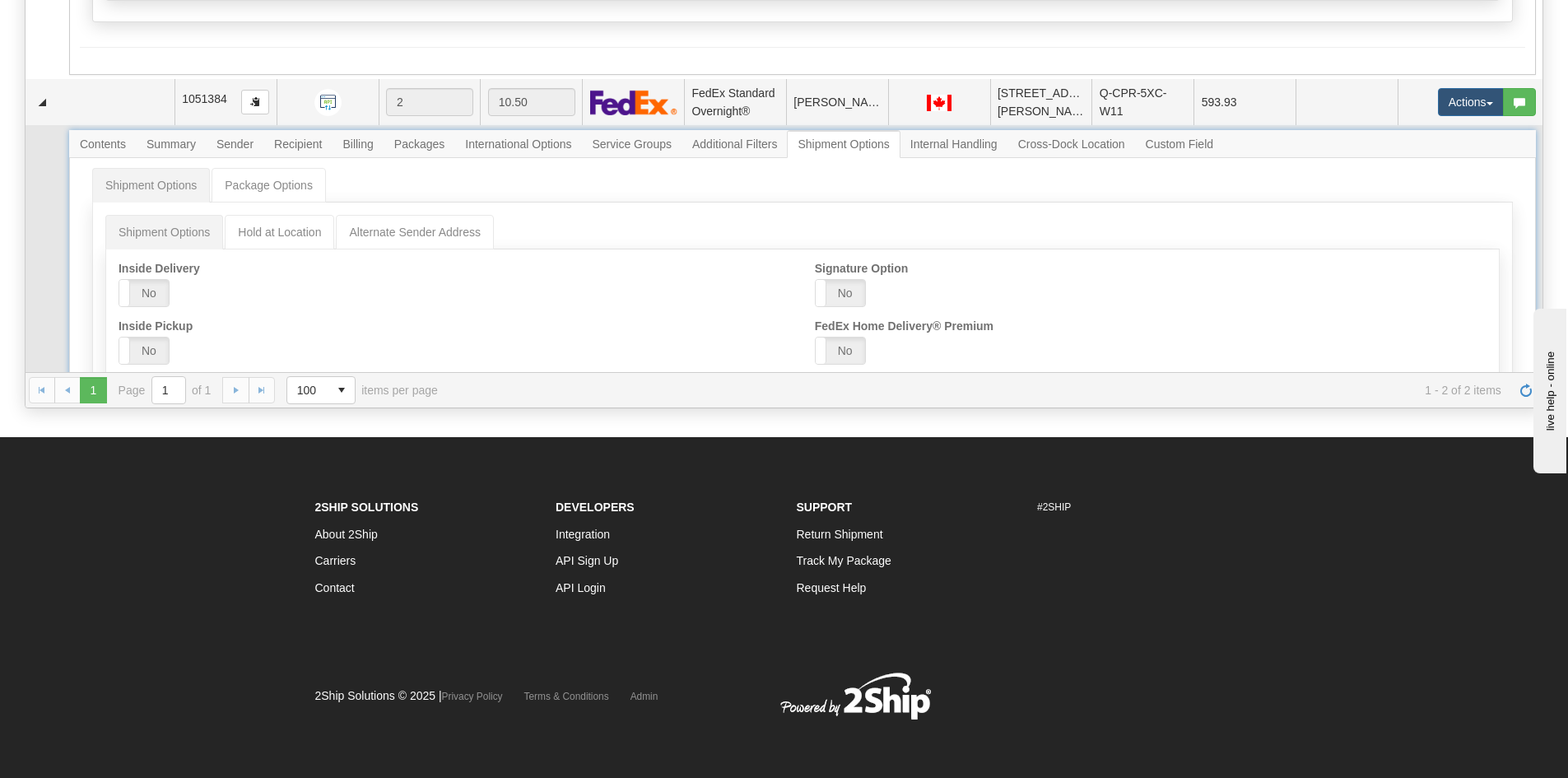
scroll to position [329, 0]
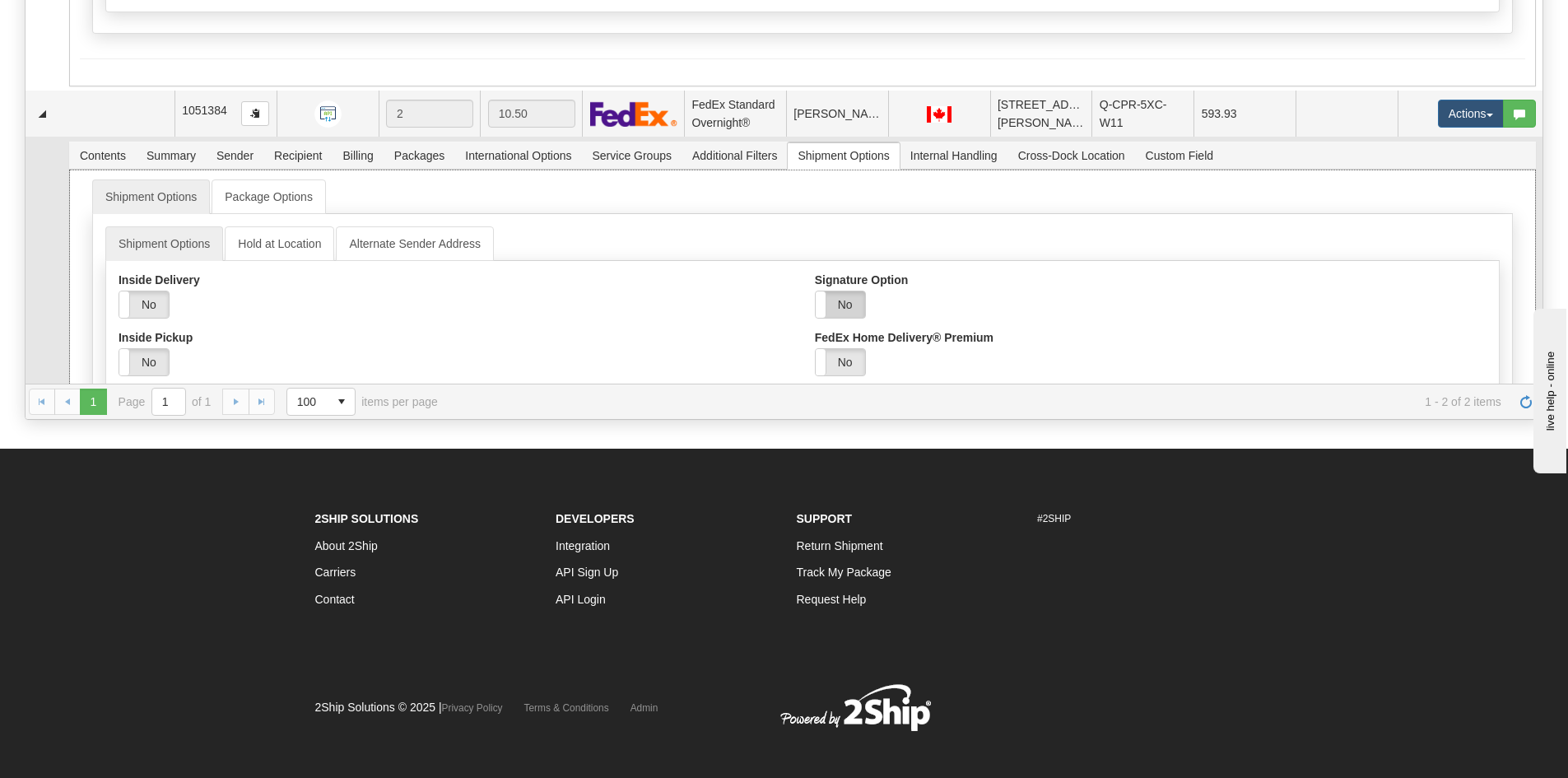
drag, startPoint x: 844, startPoint y: 299, endPoint x: 857, endPoint y: 309, distance: 16.4
click at [844, 300] on label "No" at bounding box center [841, 304] width 49 height 27
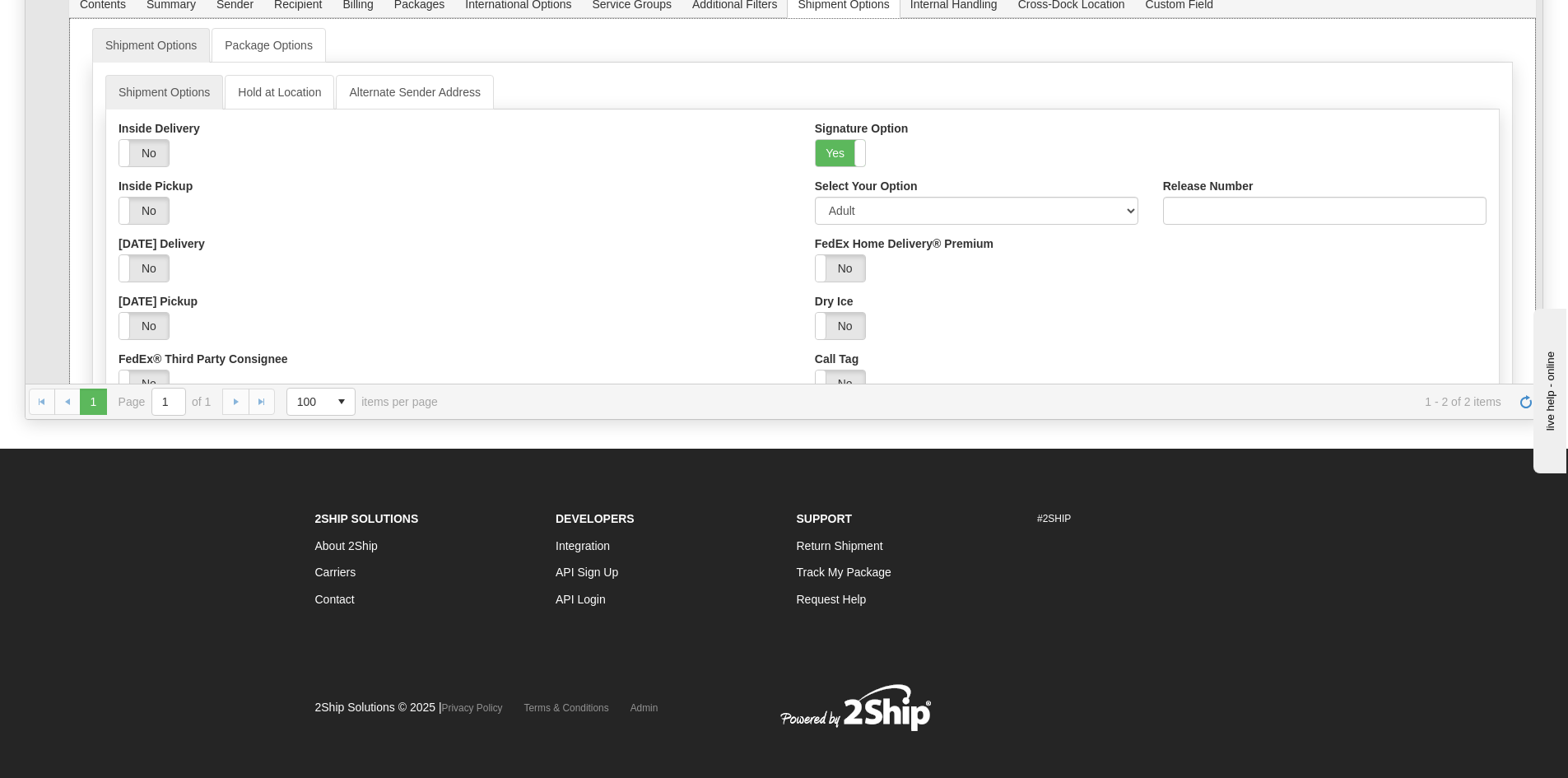
scroll to position [564, 0]
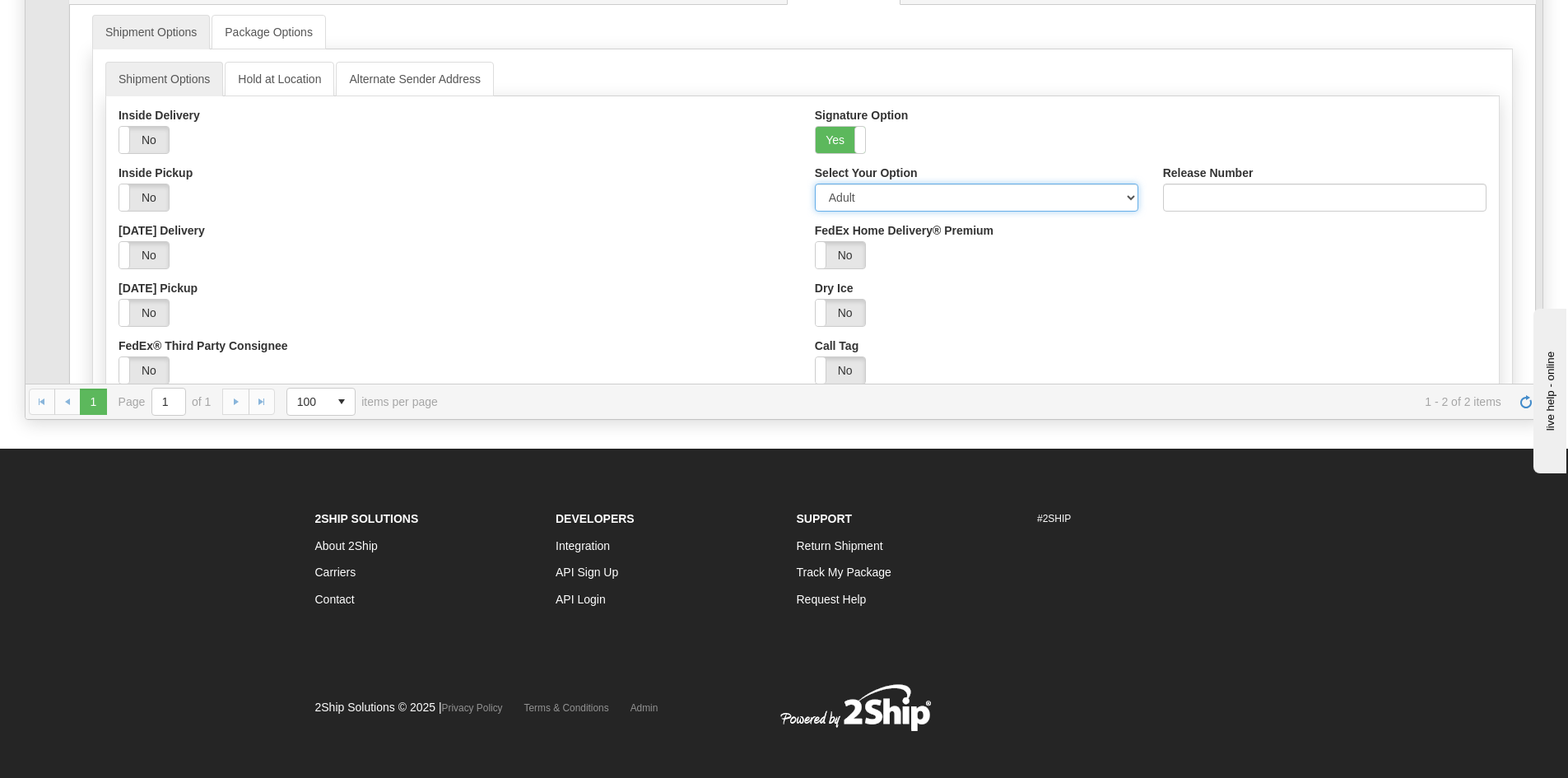
click at [850, 198] on select "Adult Direct Indirect No Signature Required Service Default" at bounding box center [976, 198] width 323 height 28
select select "2"
click at [815, 184] on select "Adult Direct Indirect No Signature Required Service Default" at bounding box center [976, 198] width 323 height 28
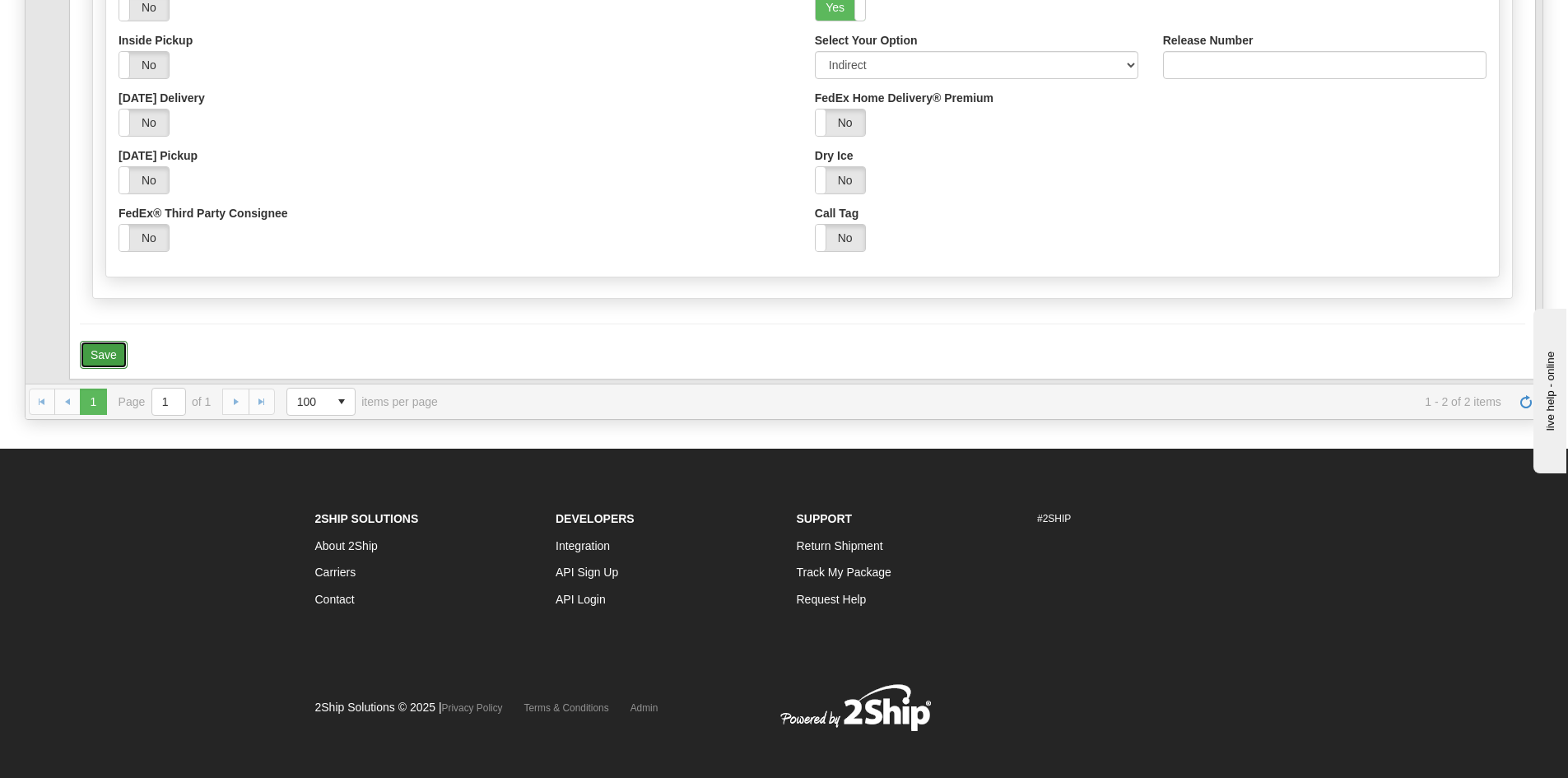
click at [89, 355] on button "Save" at bounding box center [104, 355] width 47 height 28
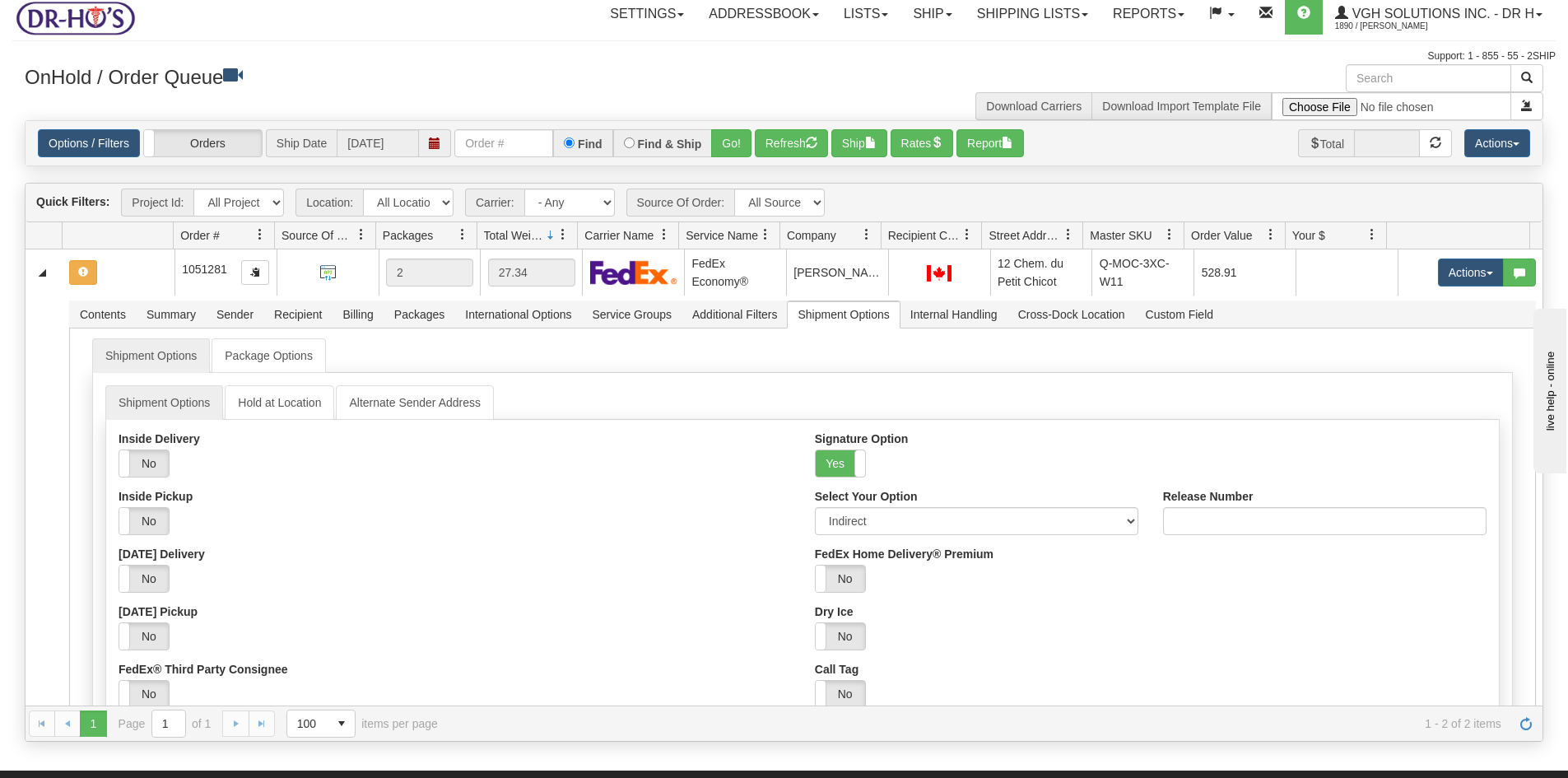
scroll to position [0, 0]
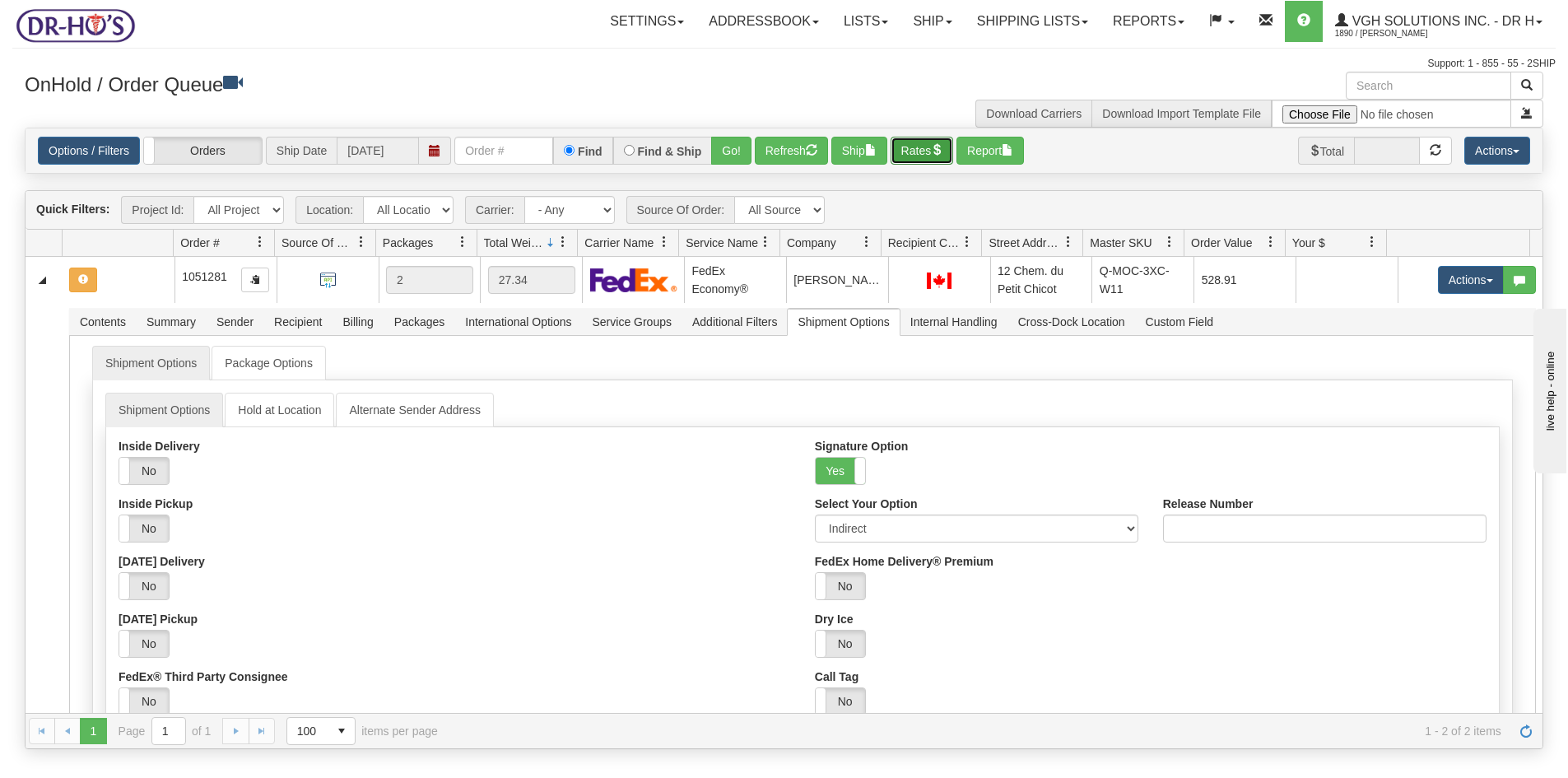
click at [922, 145] on button "Rates" at bounding box center [923, 150] width 63 height 28
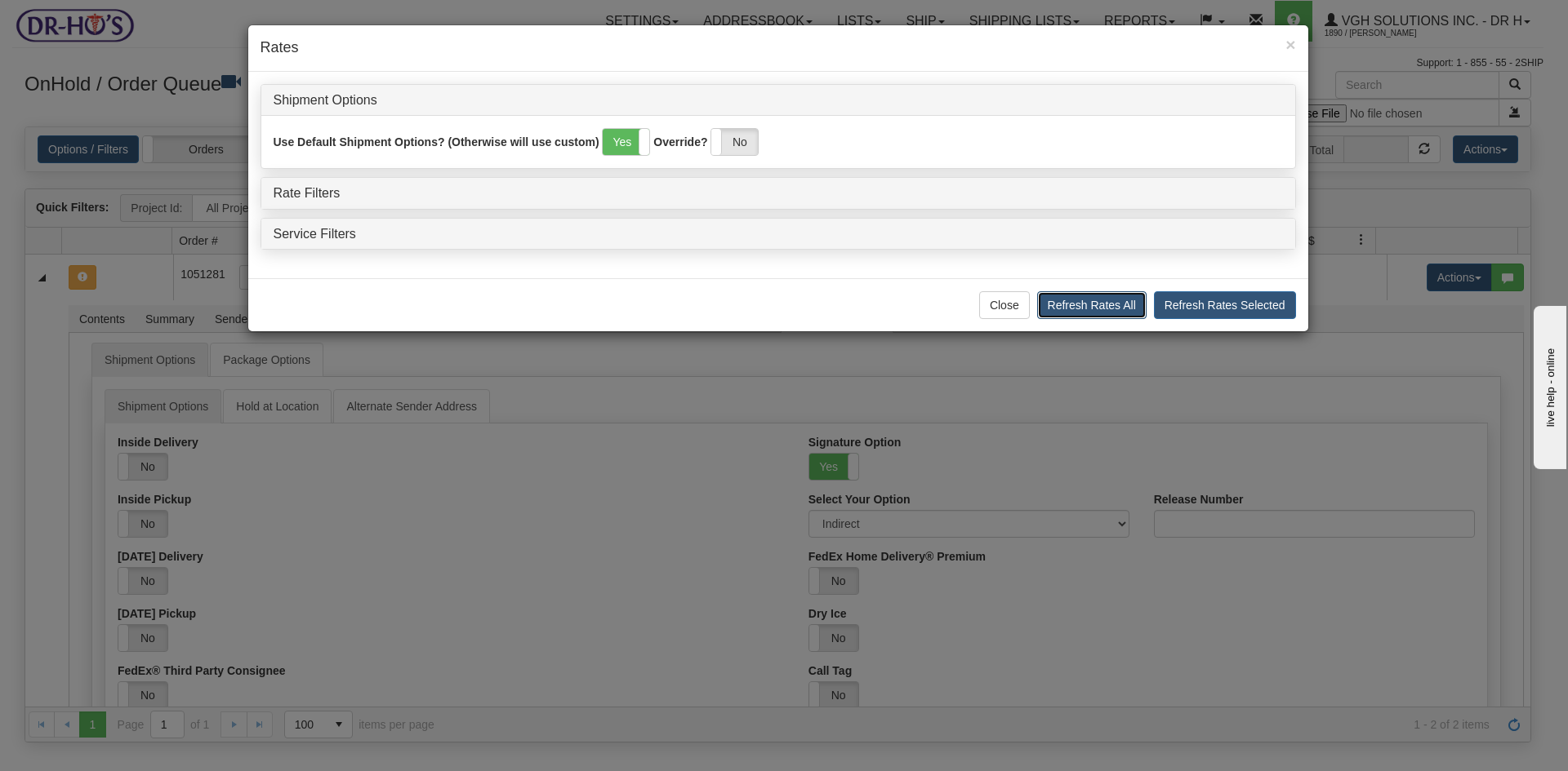
click at [1119, 305] on button "Refresh Rates All" at bounding box center [1092, 305] width 110 height 27
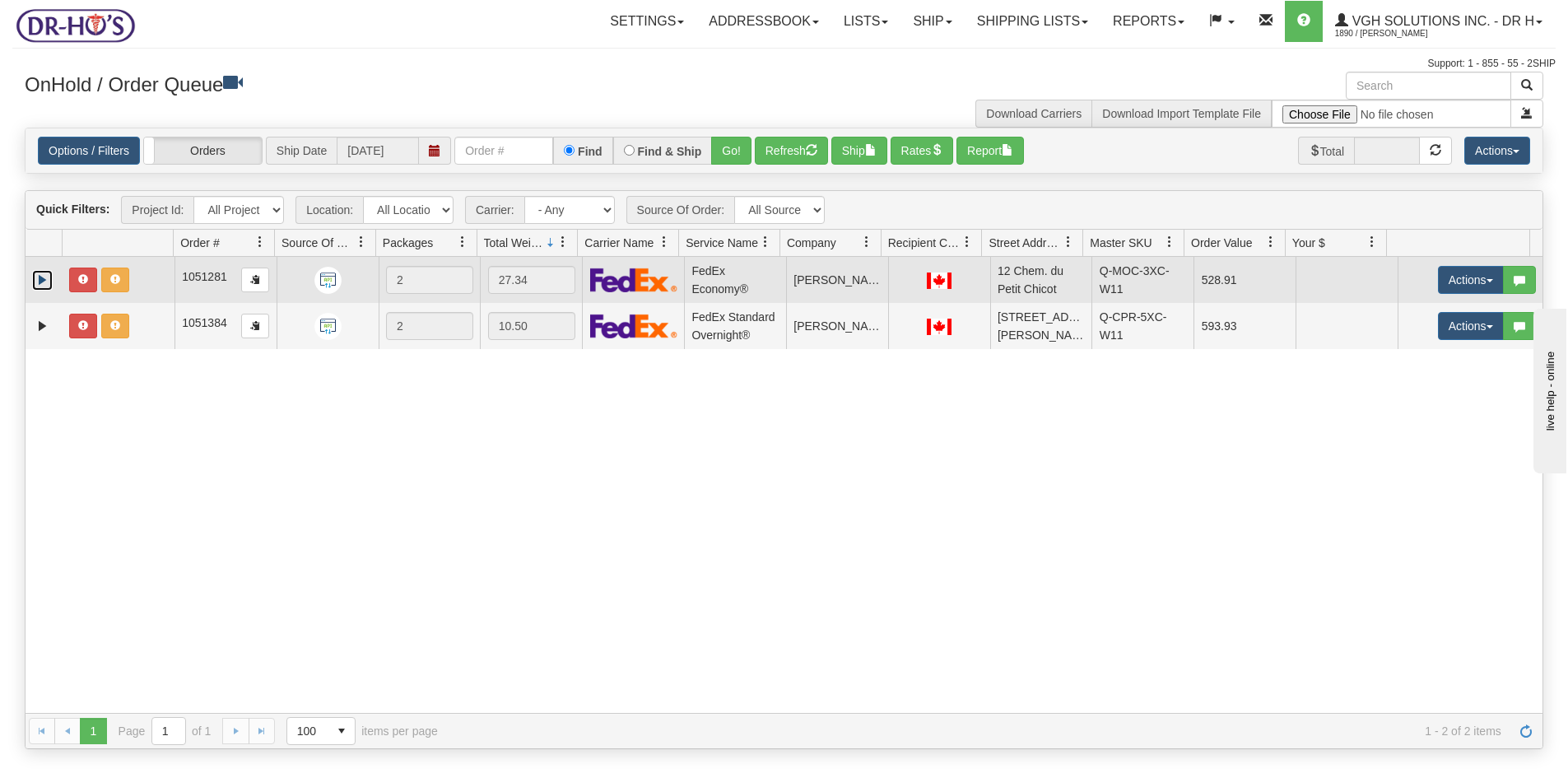
click at [39, 279] on link "Expand" at bounding box center [41, 280] width 21 height 21
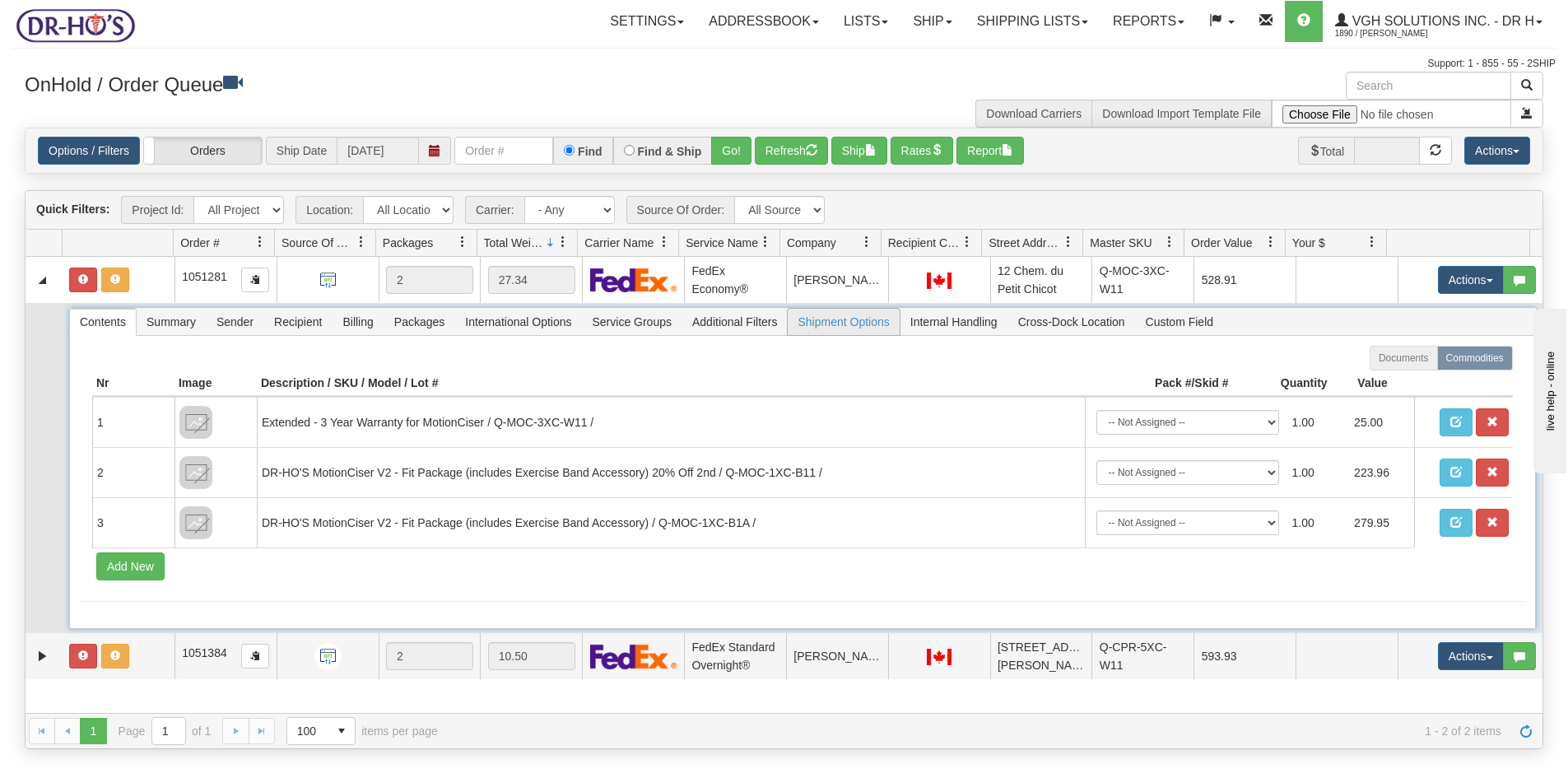
click at [867, 326] on span "Shipment Options" at bounding box center [843, 321] width 111 height 27
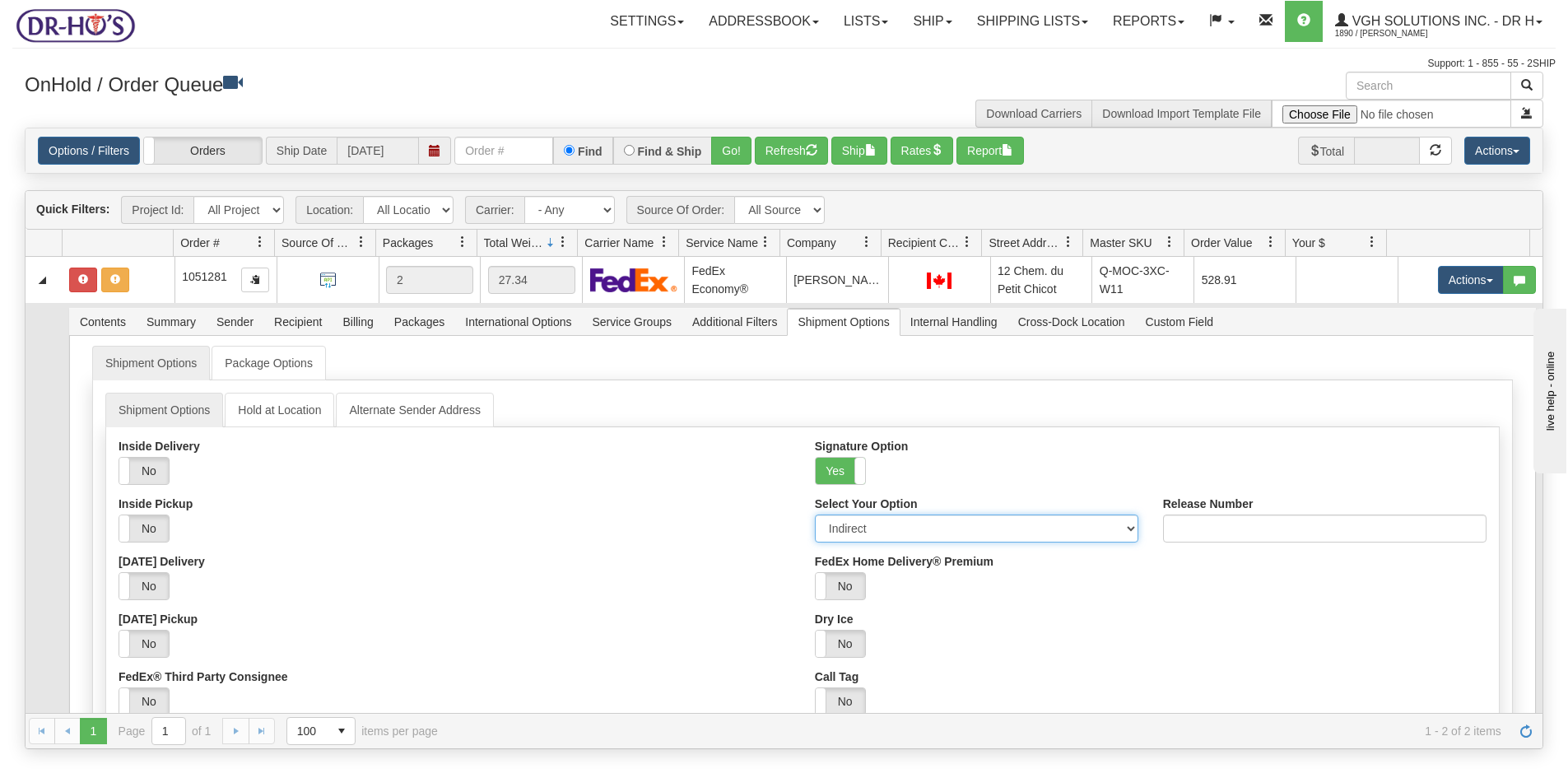
click at [845, 521] on select "Adult Direct Indirect No Signature Required Service Default" at bounding box center [976, 529] width 323 height 28
select select "0"
click at [815, 515] on select "Adult Direct Indirect No Signature Required Service Default" at bounding box center [976, 529] width 323 height 28
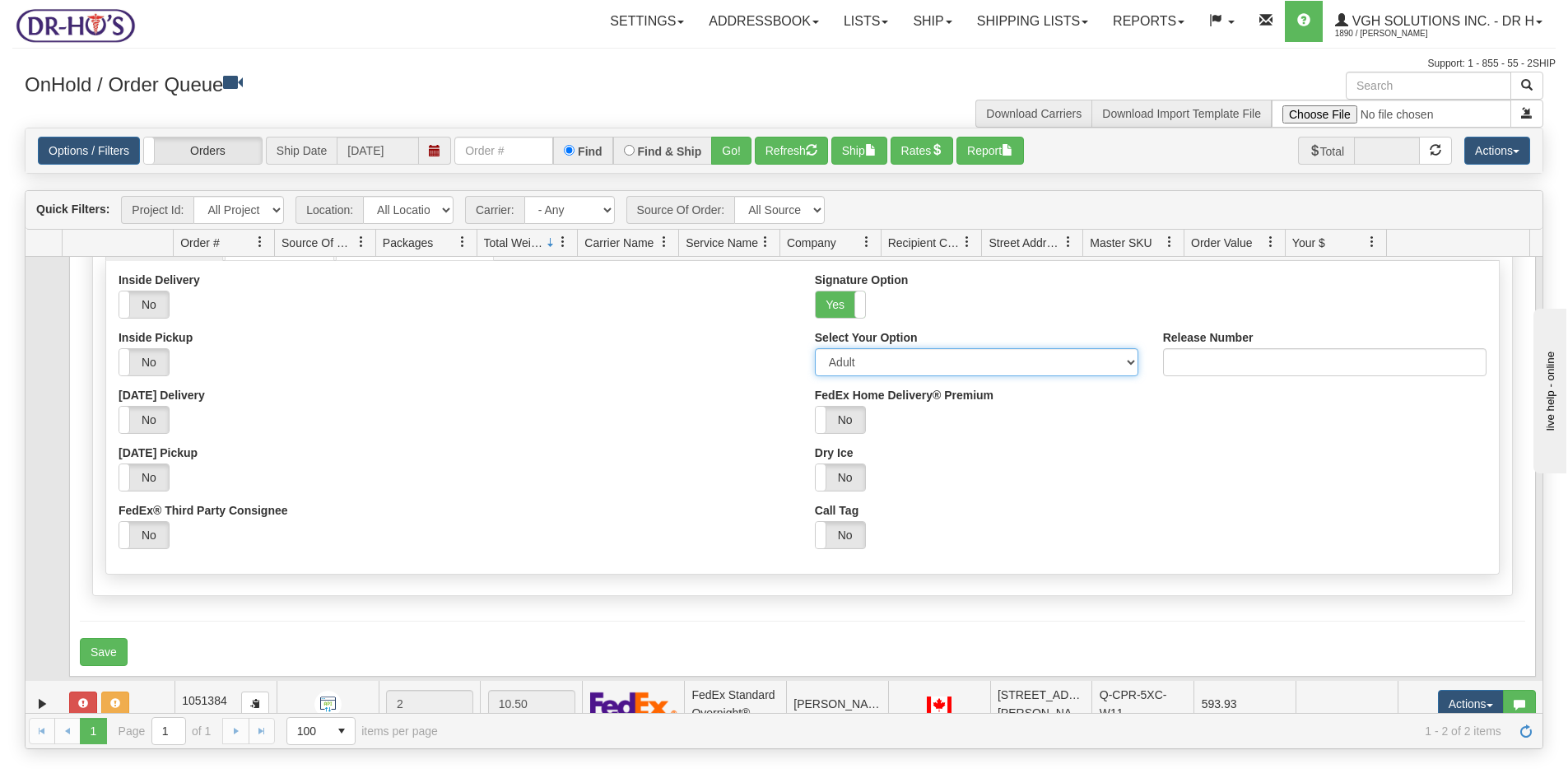
scroll to position [180, 0]
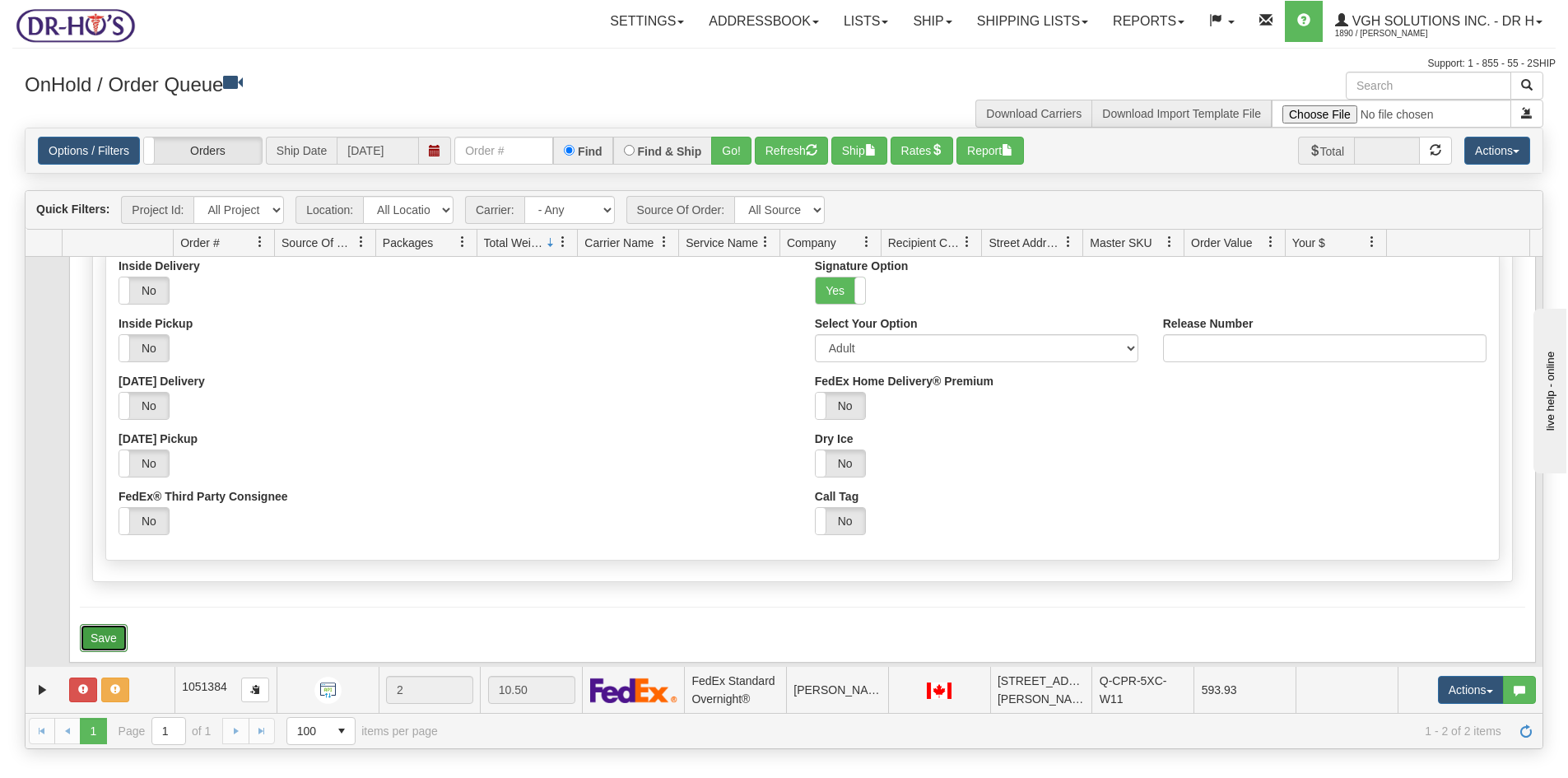
click at [104, 640] on button "Save" at bounding box center [104, 639] width 47 height 28
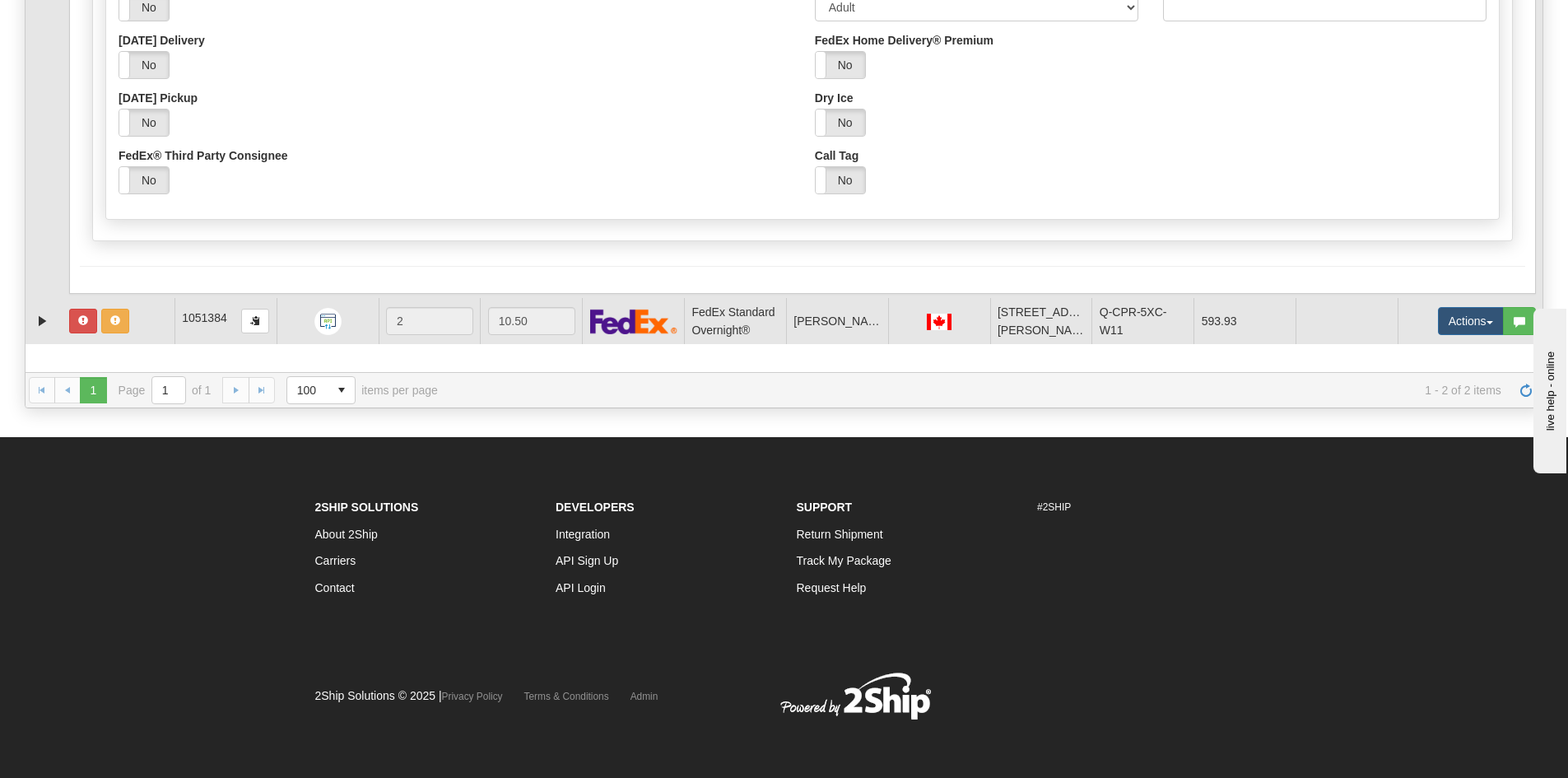
scroll to position [152, 0]
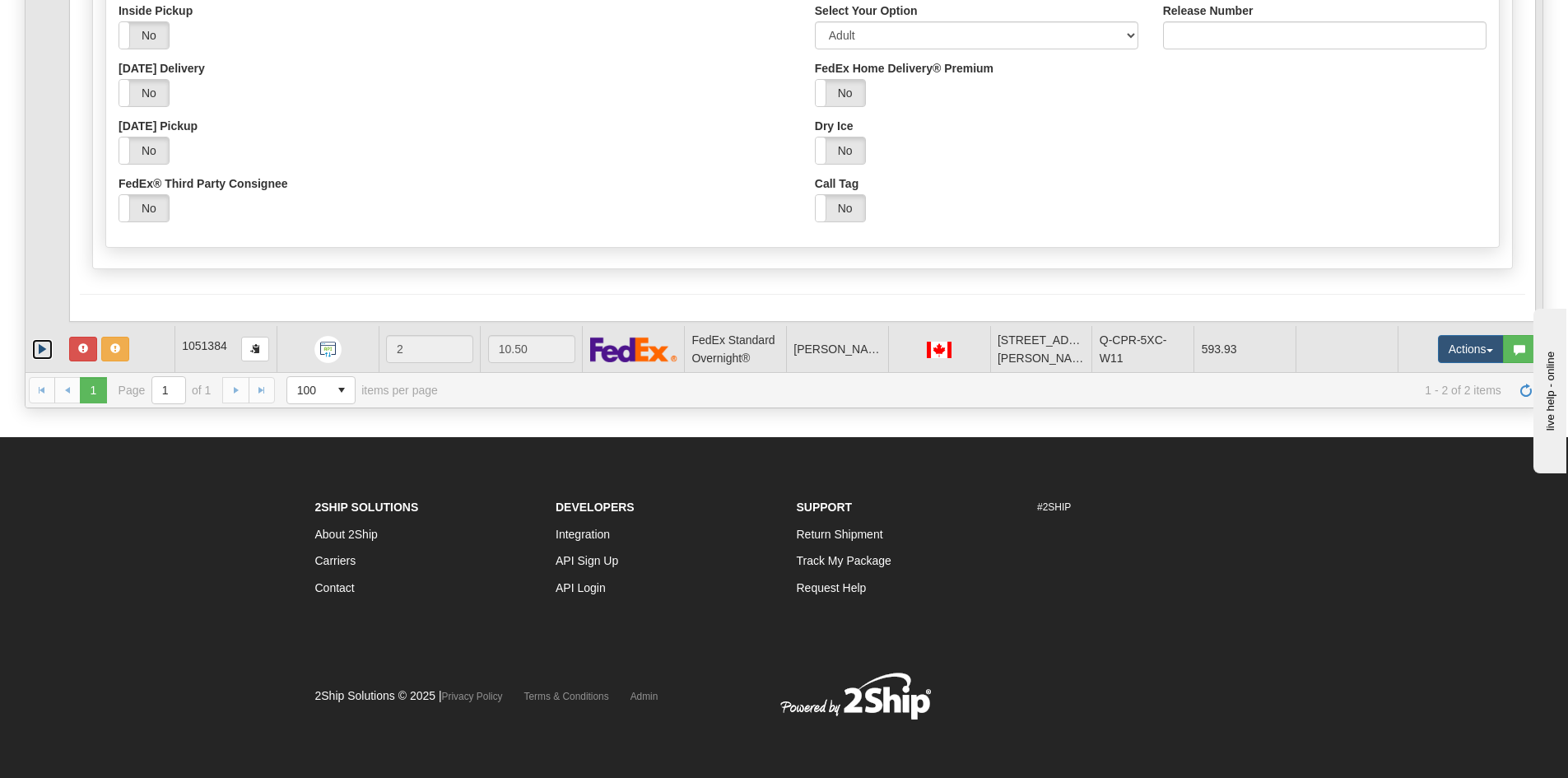
click at [41, 345] on link "Expand" at bounding box center [41, 349] width 21 height 21
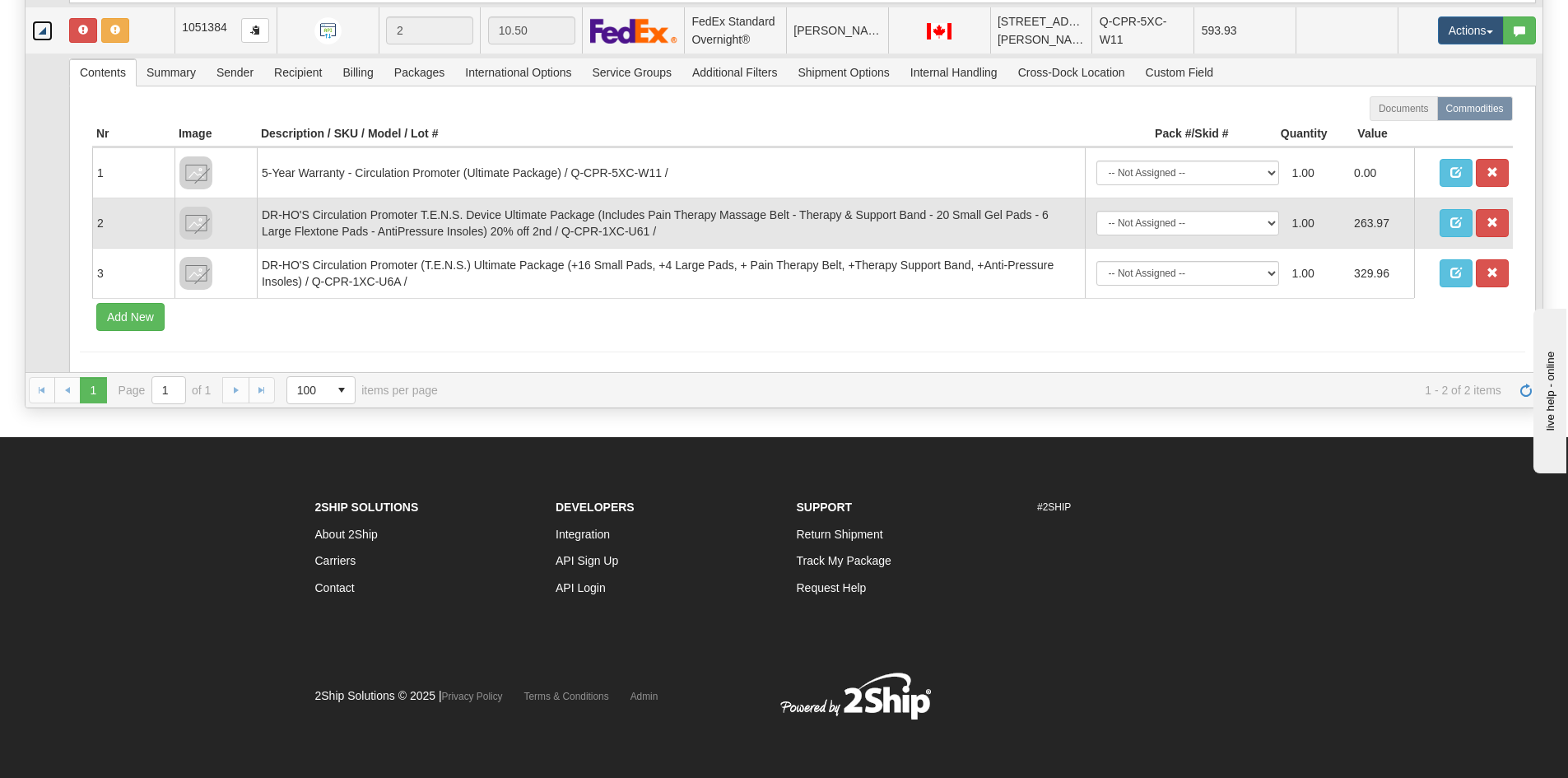
scroll to position [481, 0]
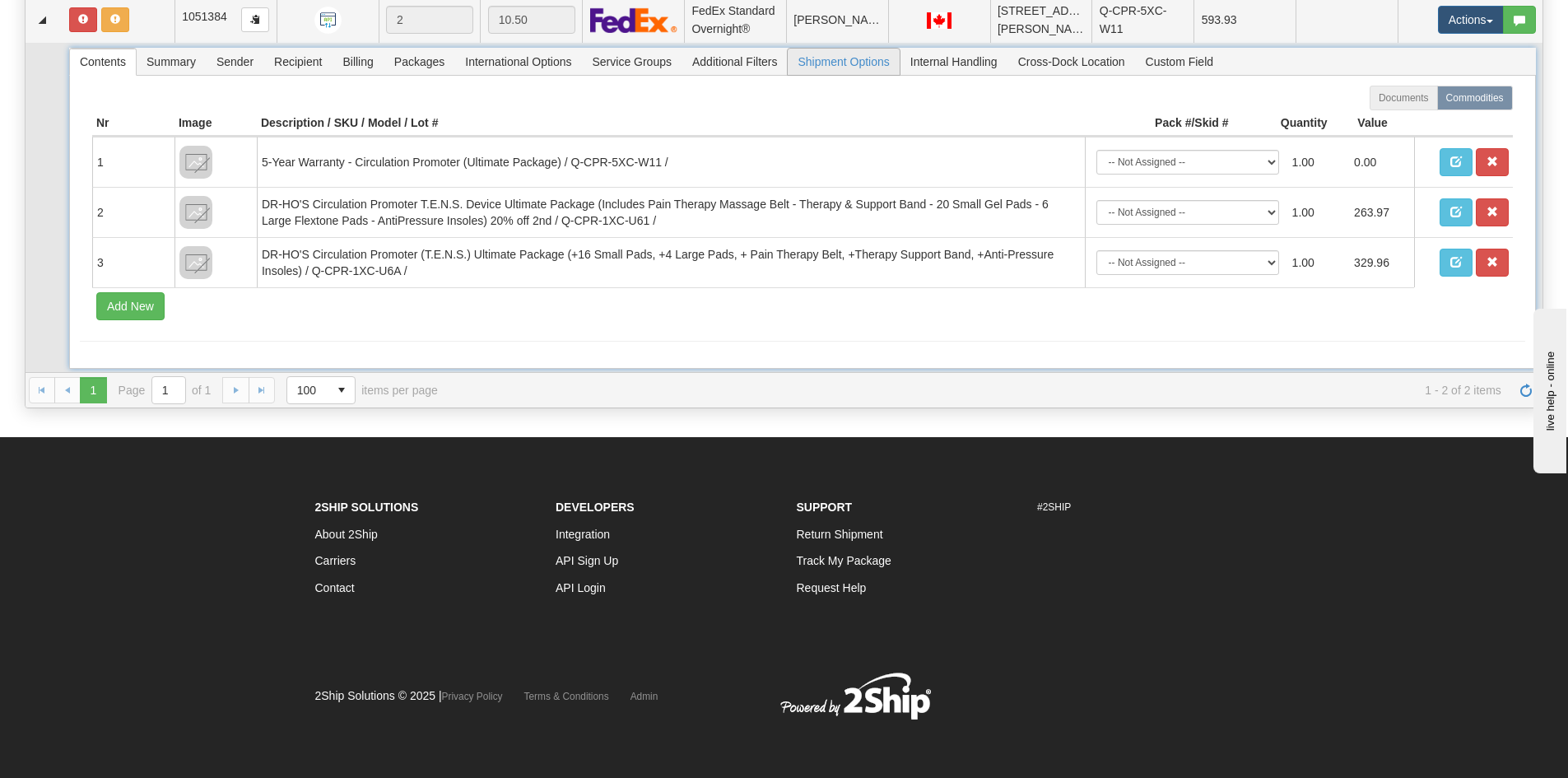
click at [837, 65] on span "Shipment Options" at bounding box center [843, 61] width 111 height 27
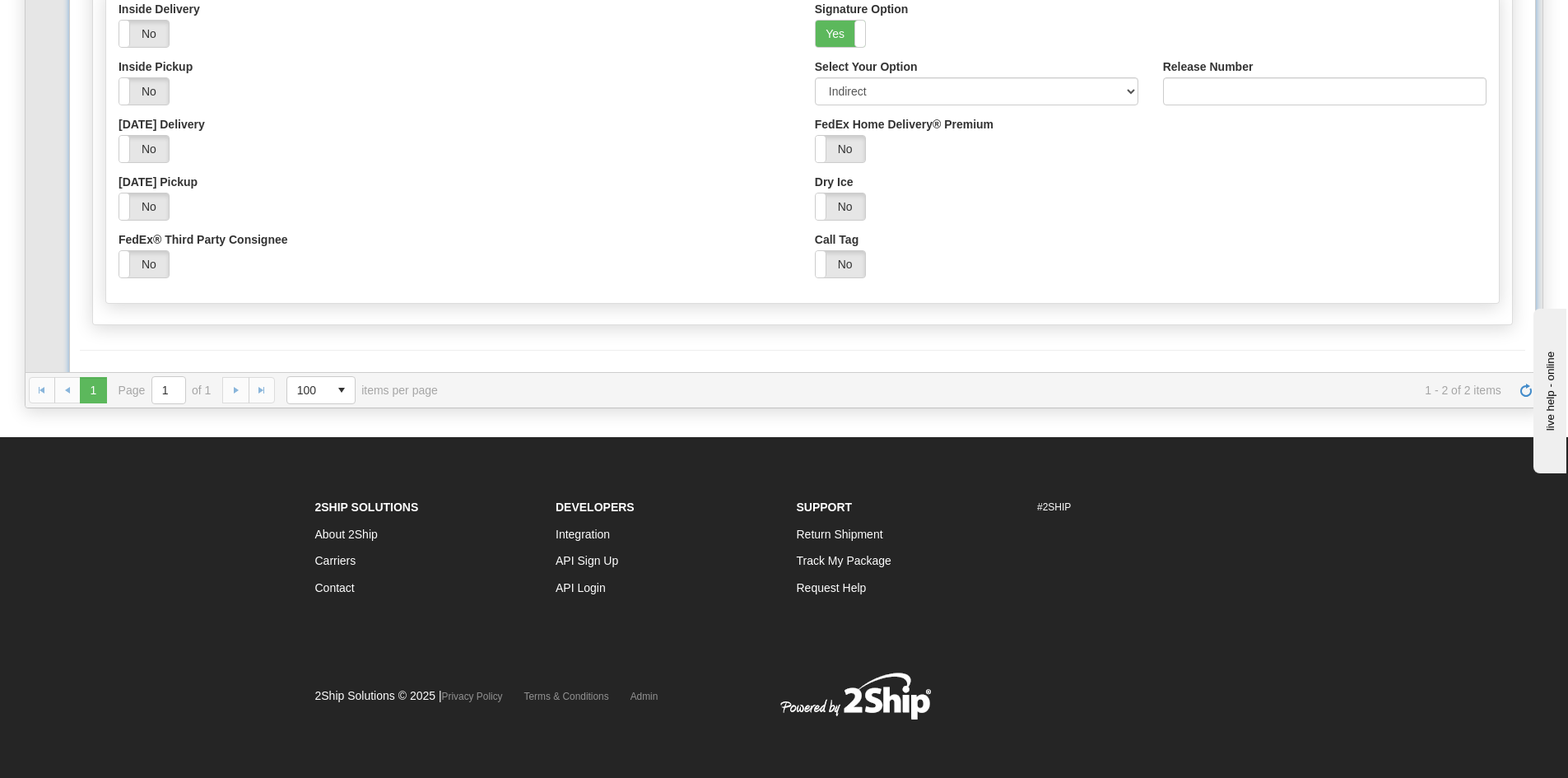
scroll to position [669, 0]
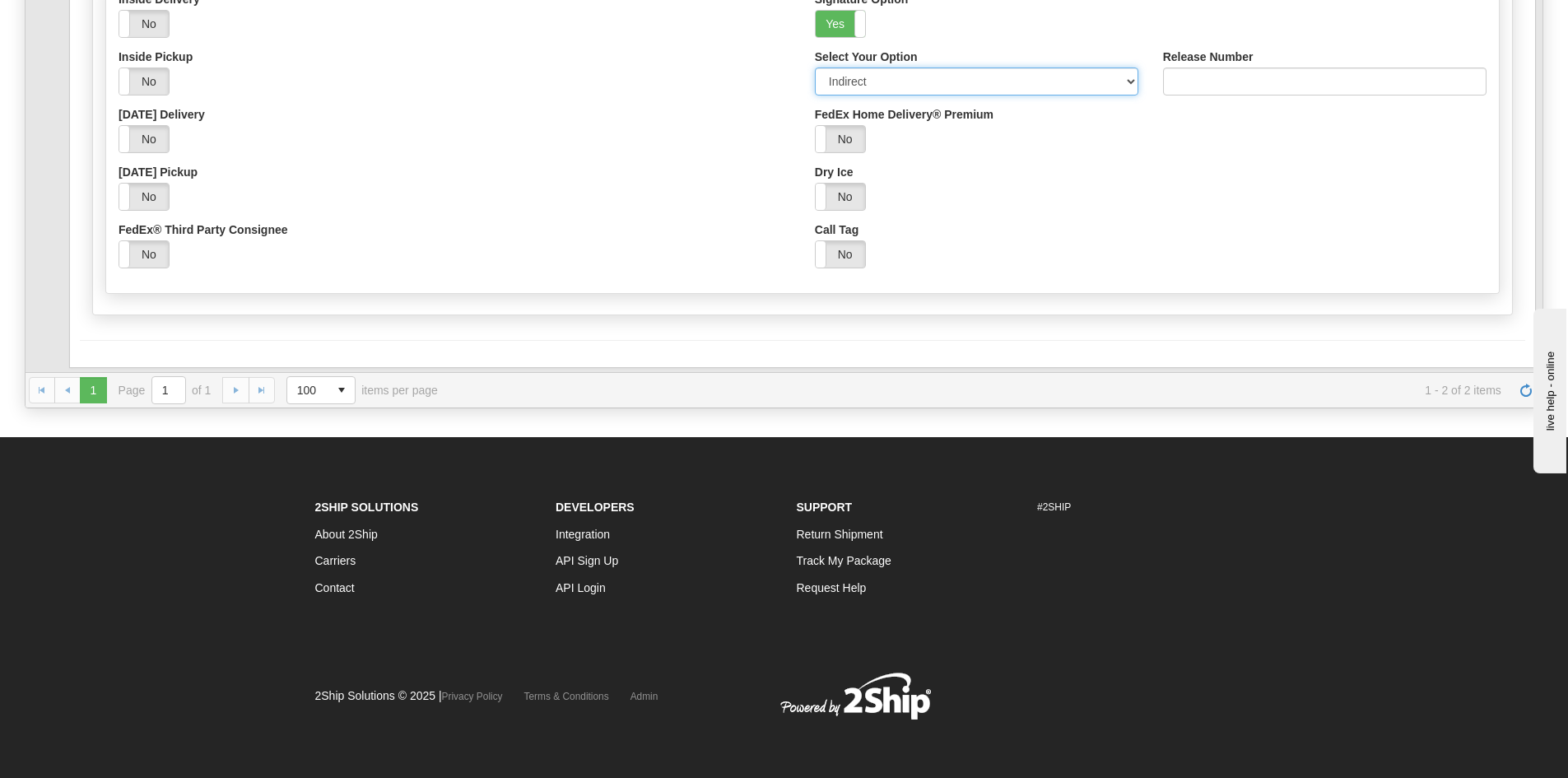
click at [860, 84] on select "Adult Direct Indirect No Signature Required Service Default" at bounding box center [976, 81] width 323 height 28
select select "0"
click at [815, 67] on select "Adult Direct Indirect No Signature Required Service Default" at bounding box center [976, 81] width 323 height 28
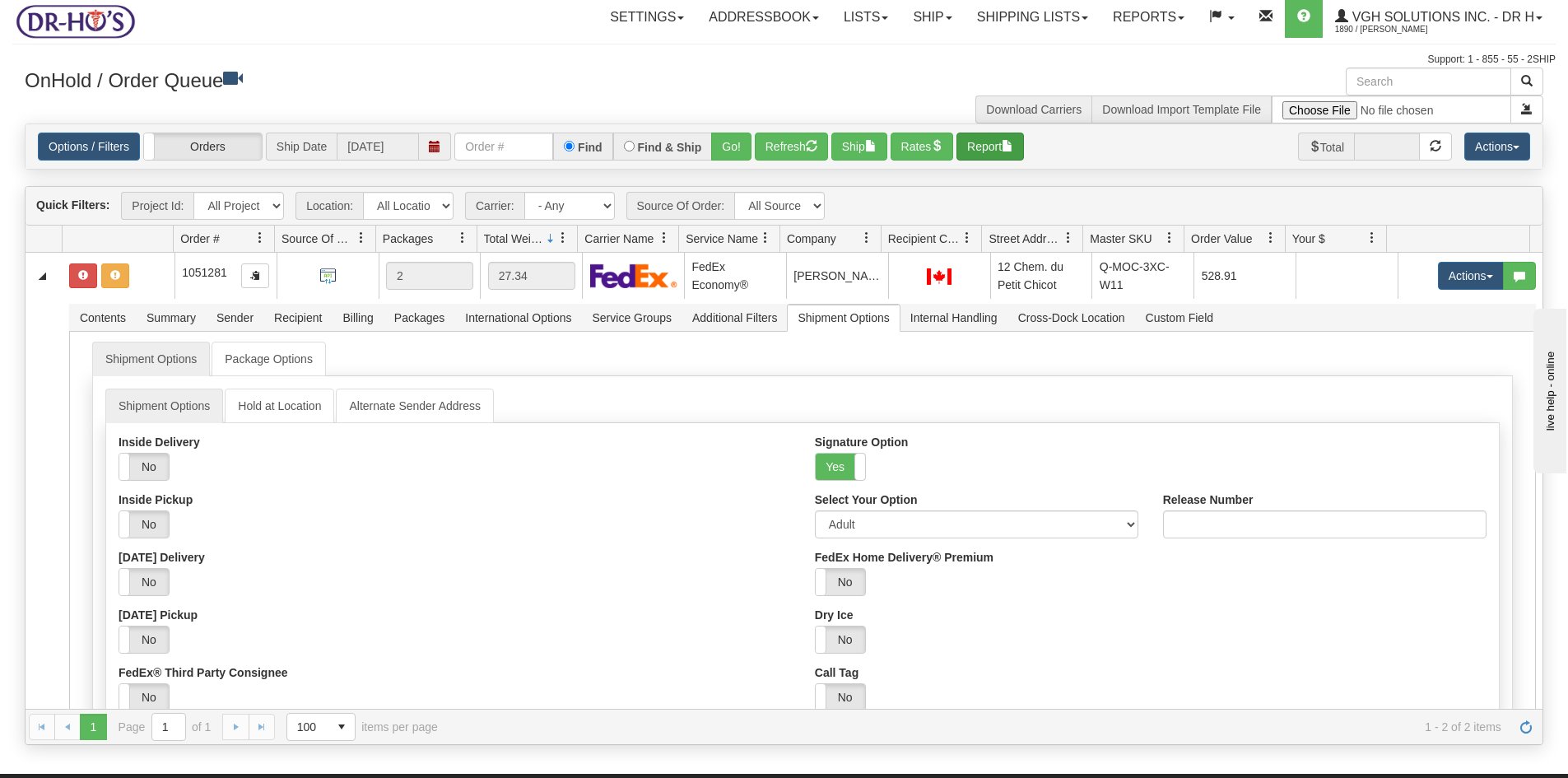
scroll to position [0, 0]
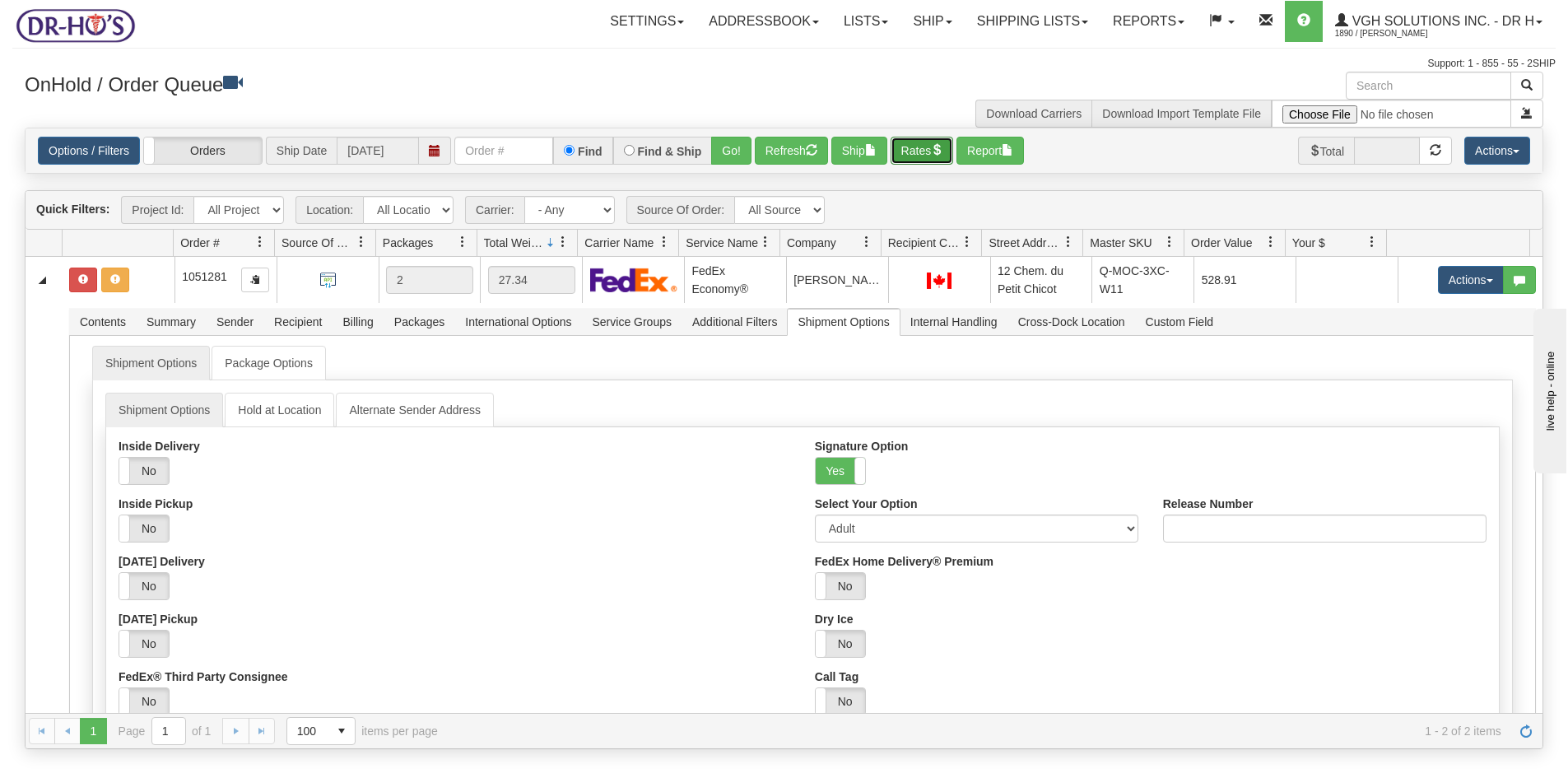
click at [901, 147] on button "Rates" at bounding box center [923, 150] width 63 height 28
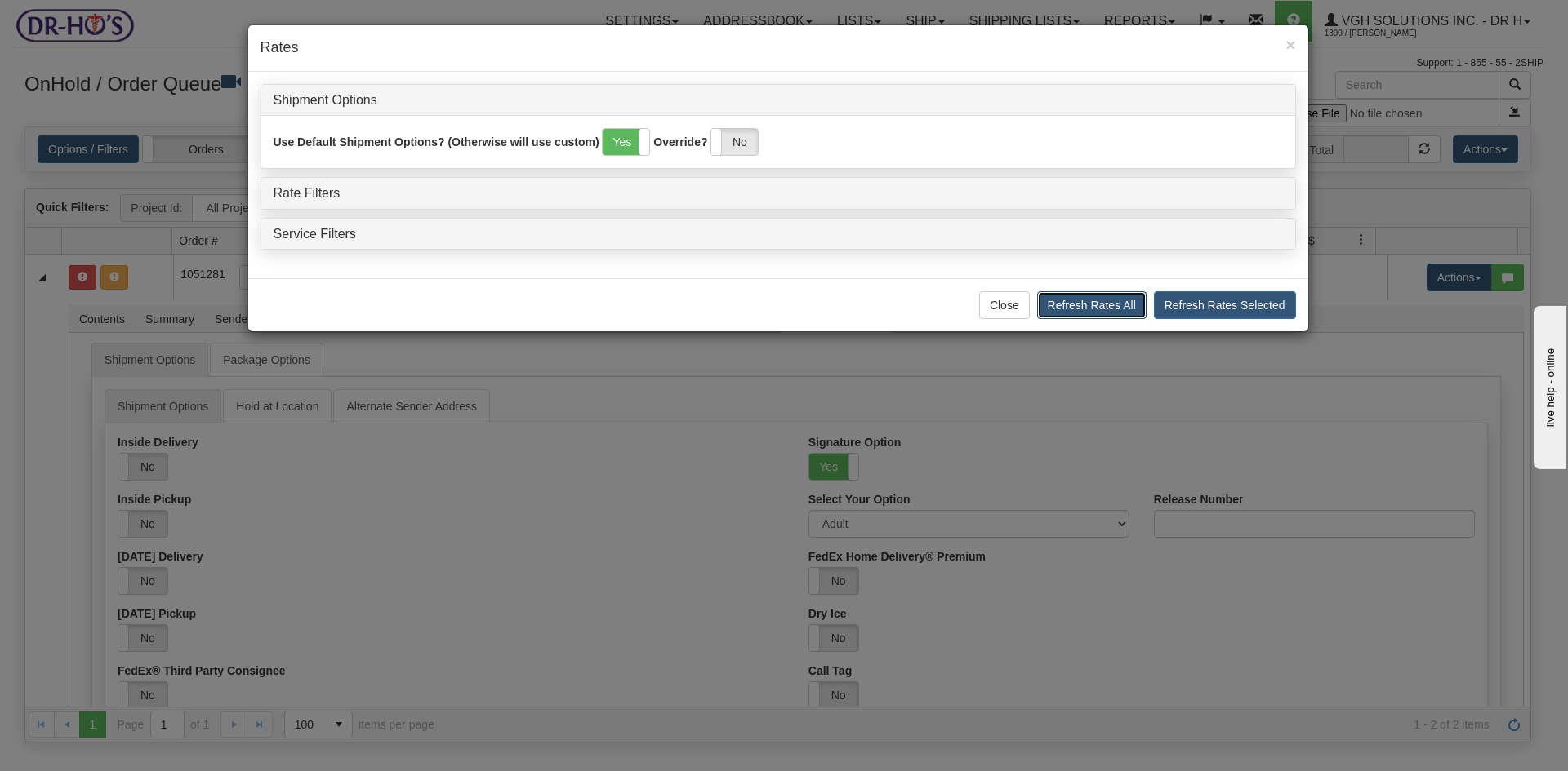
click at [1107, 313] on button "Refresh Rates All" at bounding box center [1092, 305] width 110 height 27
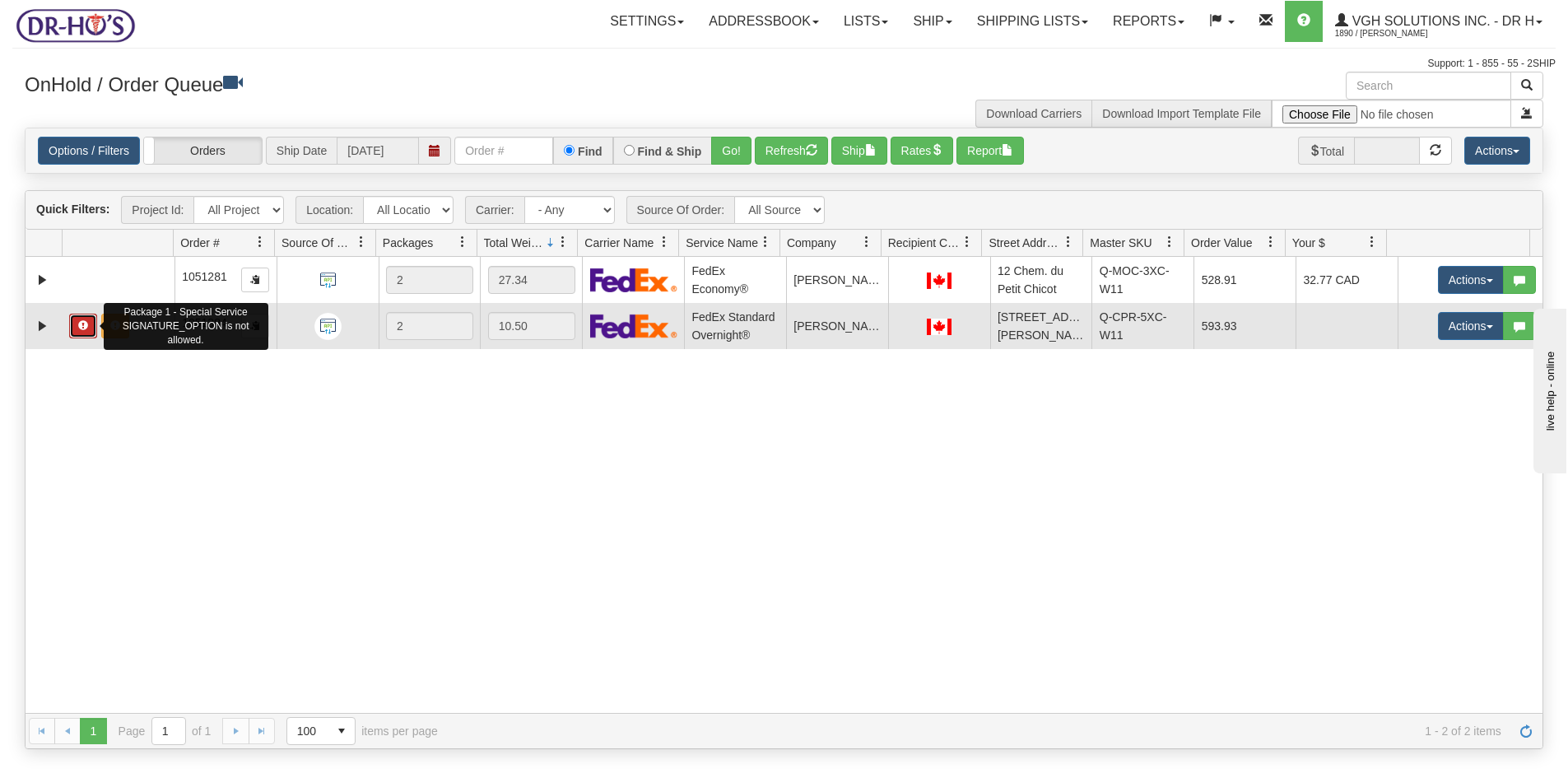
click at [76, 328] on button "button" at bounding box center [83, 325] width 28 height 25
click at [39, 327] on link "Expand" at bounding box center [41, 326] width 21 height 21
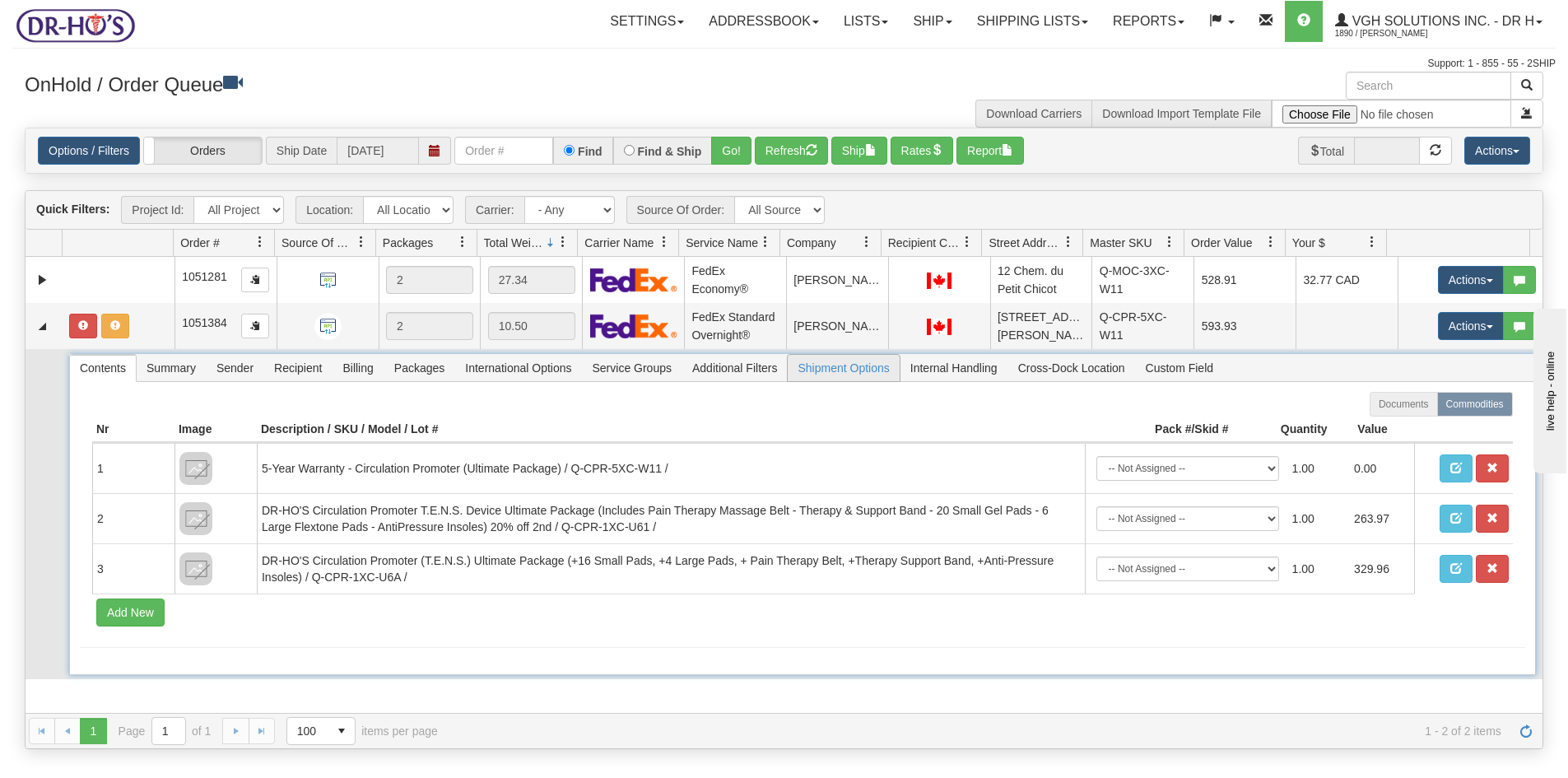
click at [849, 365] on span "Shipment Options" at bounding box center [843, 368] width 111 height 27
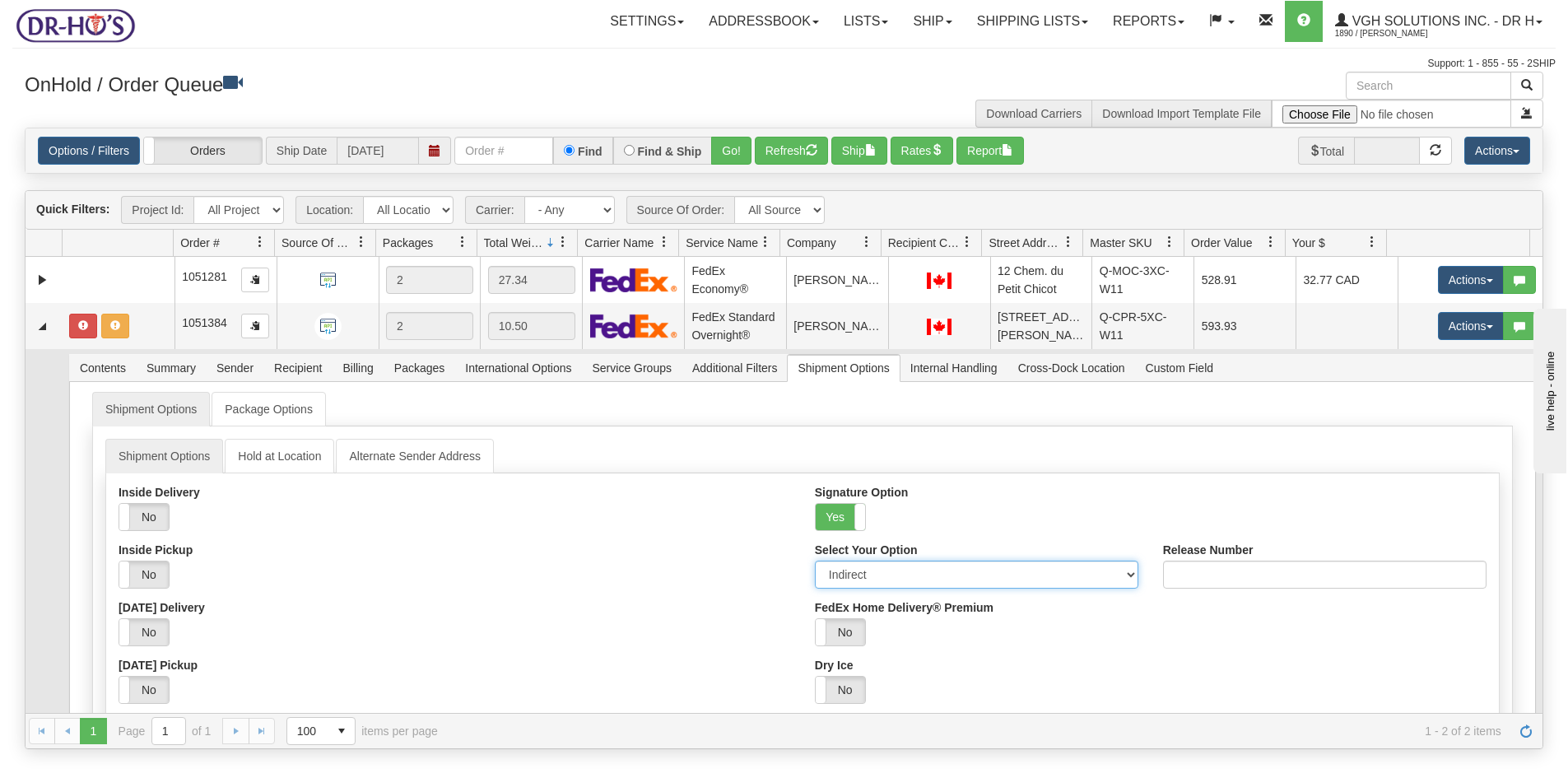
click at [858, 578] on select "Adult Direct Indirect No Signature Required Service Default" at bounding box center [976, 574] width 323 height 28
select select "0"
click at [815, 561] on select "Adult Direct Indirect No Signature Required Service Default" at bounding box center [976, 574] width 323 height 28
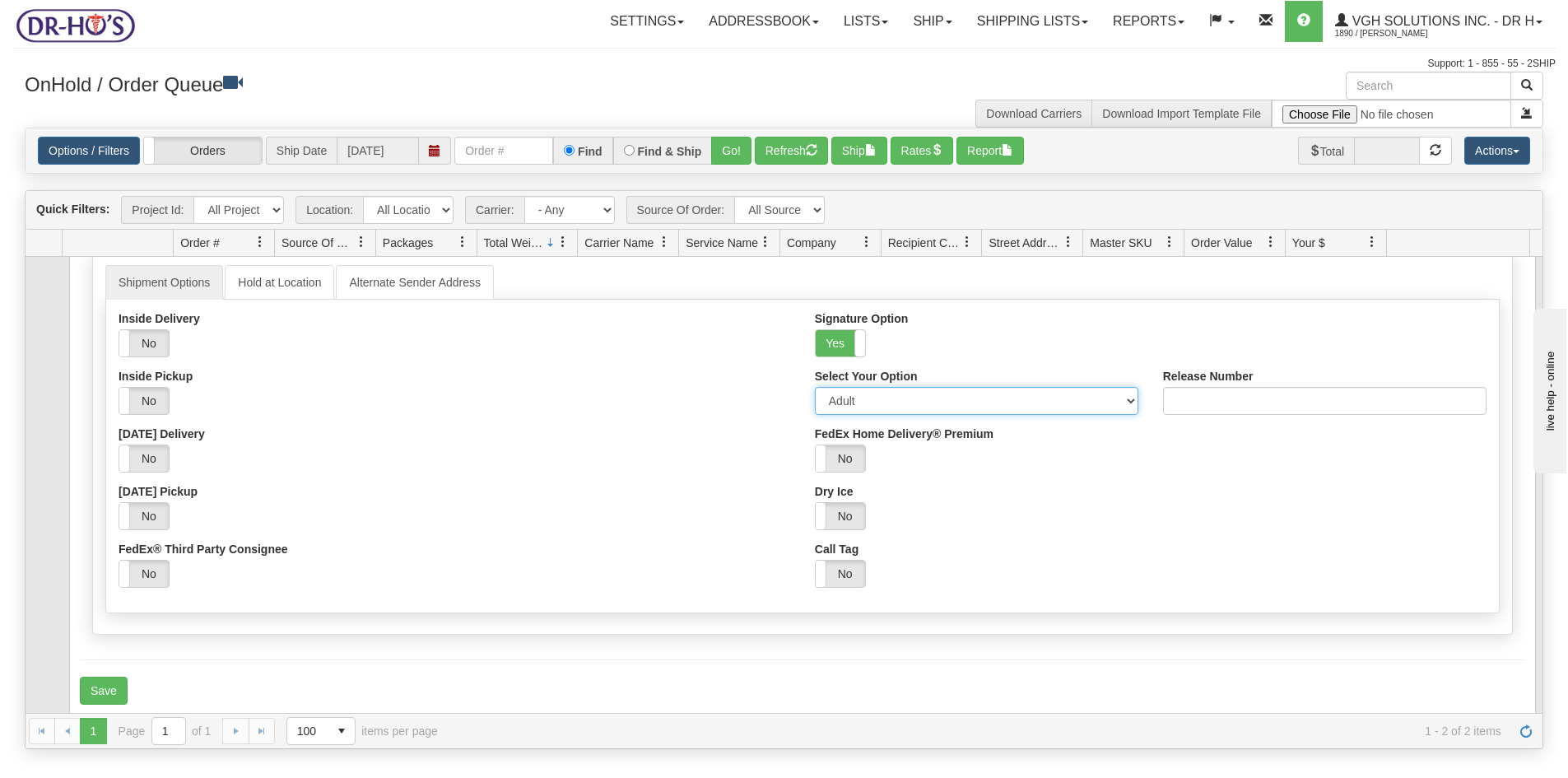
scroll to position [180, 0]
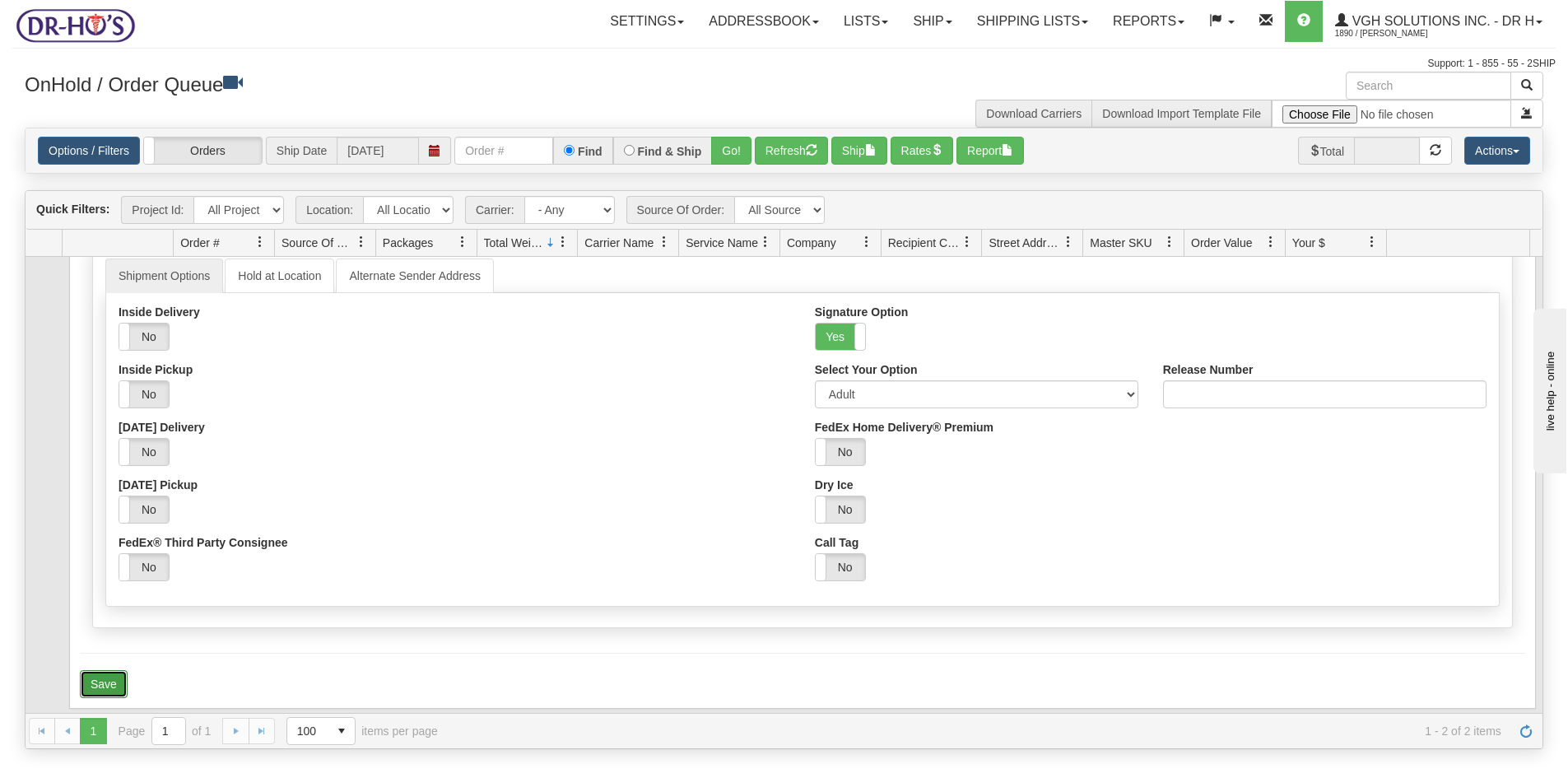
click at [86, 687] on button "Save" at bounding box center [104, 684] width 47 height 28
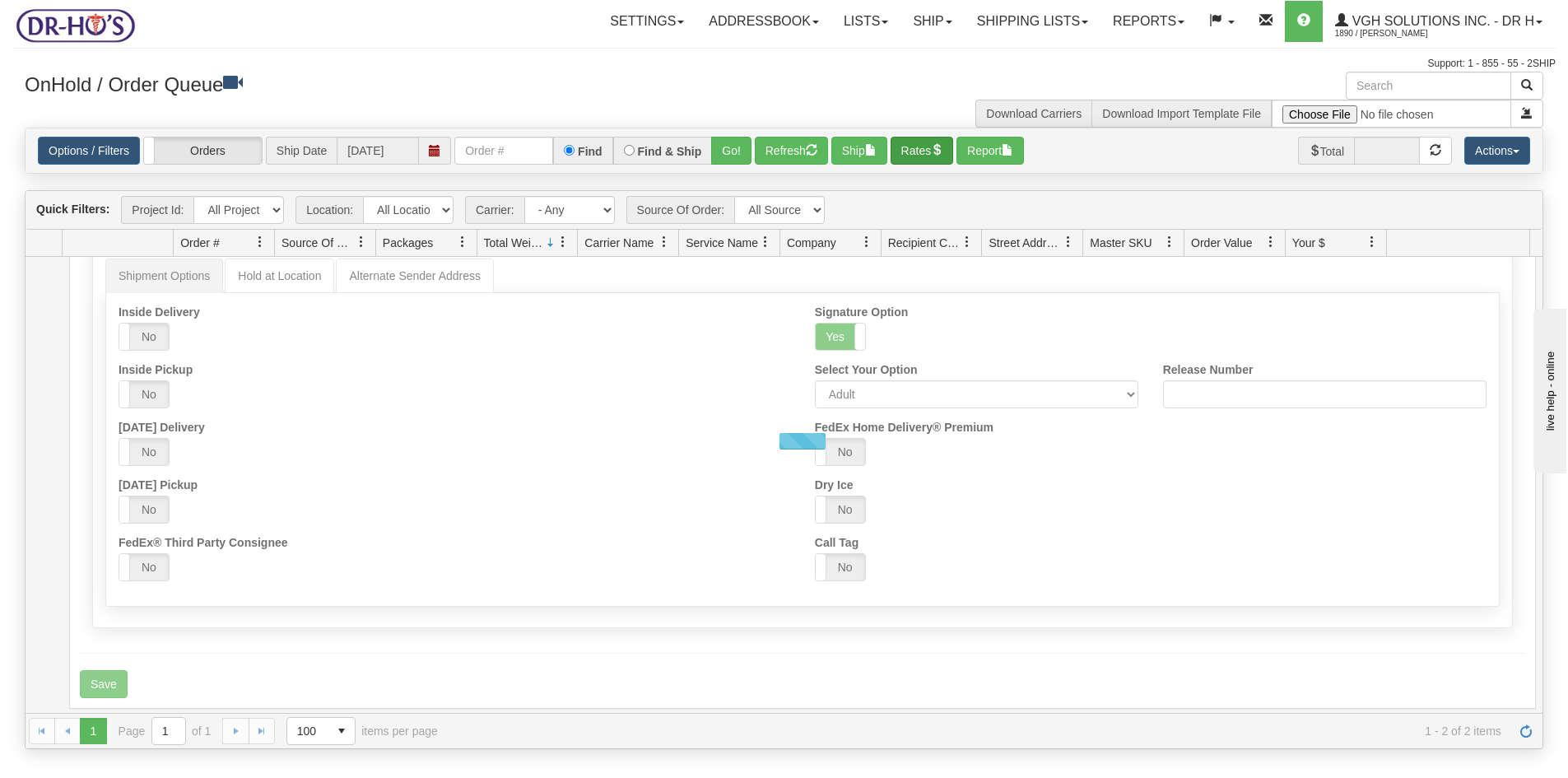
scroll to position [152, 0]
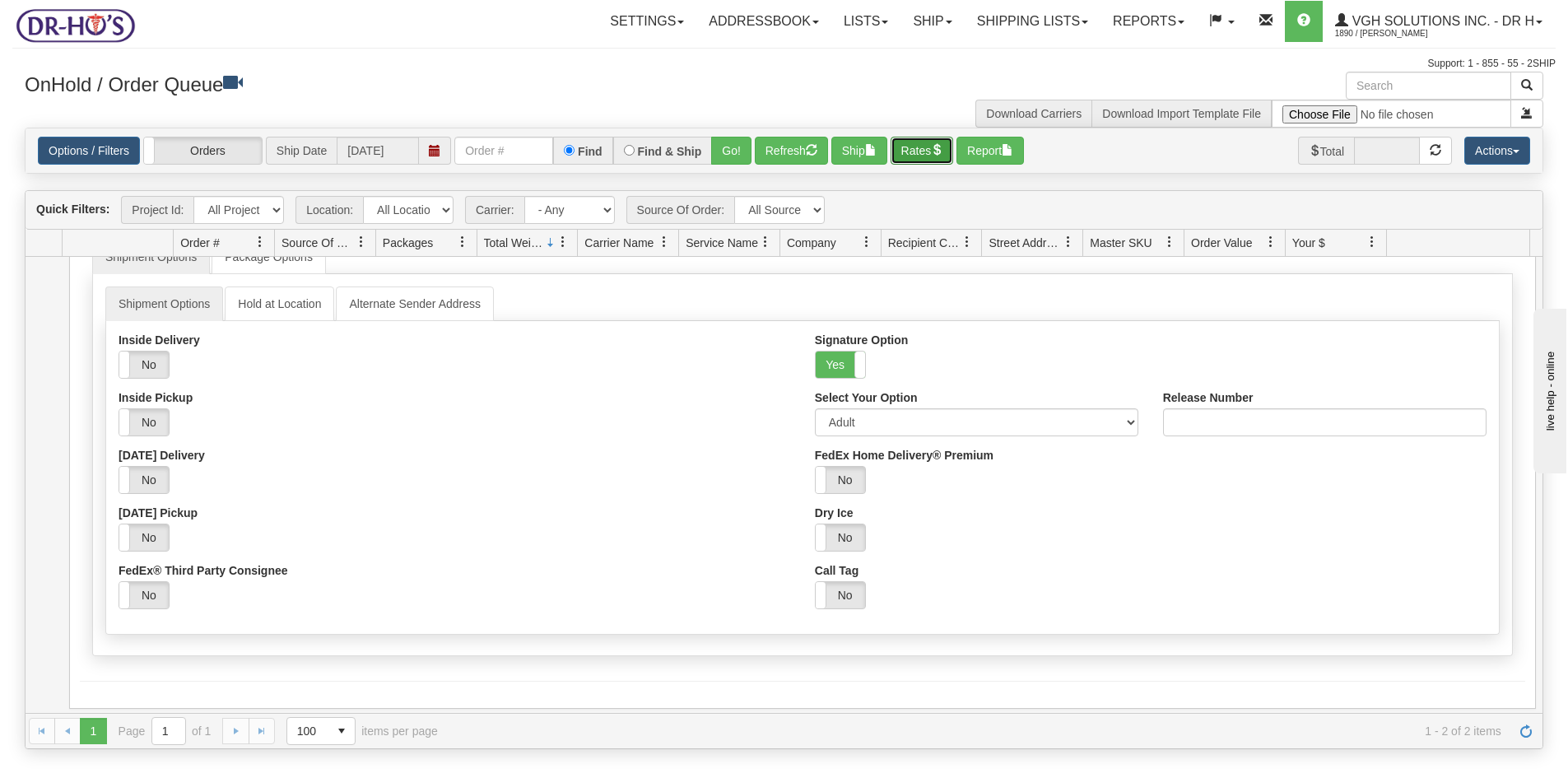
click at [918, 150] on button "Rates" at bounding box center [923, 150] width 63 height 28
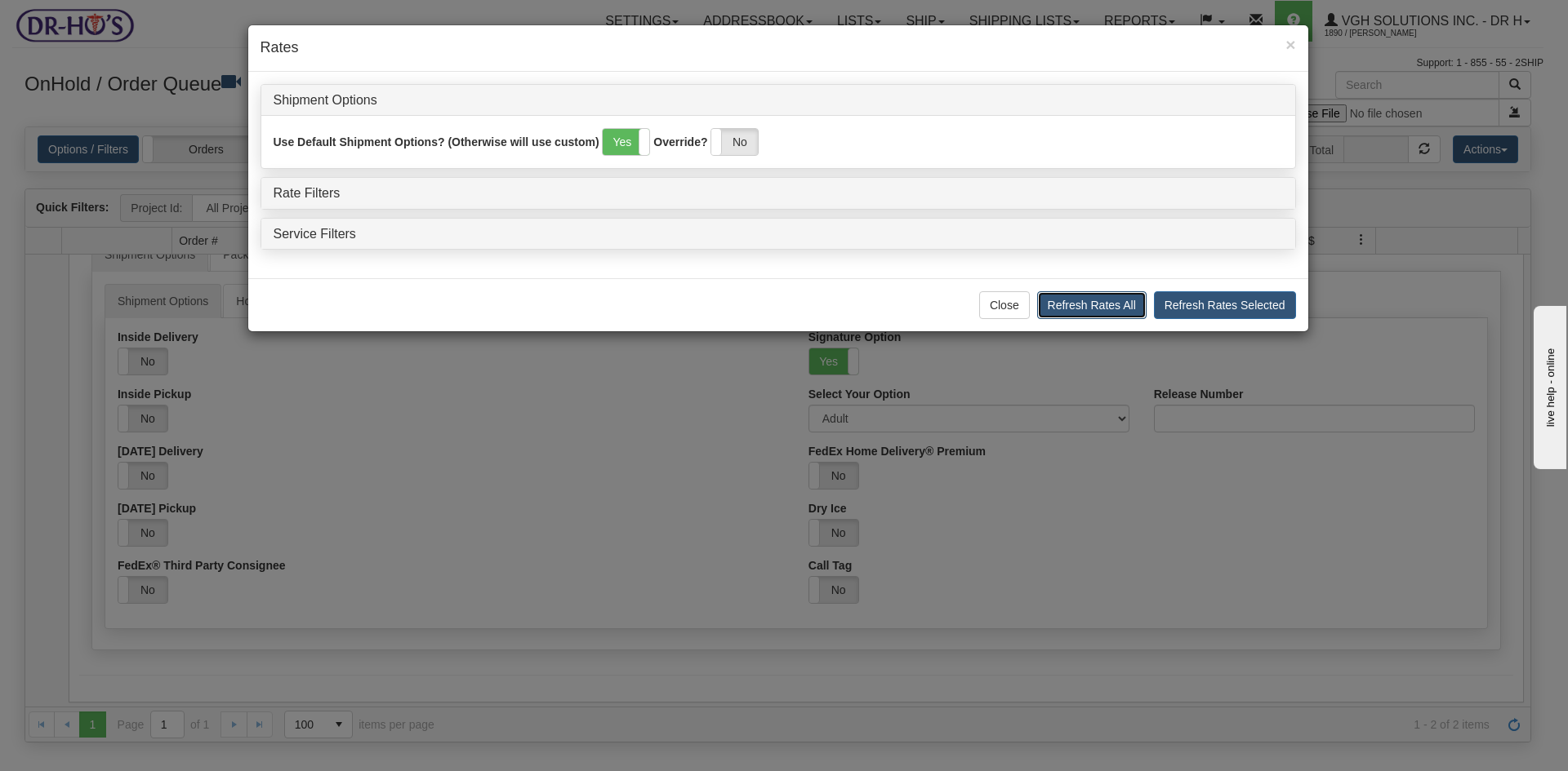
click at [1120, 302] on button "Refresh Rates All" at bounding box center [1092, 305] width 110 height 27
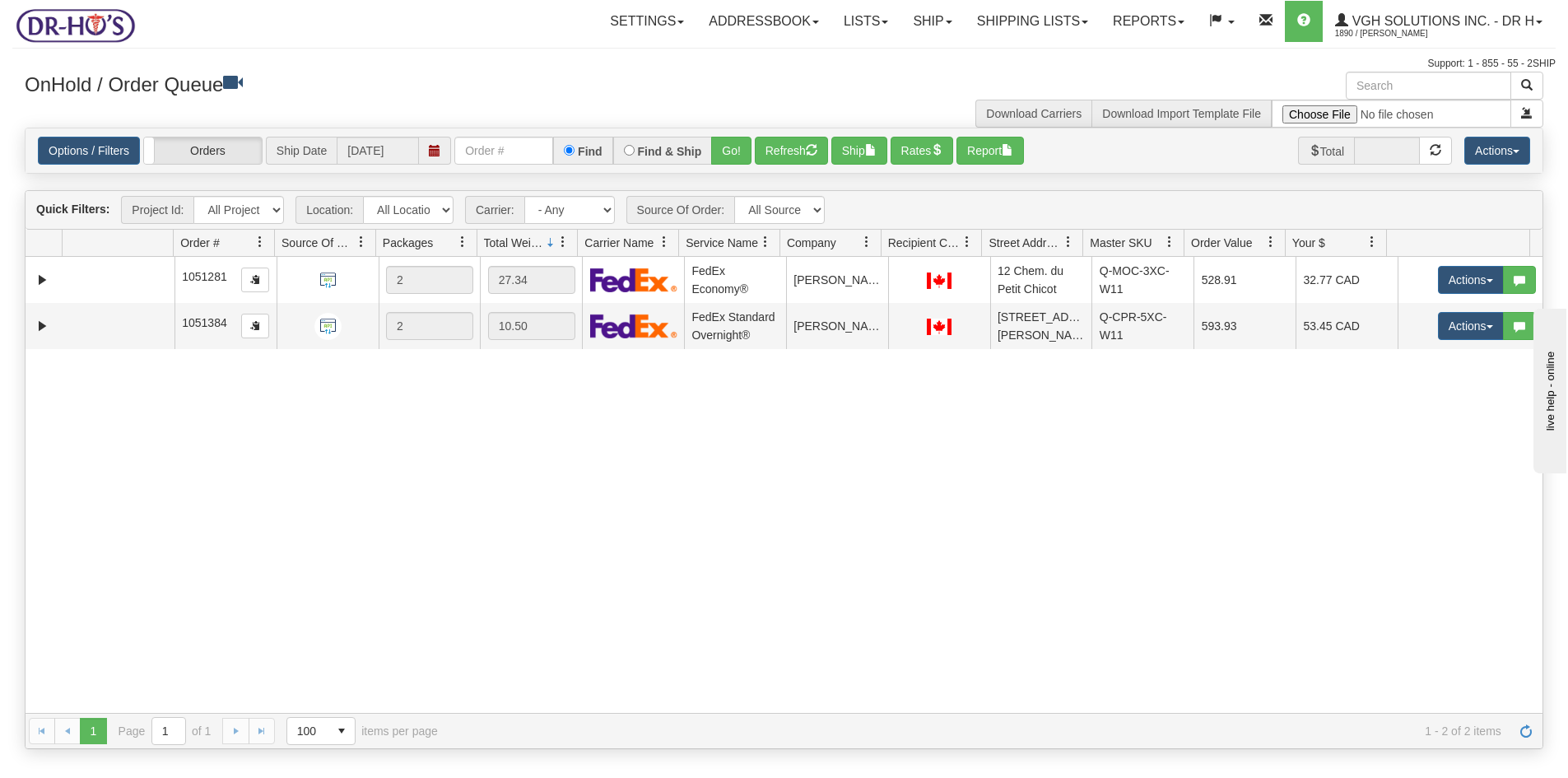
scroll to position [0, 0]
click at [848, 145] on button "Ship" at bounding box center [860, 150] width 56 height 28
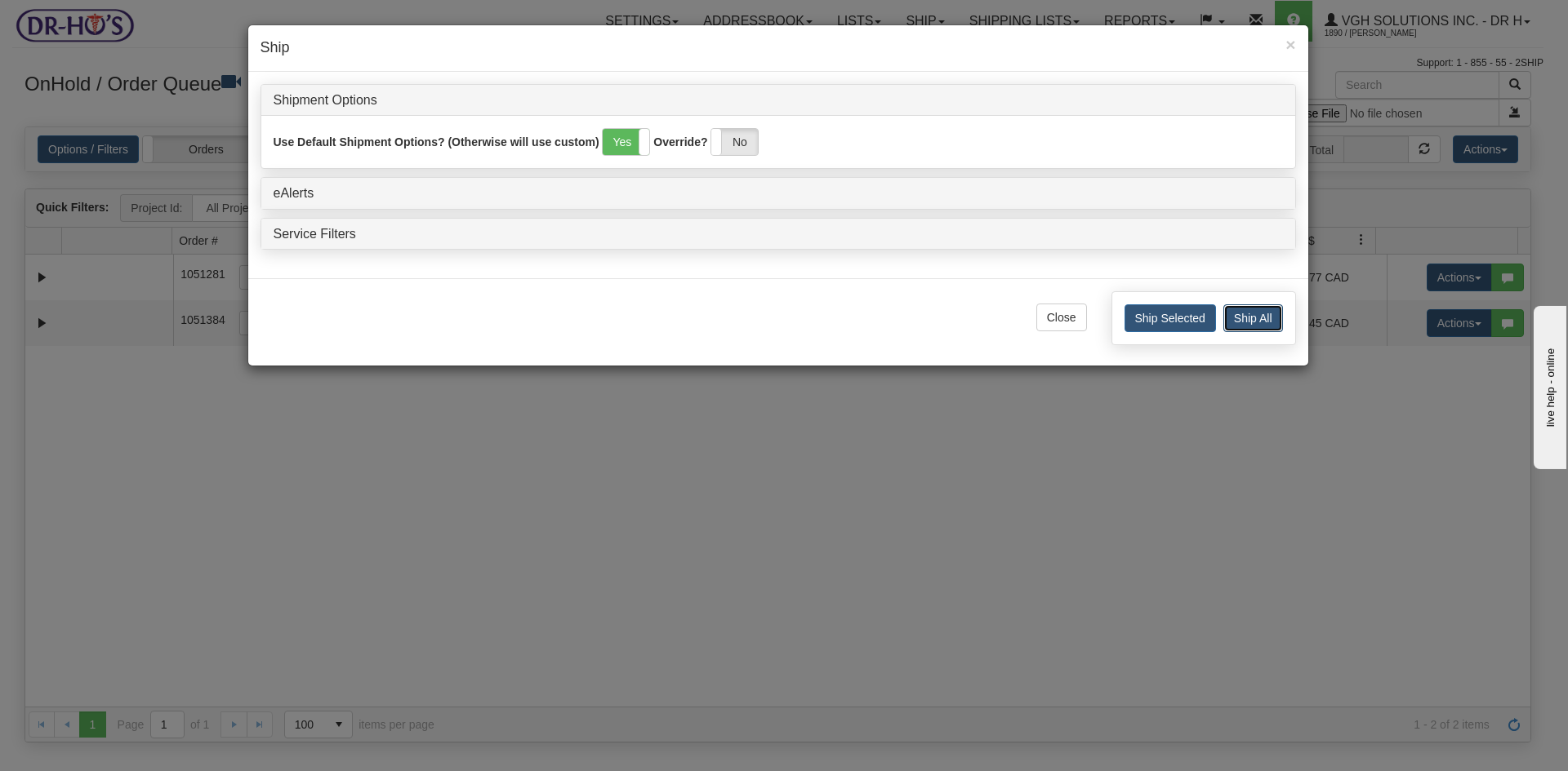
click at [1256, 313] on button "Ship All" at bounding box center [1252, 318] width 60 height 27
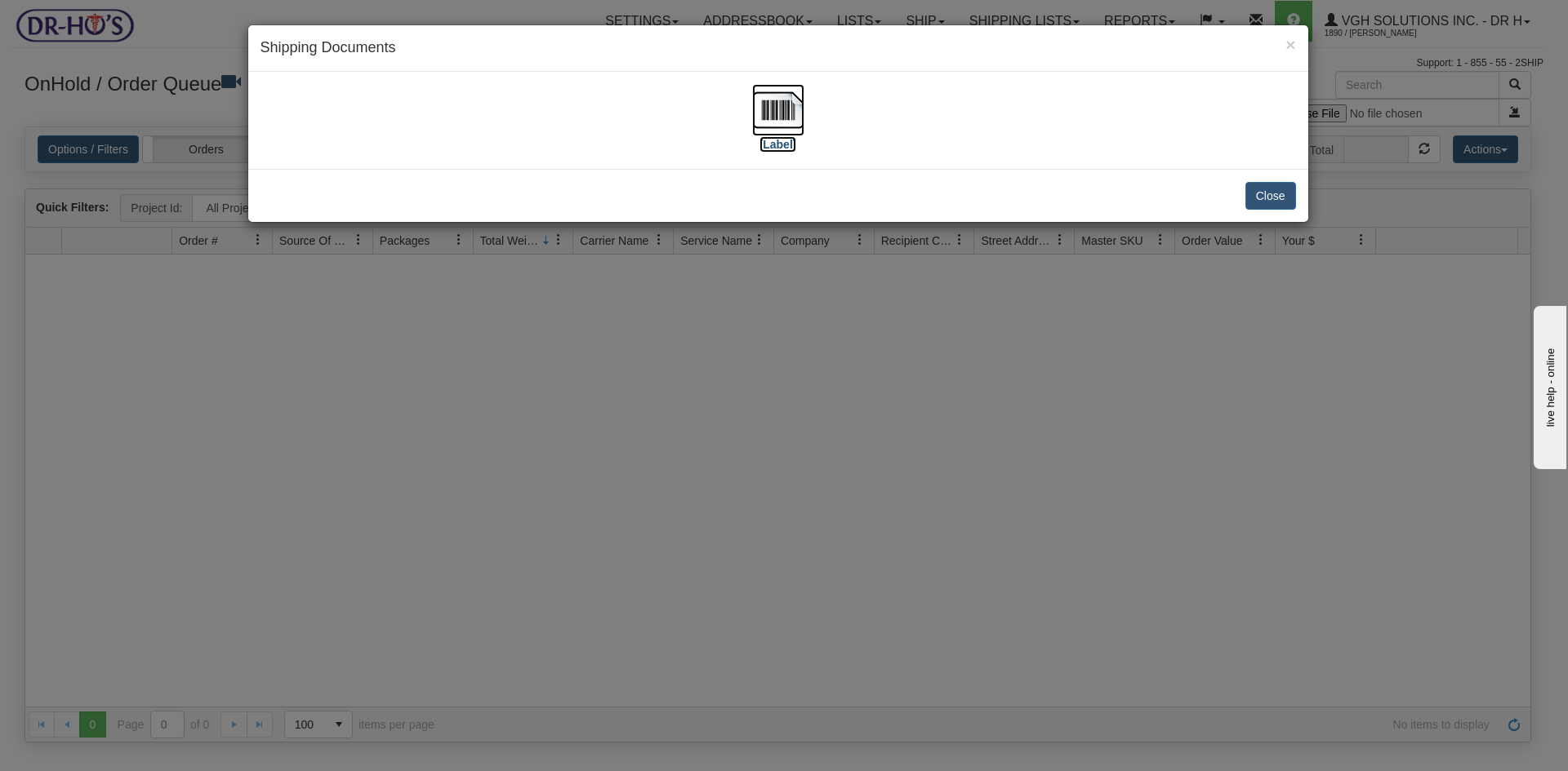
click at [767, 84] on img at bounding box center [777, 110] width 52 height 52
click at [1281, 204] on button "Close" at bounding box center [1271, 196] width 51 height 27
